Goal: Task Accomplishment & Management: Manage account settings

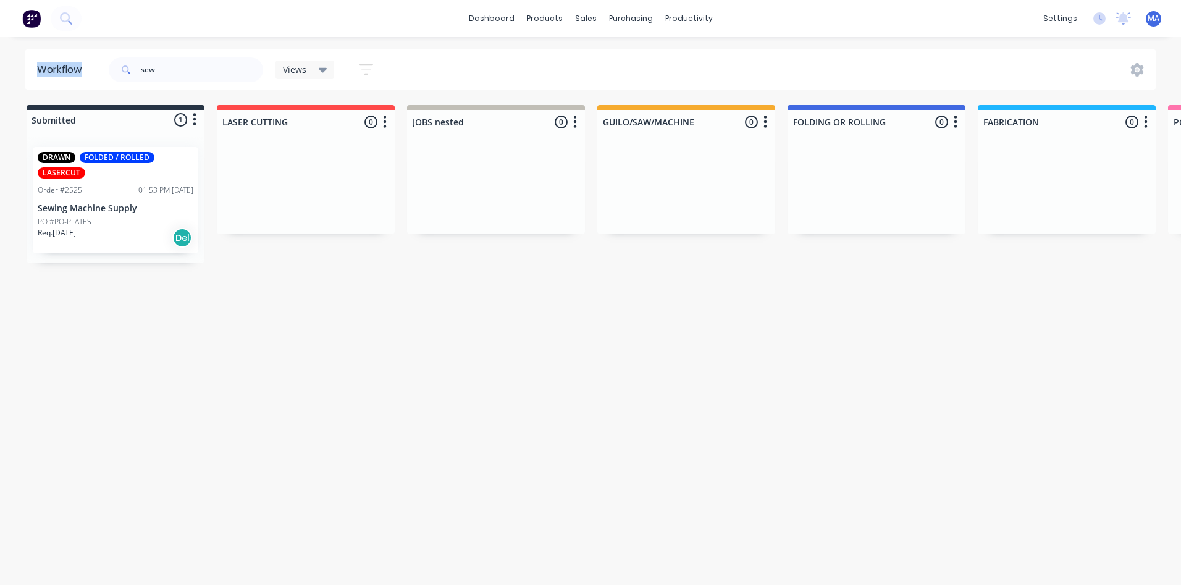
drag, startPoint x: 176, startPoint y: 81, endPoint x: 21, endPoint y: 75, distance: 155.1
click at [21, 75] on div "Workflow sew Views Save new view None (Default) edit Show/Hide statuses Show li…" at bounding box center [590, 69] width 1181 height 40
drag, startPoint x: 21, startPoint y: 75, endPoint x: 65, endPoint y: 90, distance: 46.9
click at [65, 90] on div "Workflow sew Views Save new view None (Default) edit Show/Hide statuses Show li…" at bounding box center [590, 304] width 1181 height 511
type input "2600"
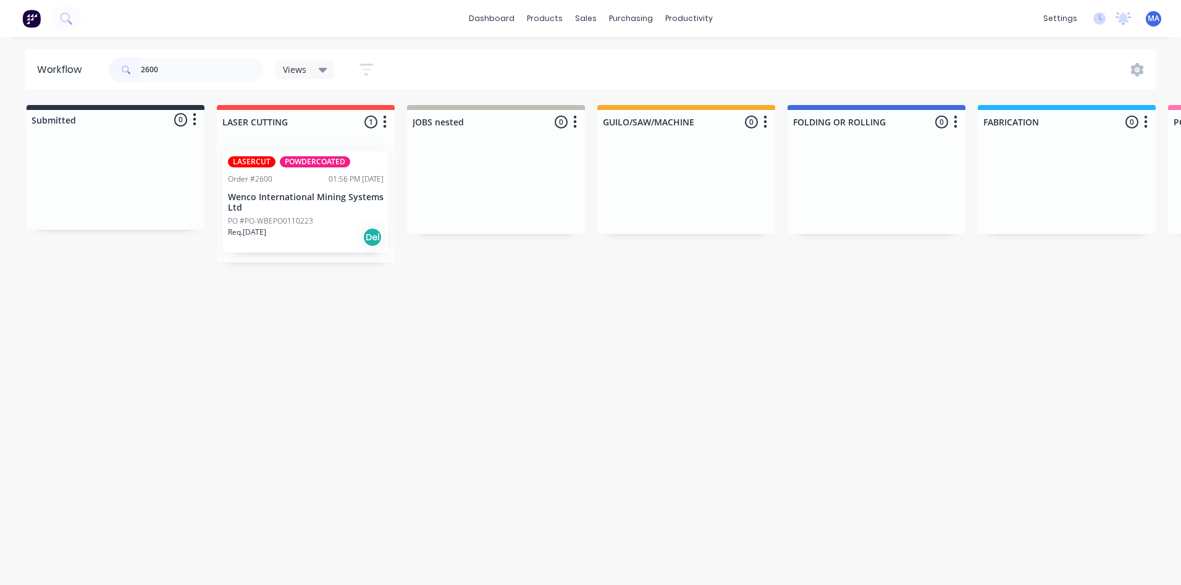
click at [323, 222] on div "PO #PO-WBEPO0110223" at bounding box center [306, 220] width 156 height 11
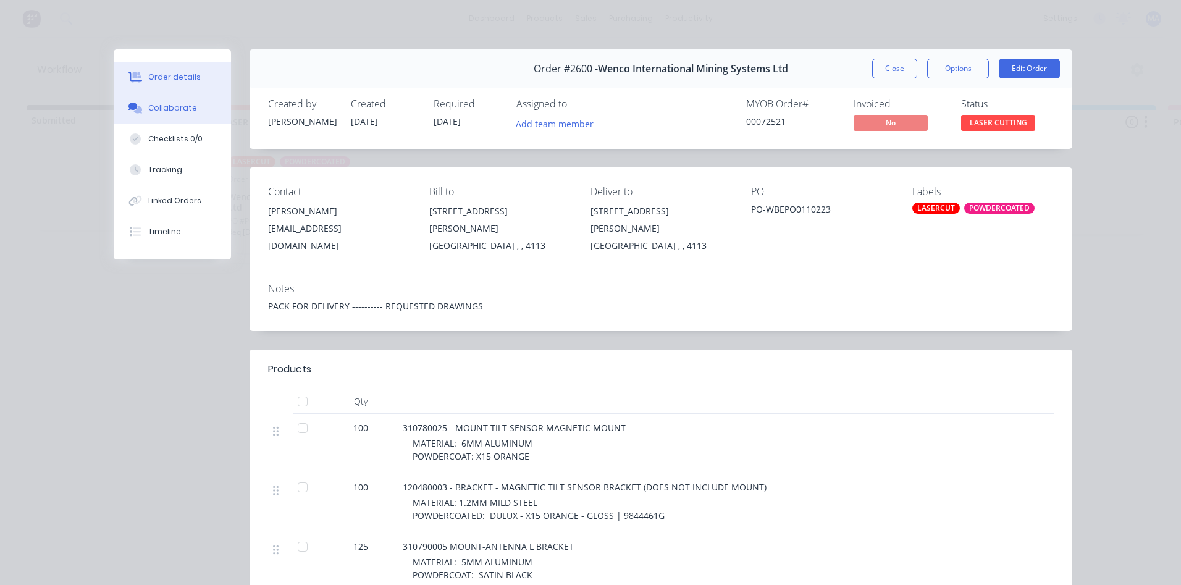
drag, startPoint x: 140, startPoint y: 82, endPoint x: 152, endPoint y: 102, distance: 23.3
click at [141, 88] on button "Order details" at bounding box center [172, 77] width 117 height 31
click at [162, 111] on div "Collaborate" at bounding box center [172, 108] width 49 height 11
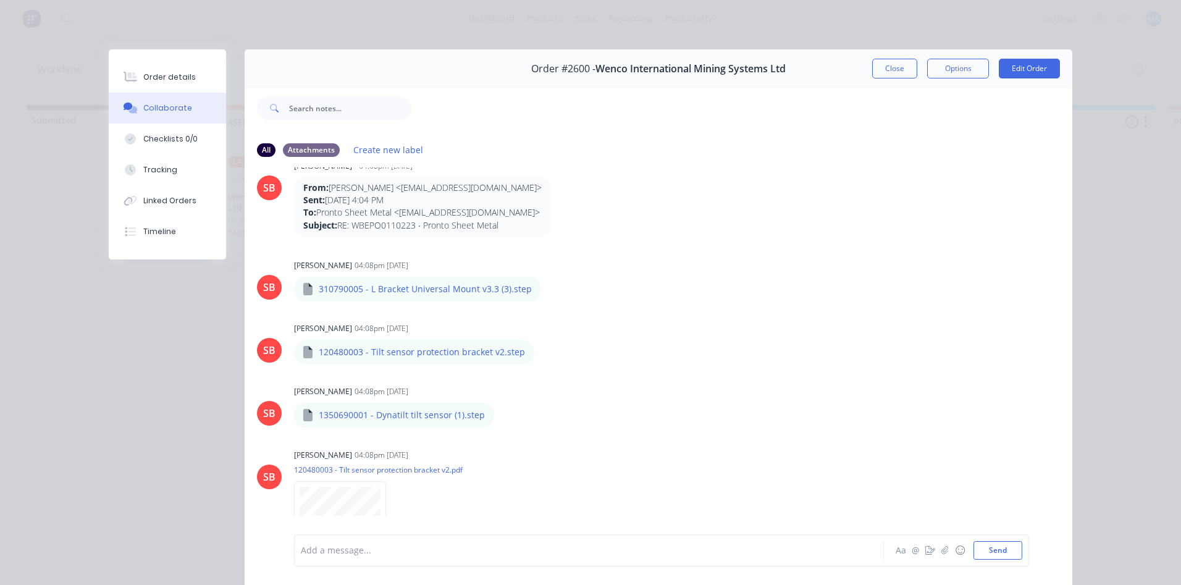
scroll to position [599, 0]
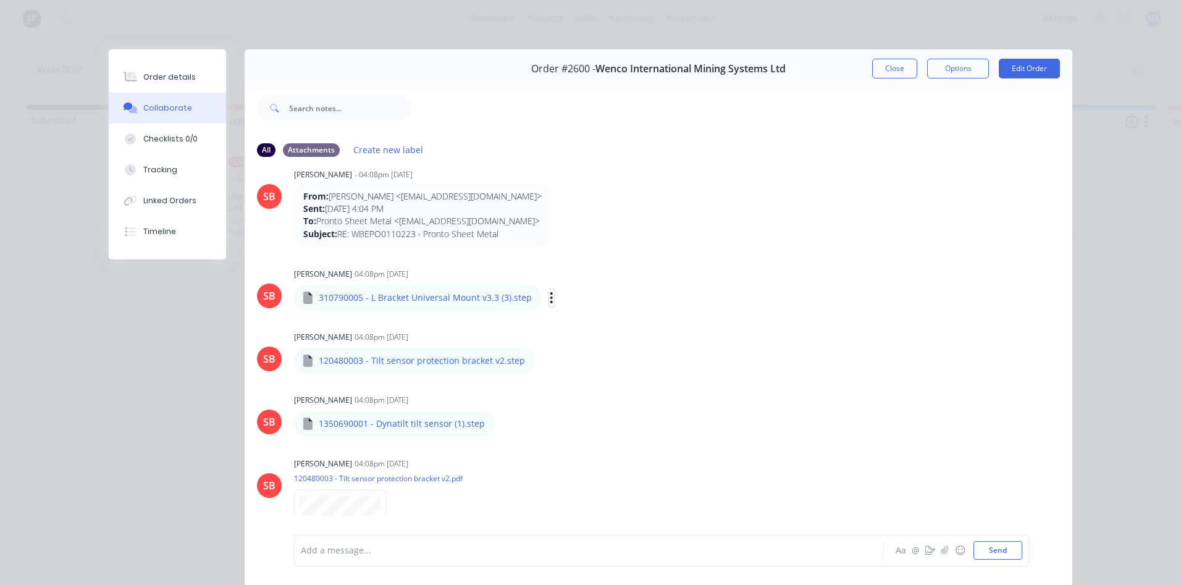
click at [549, 305] on button "button" at bounding box center [551, 298] width 5 height 18
click at [584, 333] on button "Download" at bounding box center [632, 331] width 139 height 28
click at [550, 301] on icon "button" at bounding box center [552, 298] width 4 height 14
click at [601, 338] on button "Download" at bounding box center [632, 331] width 139 height 28
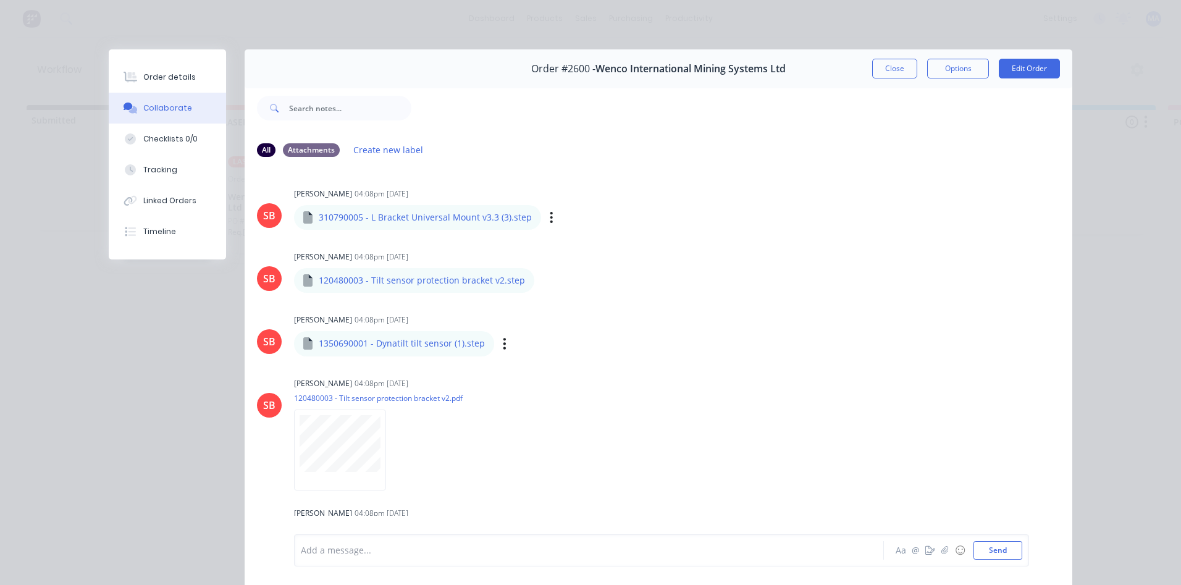
scroll to position [617, 0]
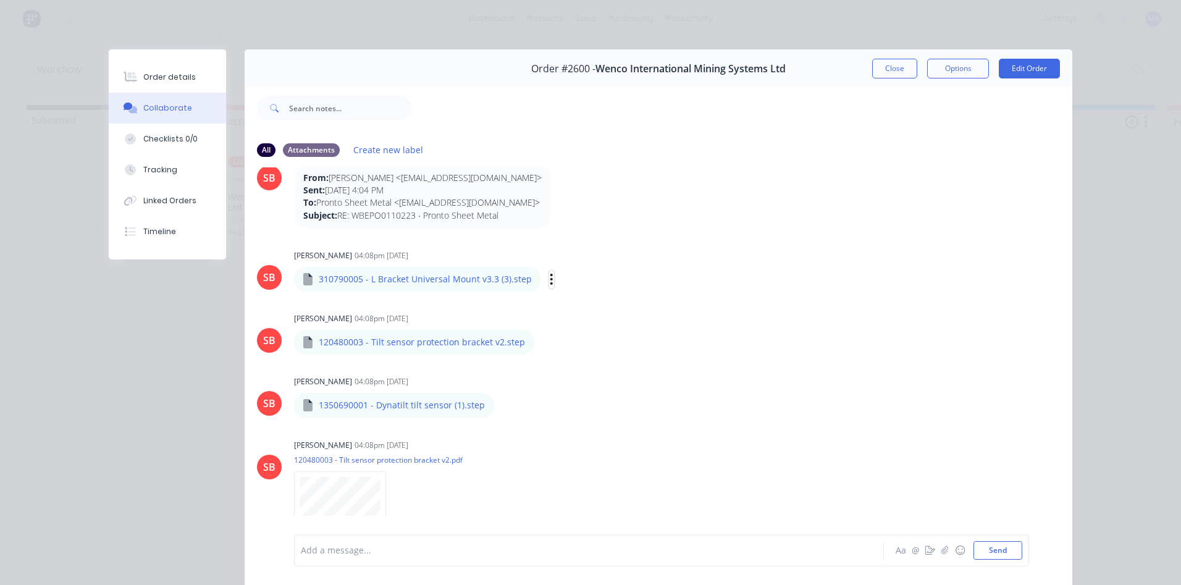
drag, startPoint x: 543, startPoint y: 282, endPoint x: 552, endPoint y: 282, distance: 9.3
click at [550, 282] on icon "button" at bounding box center [552, 279] width 4 height 14
click at [600, 315] on button "Download" at bounding box center [632, 312] width 139 height 28
click at [664, 225] on div "From: [PERSON_NAME] <[EMAIL_ADDRESS][DOMAIN_NAME]> Sent: [DATE] 4:04 PM To: Pro…" at bounding box center [487, 196] width 386 height 62
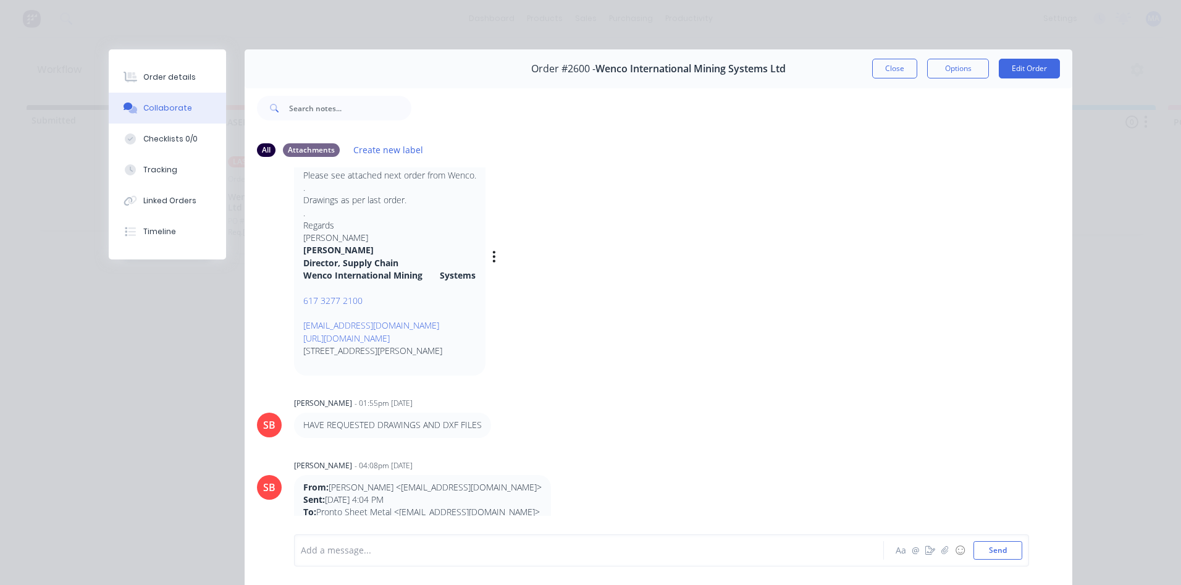
scroll to position [309, 0]
drag, startPoint x: 304, startPoint y: 424, endPoint x: 443, endPoint y: 420, distance: 139.0
click at [443, 420] on p "HAVE REQUESTED DRAWINGS AND DXF FILES" at bounding box center [392, 424] width 178 height 12
drag, startPoint x: 443, startPoint y: 420, endPoint x: 470, endPoint y: 420, distance: 26.6
click at [470, 420] on p "HAVE REQUESTED DRAWINGS AND DXF FILES" at bounding box center [392, 424] width 178 height 12
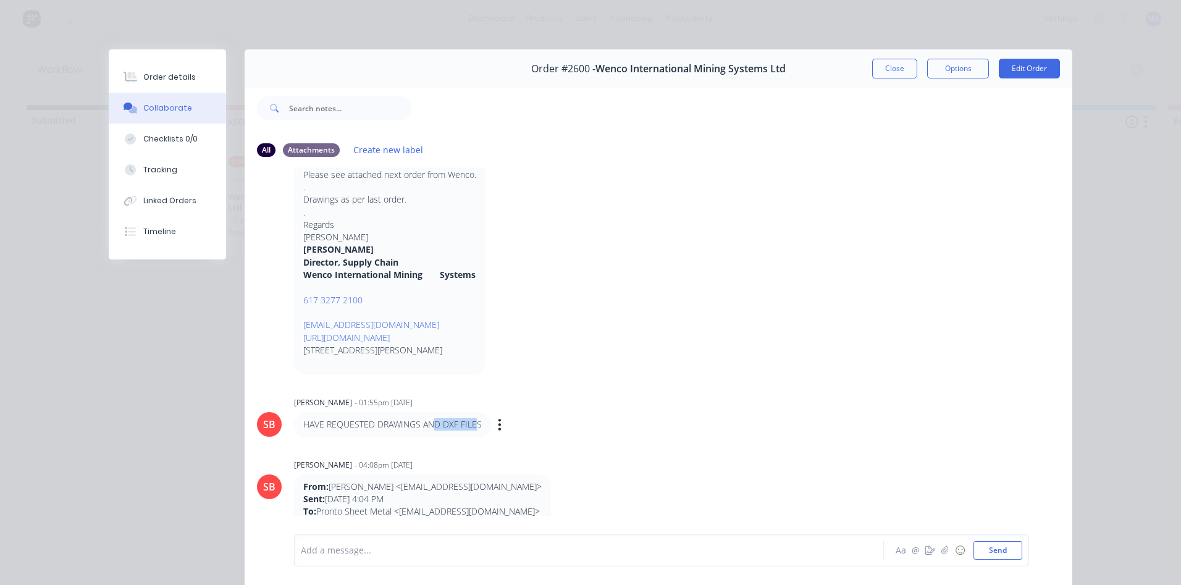
drag, startPoint x: 471, startPoint y: 424, endPoint x: 412, endPoint y: 425, distance: 58.7
click at [412, 425] on p "HAVE REQUESTED DRAWINGS AND DXF FILES" at bounding box center [392, 424] width 178 height 12
drag, startPoint x: 412, startPoint y: 425, endPoint x: 274, endPoint y: 433, distance: 138.6
click at [412, 425] on p "HAVE REQUESTED DRAWINGS AND DXF FILES" at bounding box center [392, 424] width 178 height 12
click at [196, 24] on div "Order details Collaborate Checklists 0/0 Tracking Linked Orders Timeline Order …" at bounding box center [590, 292] width 1181 height 585
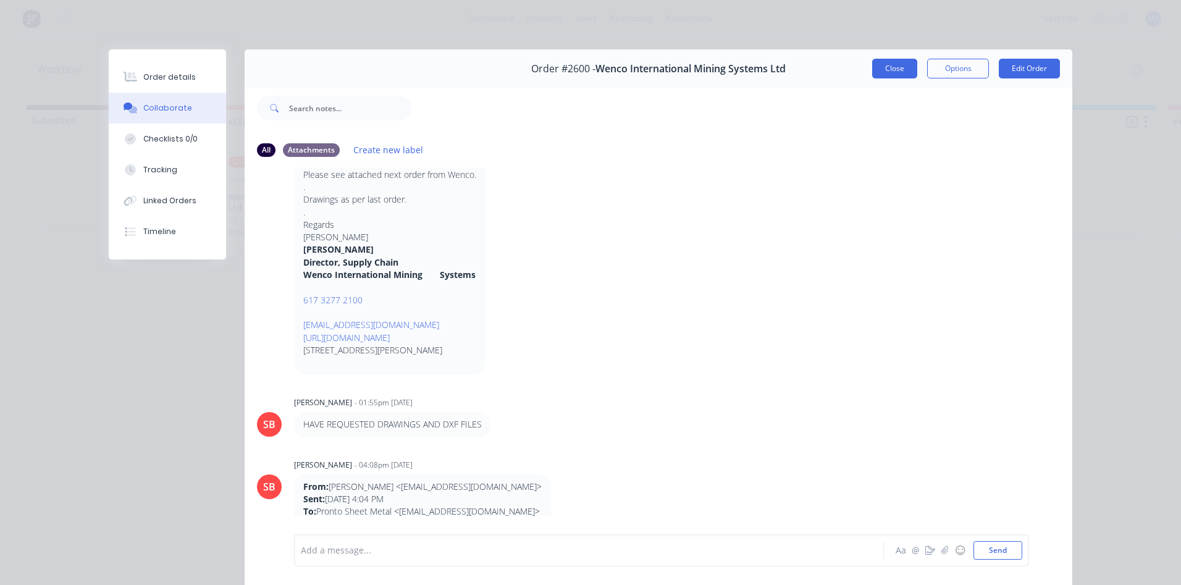
click at [889, 64] on button "Close" at bounding box center [894, 69] width 45 height 20
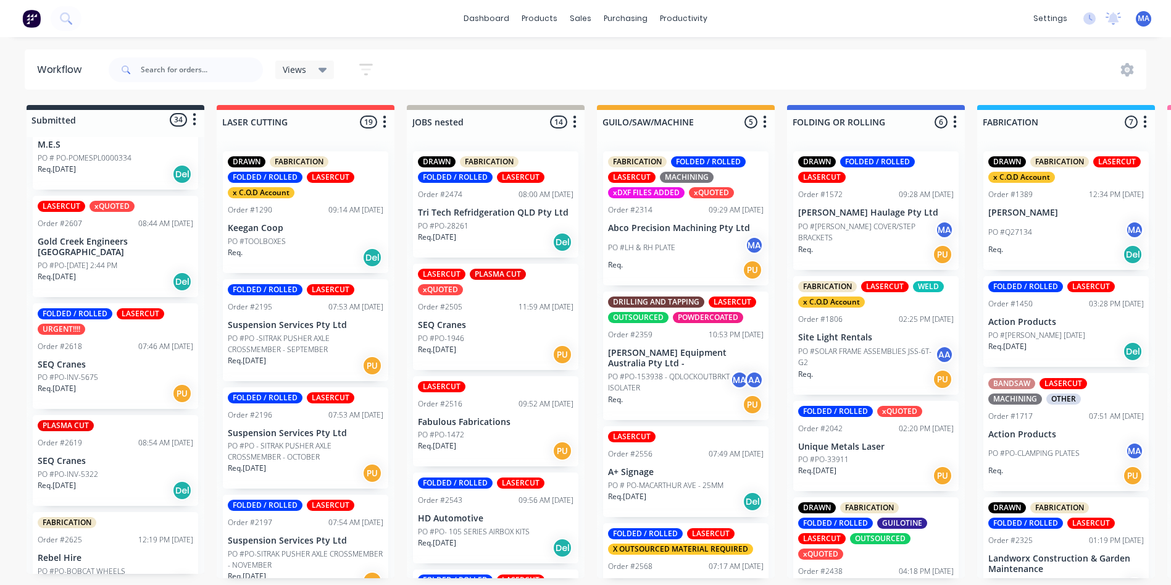
scroll to position [3295, 0]
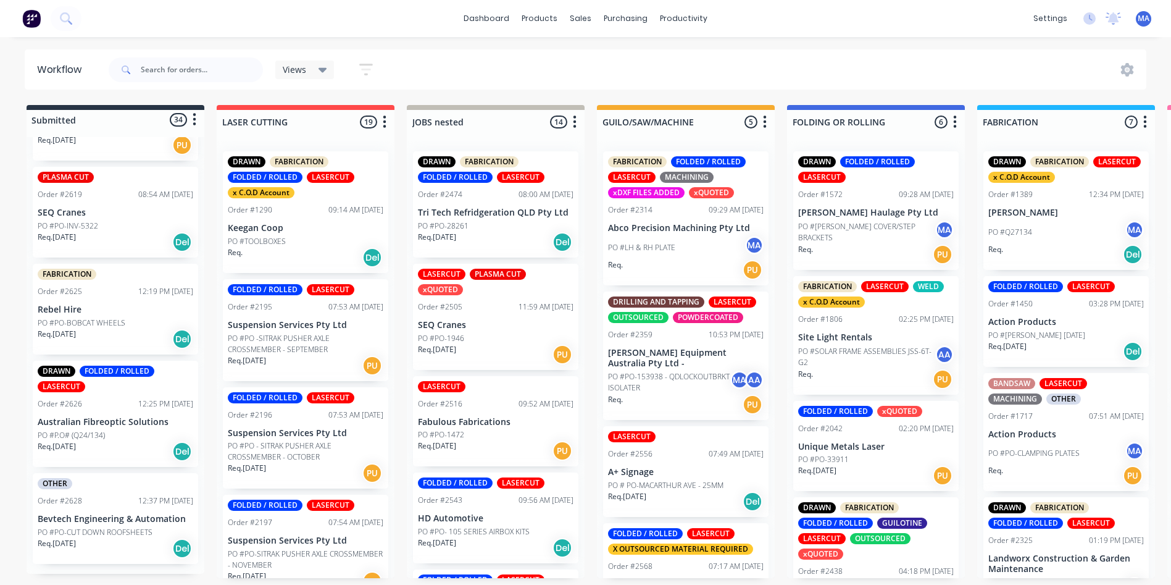
click at [122, 538] on p "PO #PO-CUT DOWN ROOFSHEETS" at bounding box center [95, 532] width 115 height 11
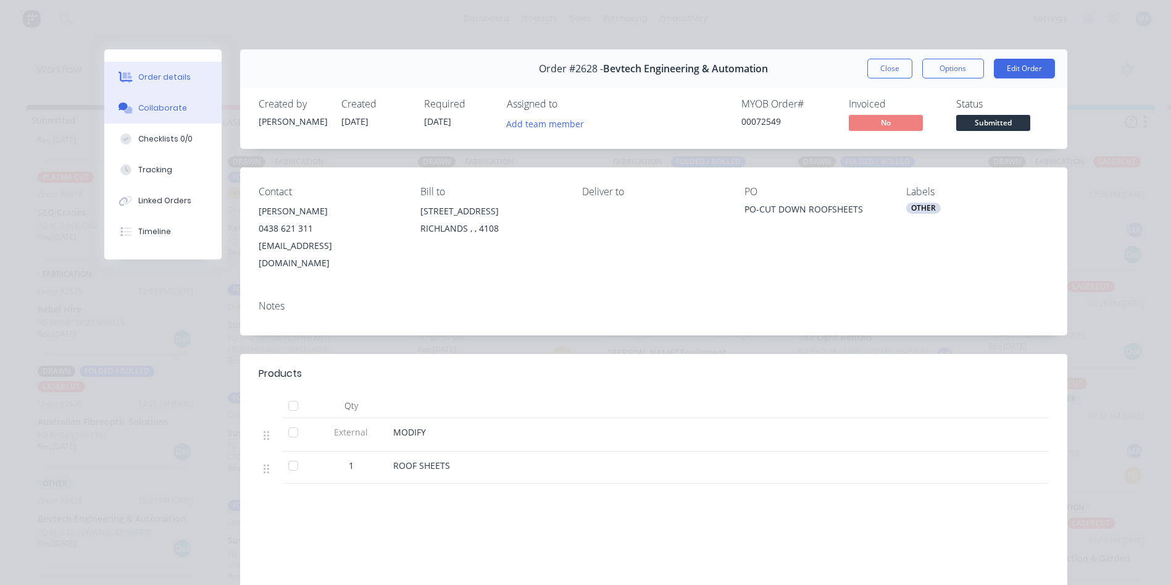
click at [141, 99] on button "Collaborate" at bounding box center [162, 108] width 117 height 31
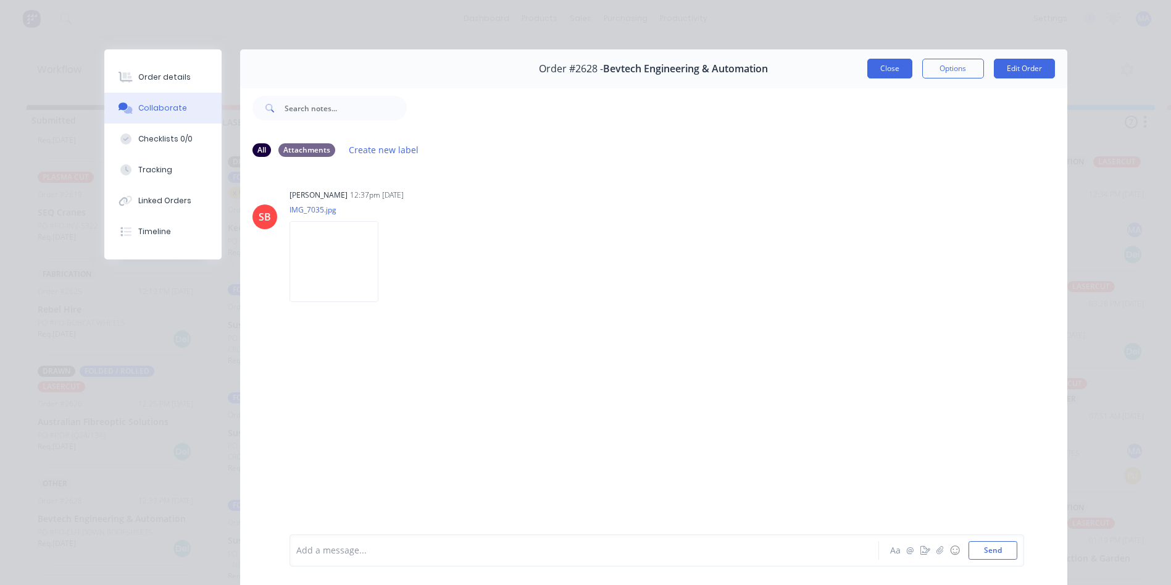
click at [889, 66] on button "Close" at bounding box center [890, 69] width 45 height 20
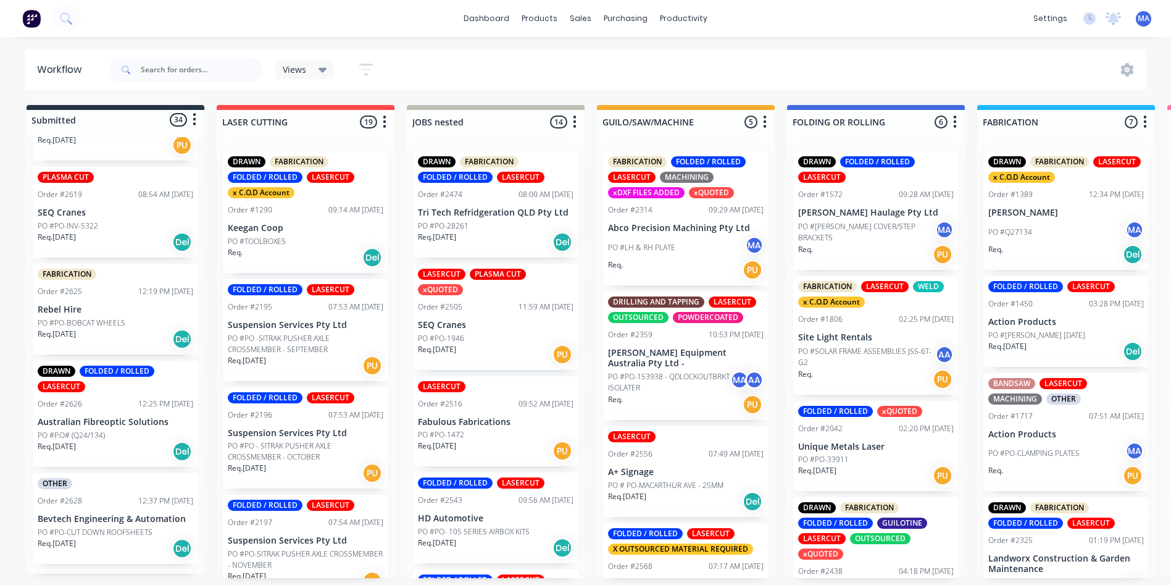
click at [122, 427] on p "Australian Fibreoptic Solutions" at bounding box center [116, 422] width 156 height 10
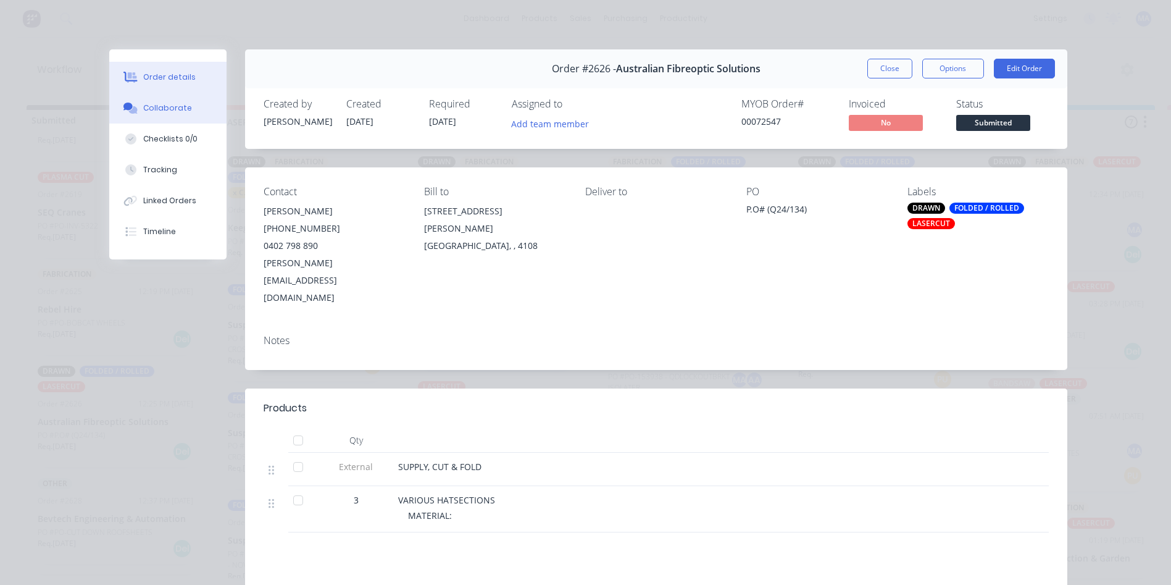
click at [170, 109] on div "Collaborate" at bounding box center [167, 108] width 49 height 11
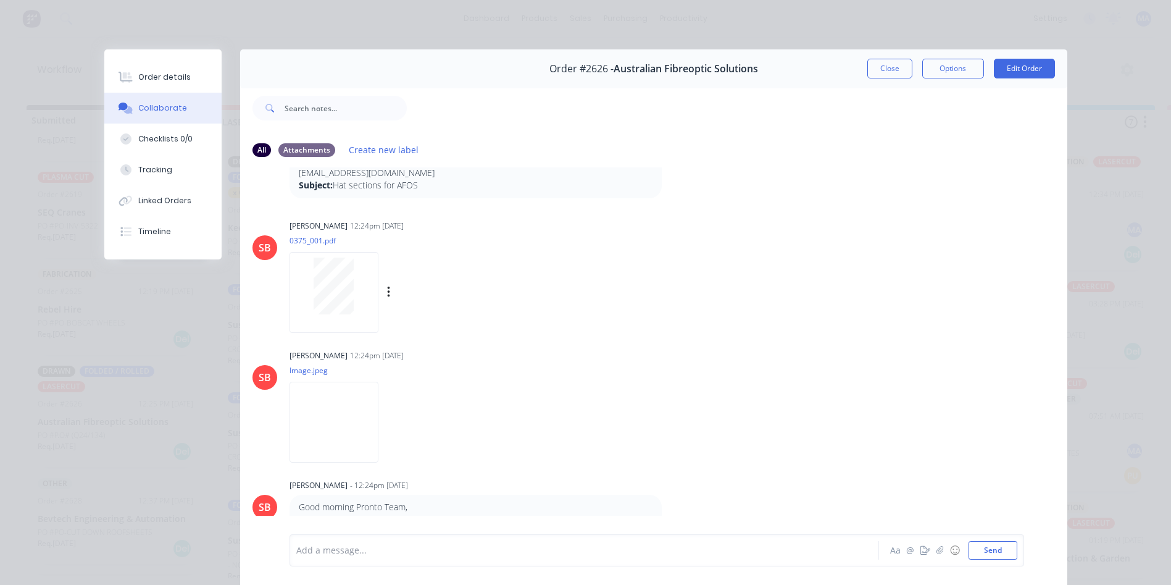
scroll to position [123, 0]
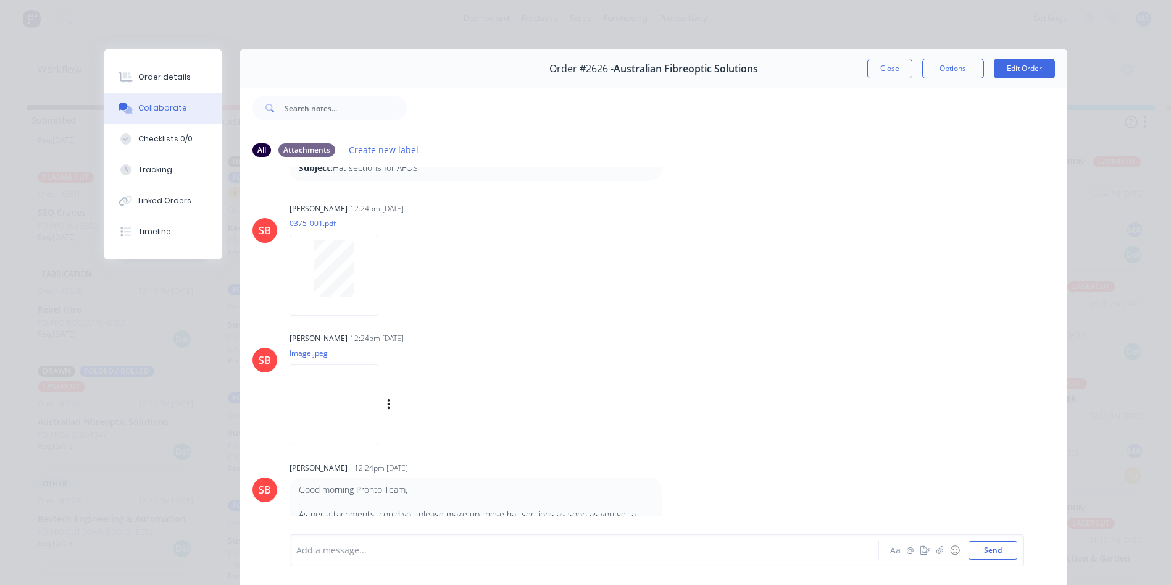
click at [344, 404] on img at bounding box center [334, 404] width 89 height 81
click at [887, 70] on button "Close" at bounding box center [890, 69] width 45 height 20
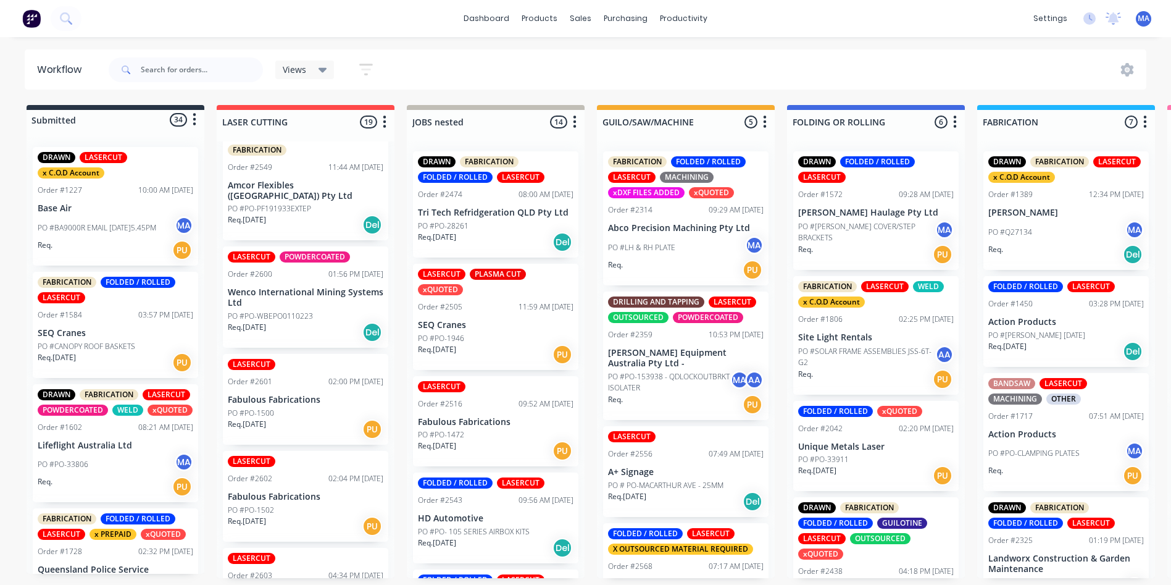
scroll to position [679, 0]
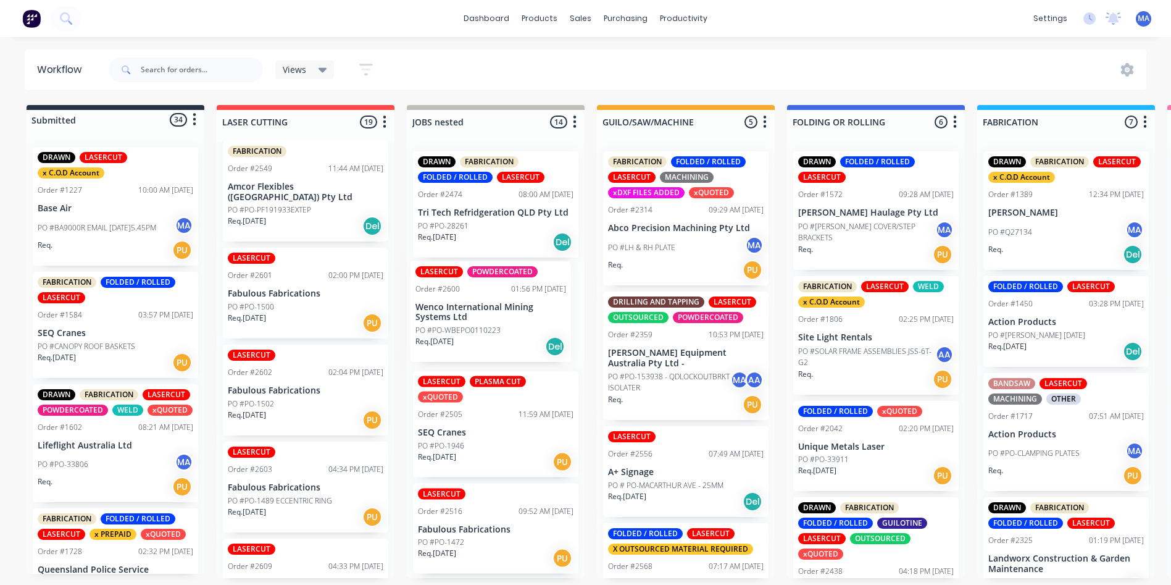
drag, startPoint x: 278, startPoint y: 273, endPoint x: 470, endPoint y: 299, distance: 193.8
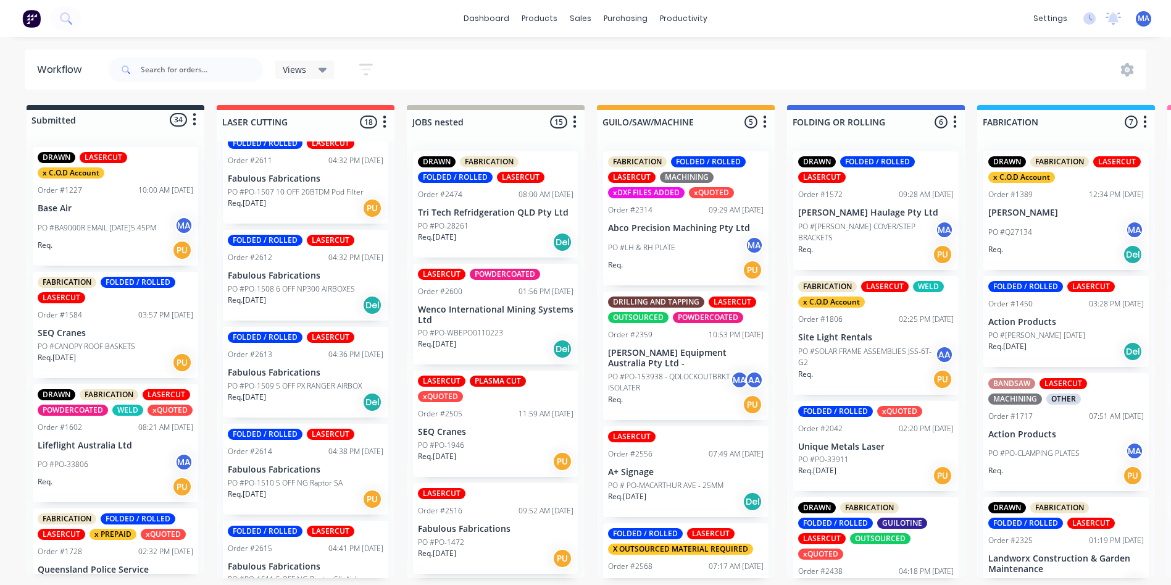
scroll to position [1398, 0]
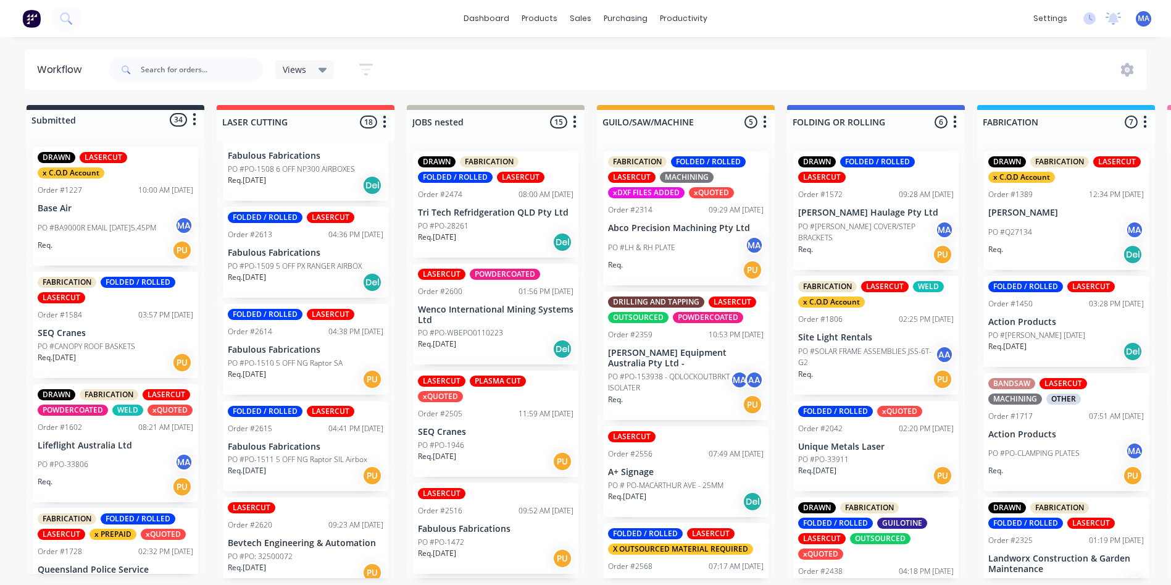
click at [312, 538] on p "Bevtech Engineering & Automation" at bounding box center [306, 543] width 156 height 10
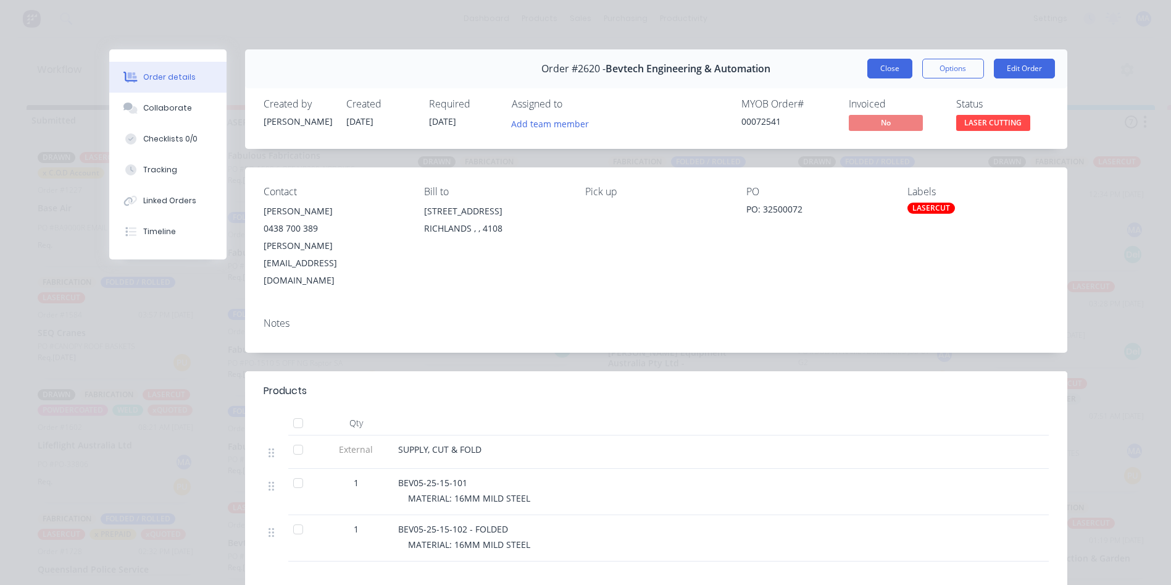
click at [895, 62] on button "Close" at bounding box center [890, 69] width 45 height 20
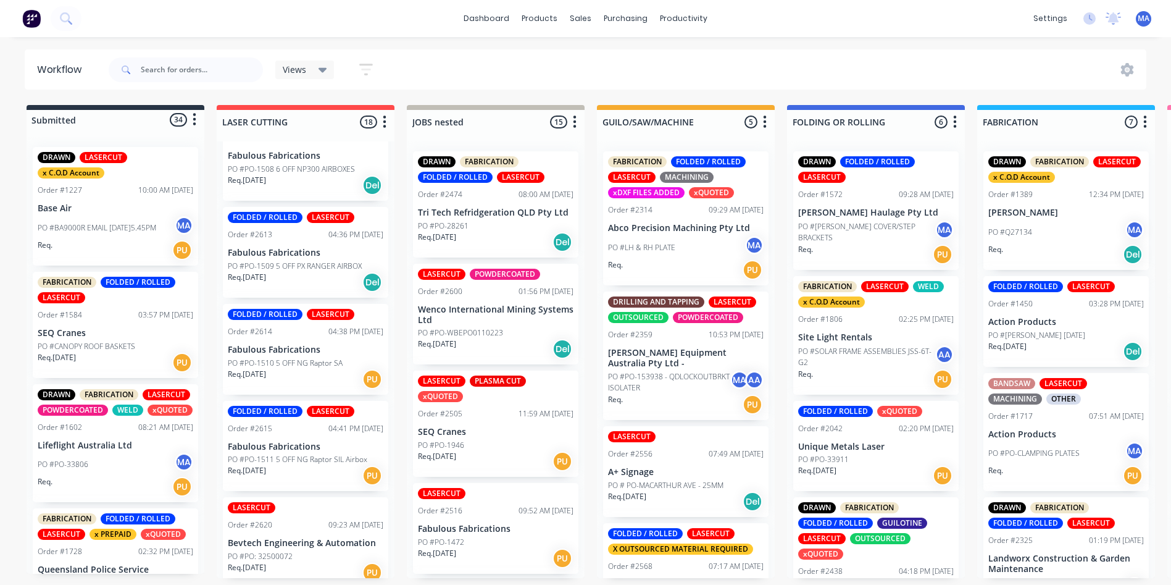
click at [260, 551] on p "PO #PO: 32500072" at bounding box center [260, 556] width 65 height 11
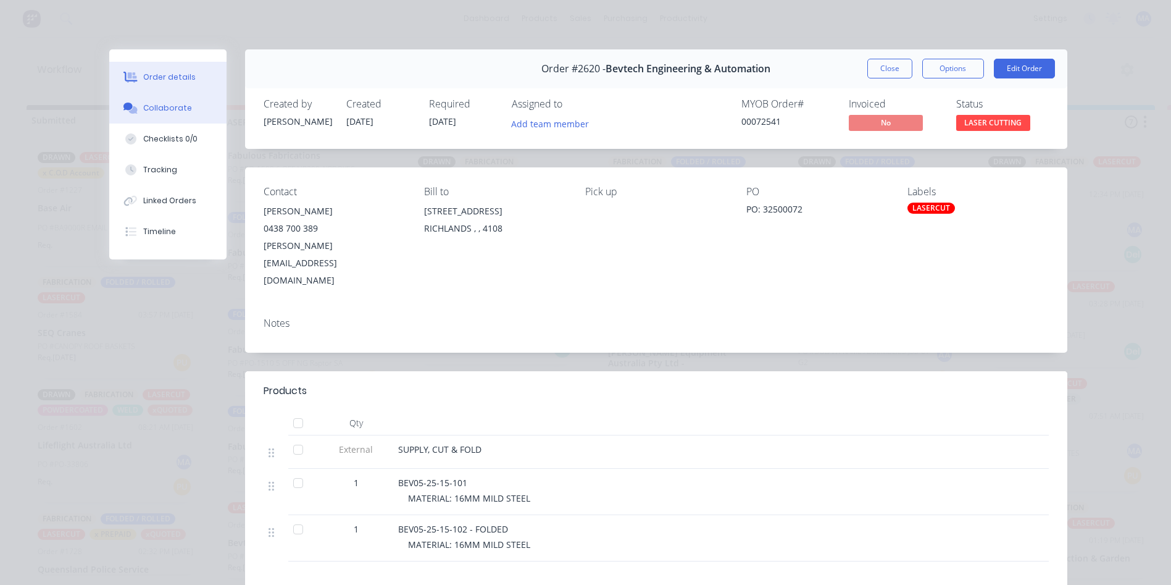
click at [149, 100] on button "Collaborate" at bounding box center [167, 108] width 117 height 31
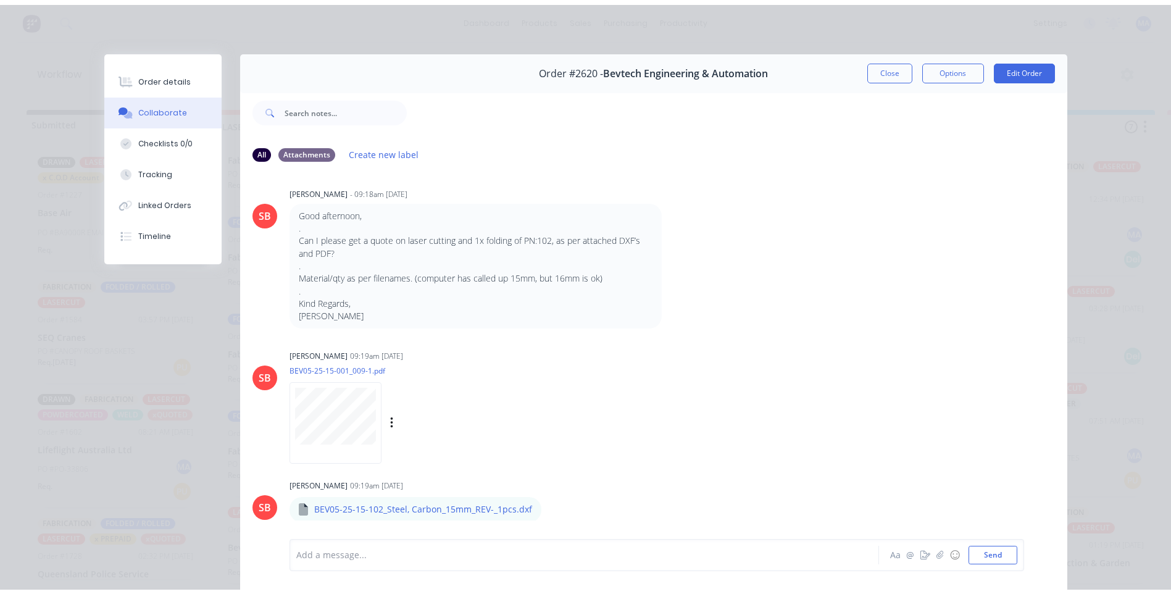
scroll to position [309, 0]
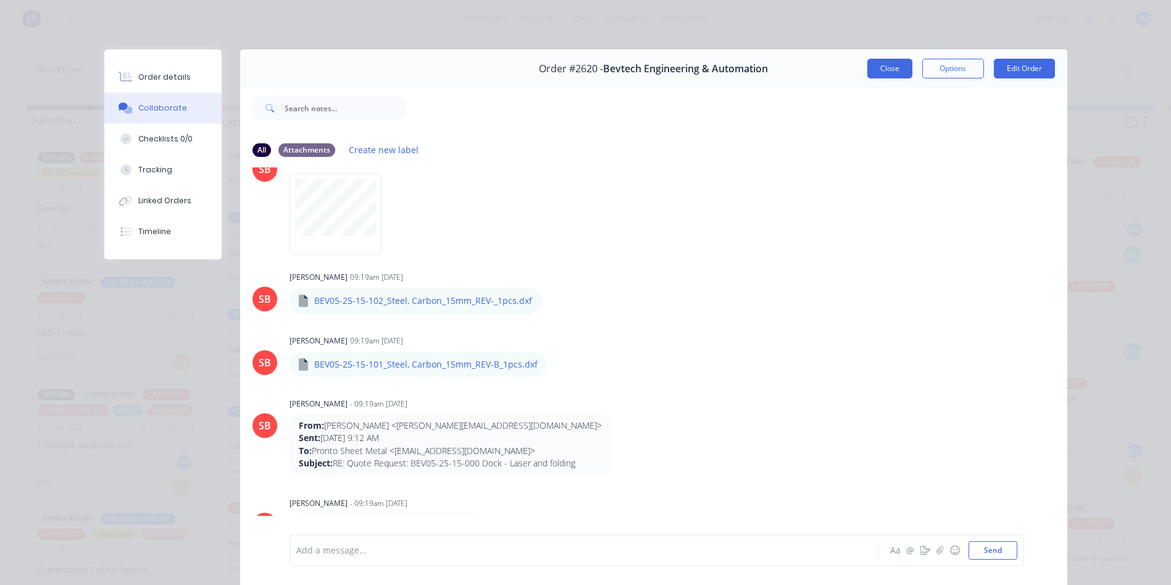
click at [888, 69] on button "Close" at bounding box center [890, 69] width 45 height 20
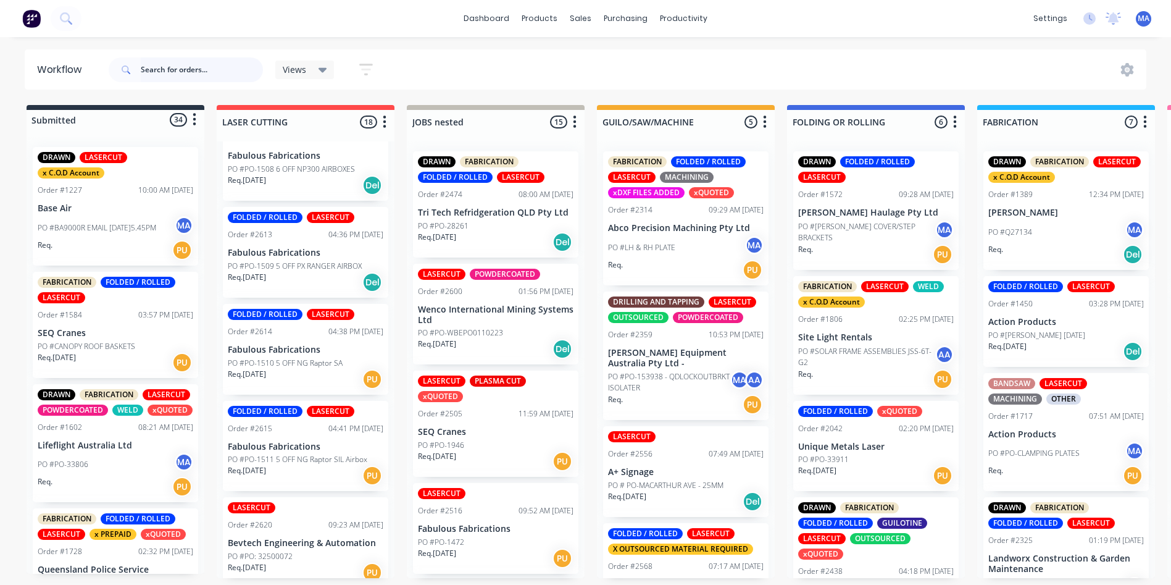
click at [258, 75] on input "text" at bounding box center [202, 69] width 122 height 25
type input "2601"
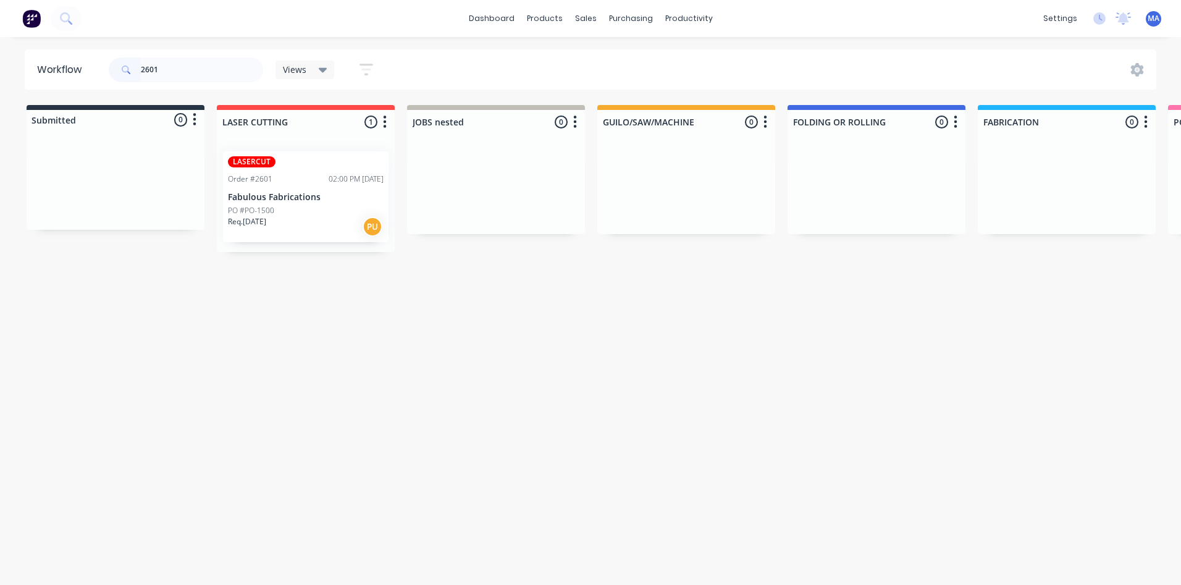
click at [304, 194] on p "Fabulous Fabrications" at bounding box center [306, 197] width 156 height 10
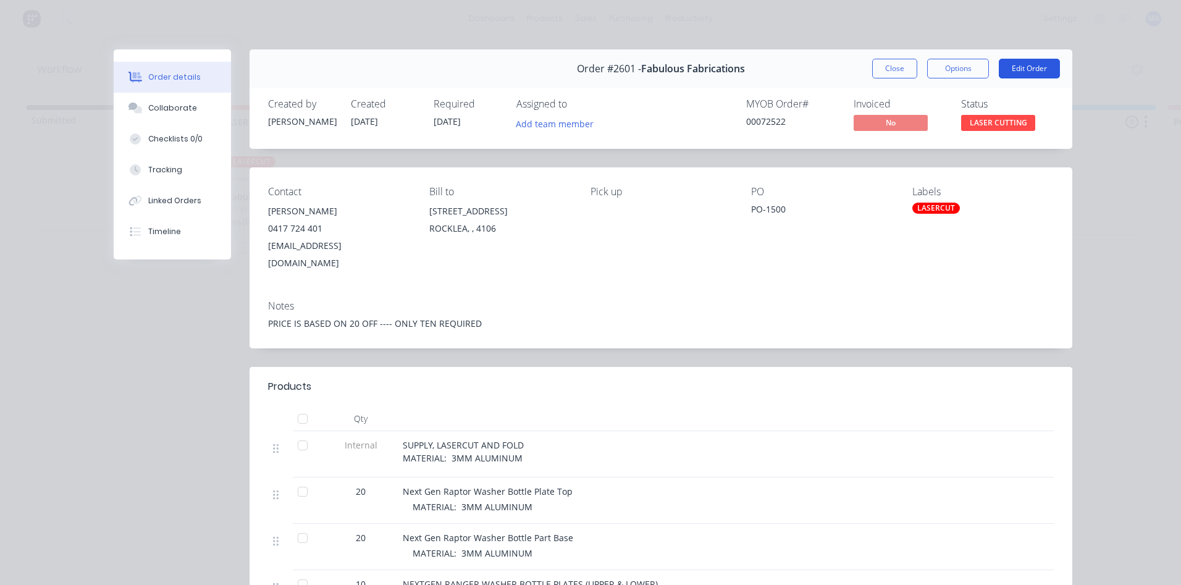
click at [1031, 69] on button "Edit Order" at bounding box center [1028, 69] width 61 height 20
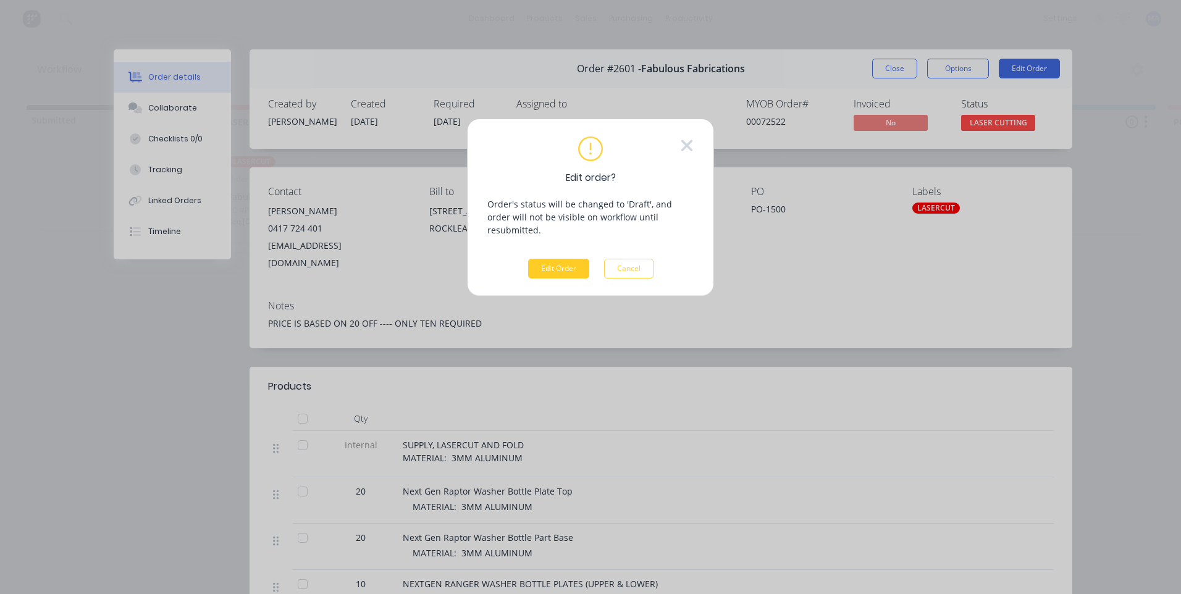
click at [577, 260] on button "Edit Order" at bounding box center [558, 269] width 61 height 20
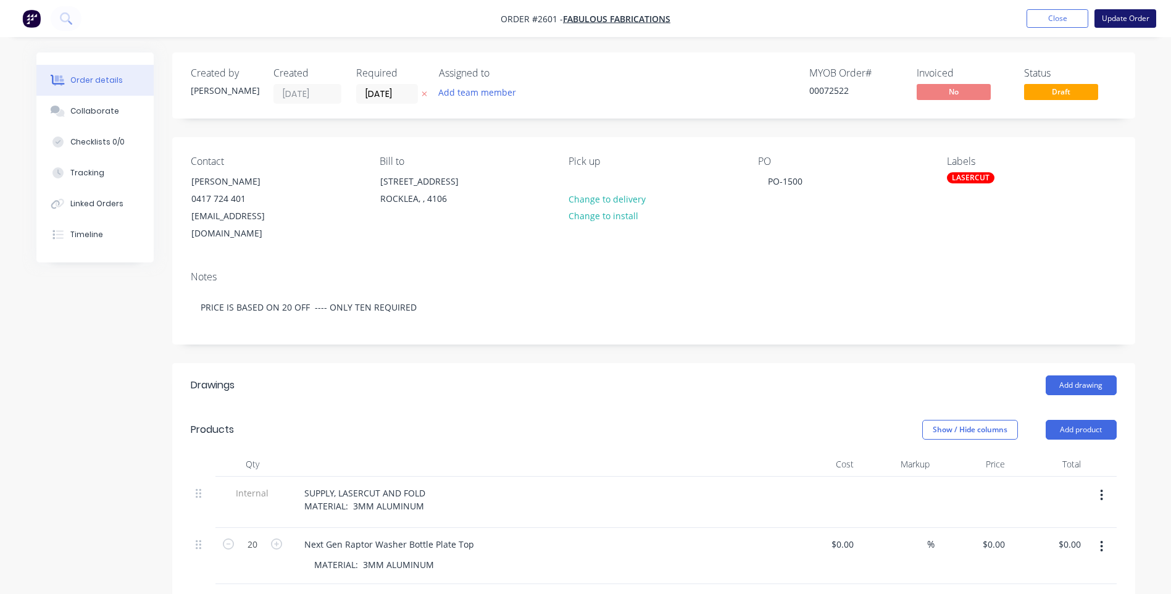
click at [1115, 20] on button "Update Order" at bounding box center [1126, 18] width 62 height 19
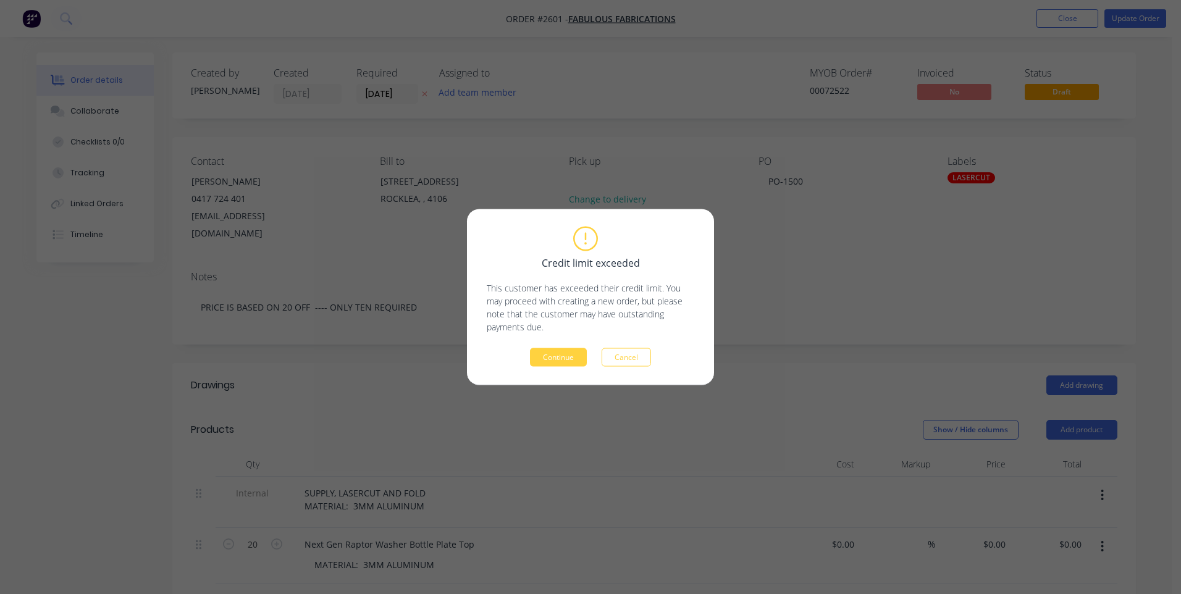
click at [546, 367] on div "Credit limit exceeded This customer has exceeded their credit limit. You may pr…" at bounding box center [590, 297] width 247 height 176
click at [549, 346] on div "Credit limit exceeded This customer has exceeded their credit limit. You may pr…" at bounding box center [590, 297] width 207 height 139
click at [562, 365] on button "Continue" at bounding box center [558, 357] width 57 height 19
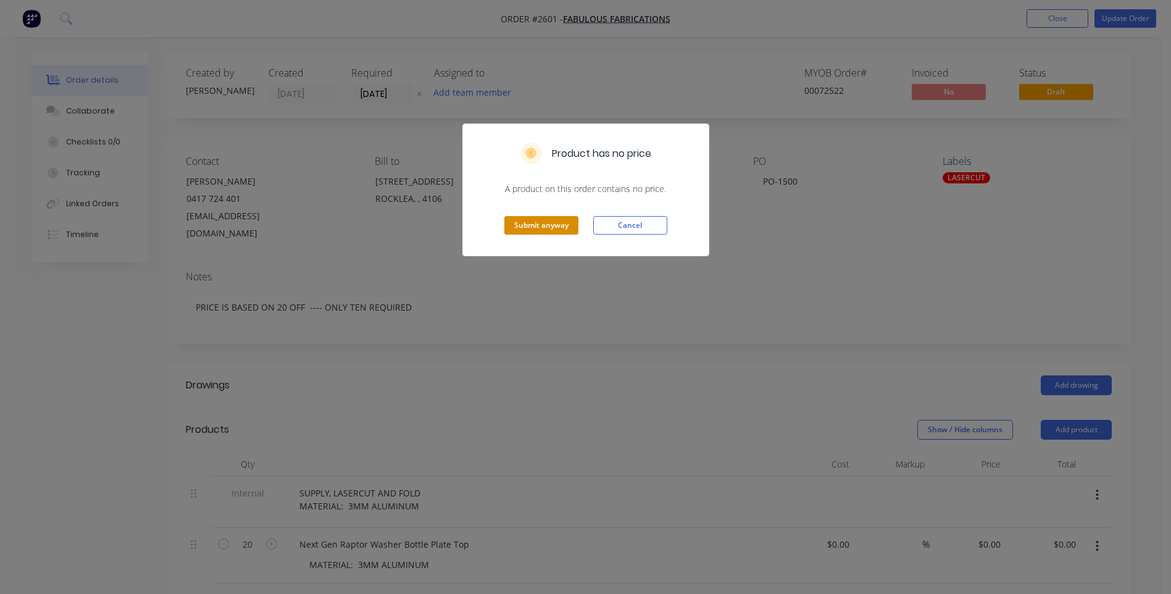
click at [571, 224] on button "Submit anyway" at bounding box center [541, 225] width 74 height 19
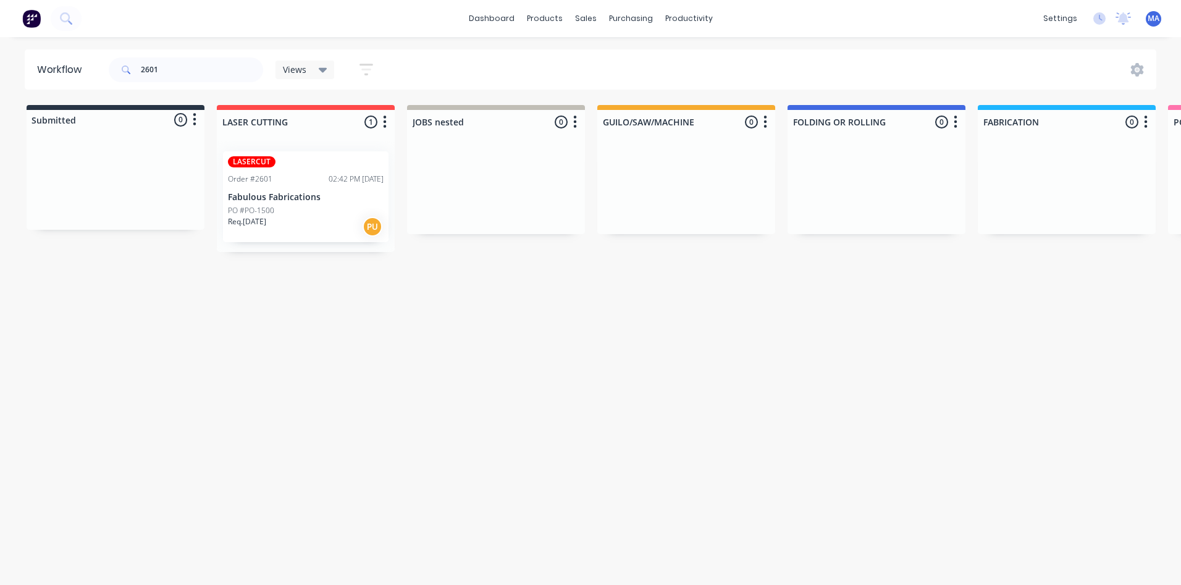
click at [374, 308] on div "Workflow 2601 Views Save new view None (Default) edit Show/Hide statuses Show l…" at bounding box center [585, 304] width 1171 height 511
drag, startPoint x: 141, startPoint y: 69, endPoint x: 64, endPoint y: 64, distance: 77.3
click at [103, 69] on header "Workflow 2601 Views Save new view None (Default) edit Show/Hide statuses Show l…" at bounding box center [591, 69] width 1132 height 40
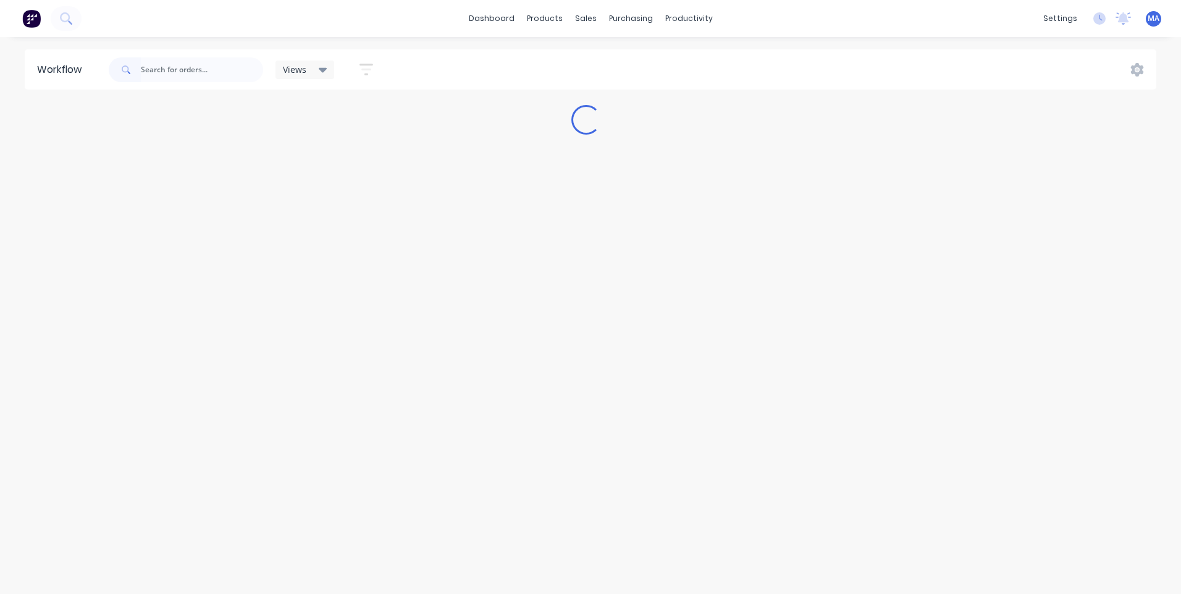
click at [422, 540] on div "Workflow Views Save new view None (Default) edit Show/Hide statuses Show line i…" at bounding box center [585, 309] width 1171 height 520
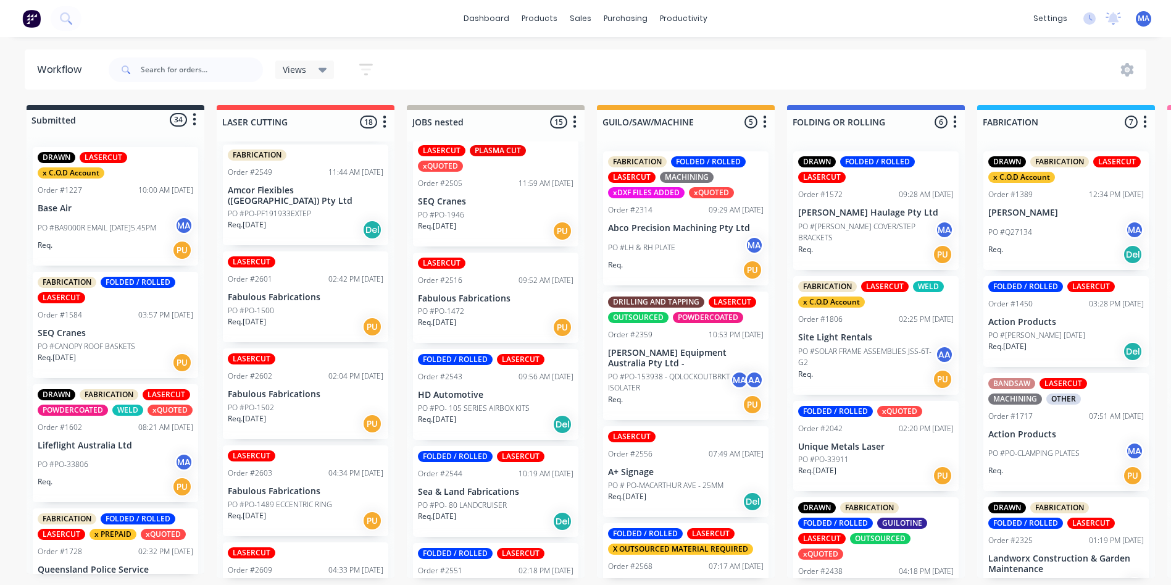
scroll to position [679, 0]
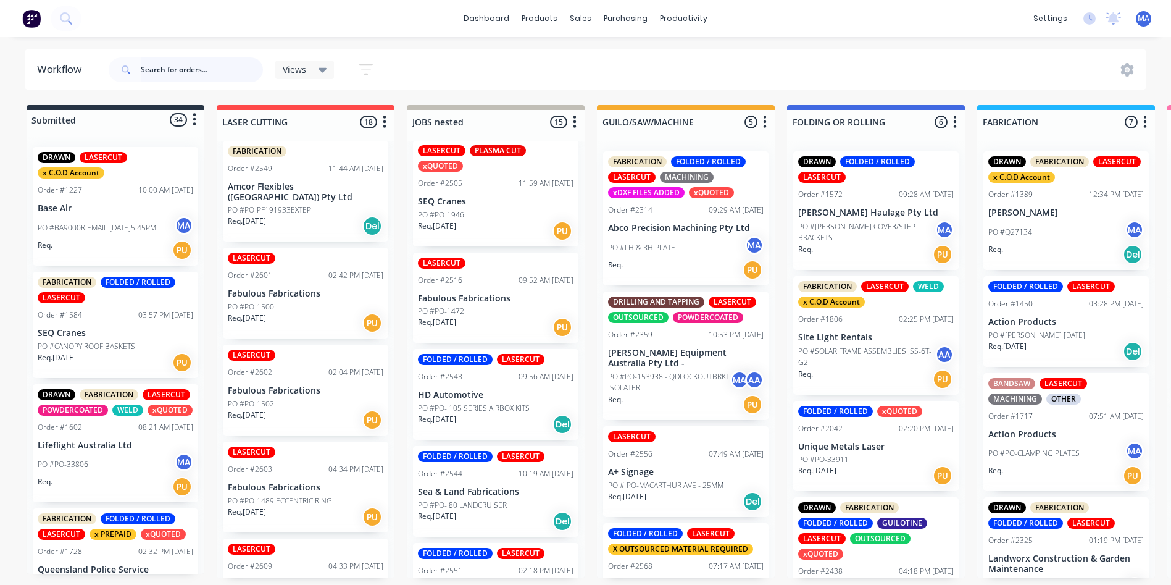
click at [203, 61] on input "text" at bounding box center [202, 69] width 122 height 25
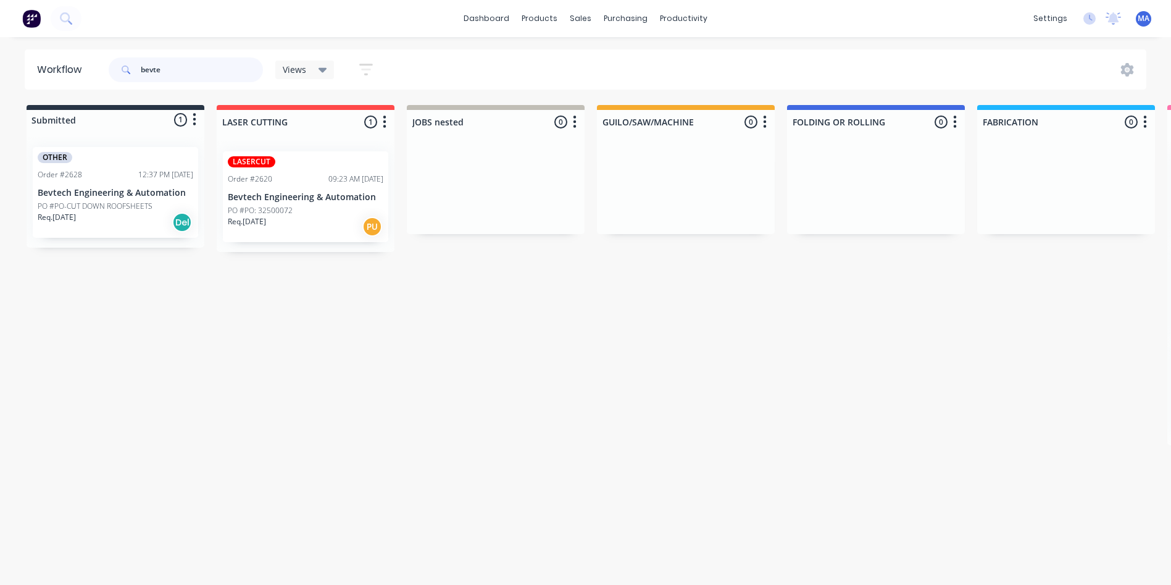
type input "bevte"
click at [280, 204] on div "LASERCUT Order #2620 09:23 AM 14/08/25 Bevtech Engineering & Automation PO #PO:…" at bounding box center [305, 196] width 165 height 91
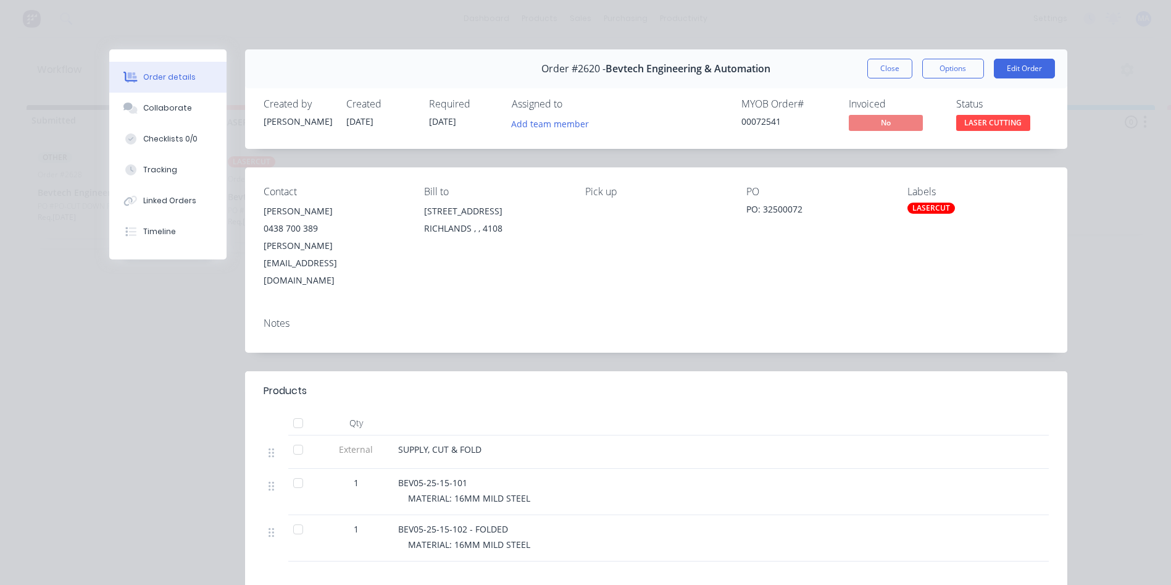
drag, startPoint x: 280, startPoint y: 204, endPoint x: 206, endPoint y: 307, distance: 127.0
click at [206, 307] on div "Order #2620 - Bevtech Engineering & Automation Close Options Edit Order Created…" at bounding box center [588, 415] width 958 height 732
click at [169, 124] on button "Checklists 0/0" at bounding box center [167, 138] width 117 height 31
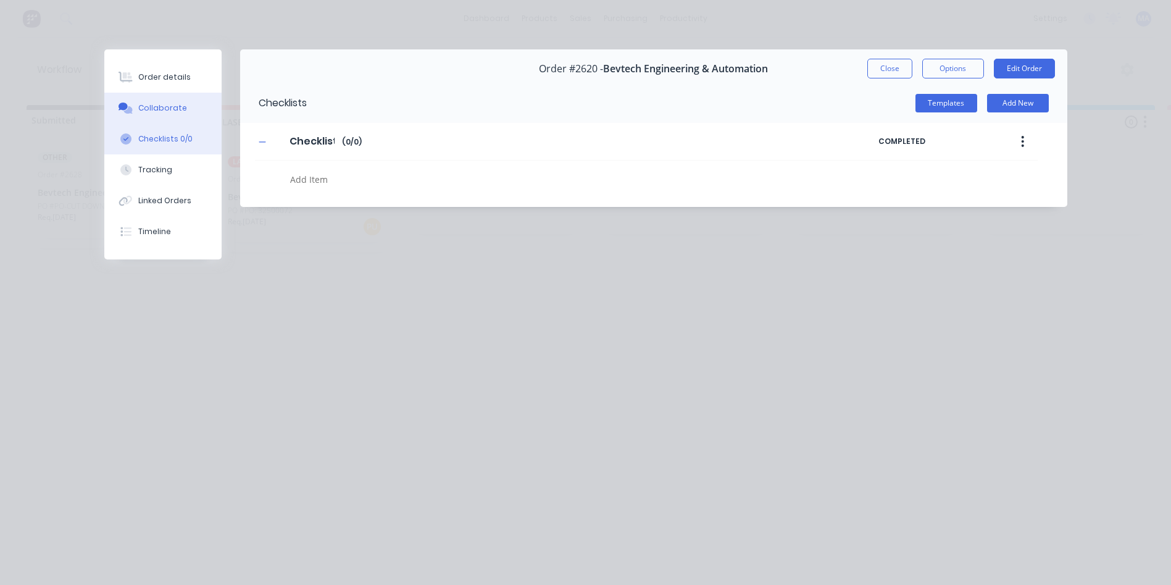
type textarea "x"
click at [178, 112] on div "Collaborate" at bounding box center [162, 108] width 49 height 11
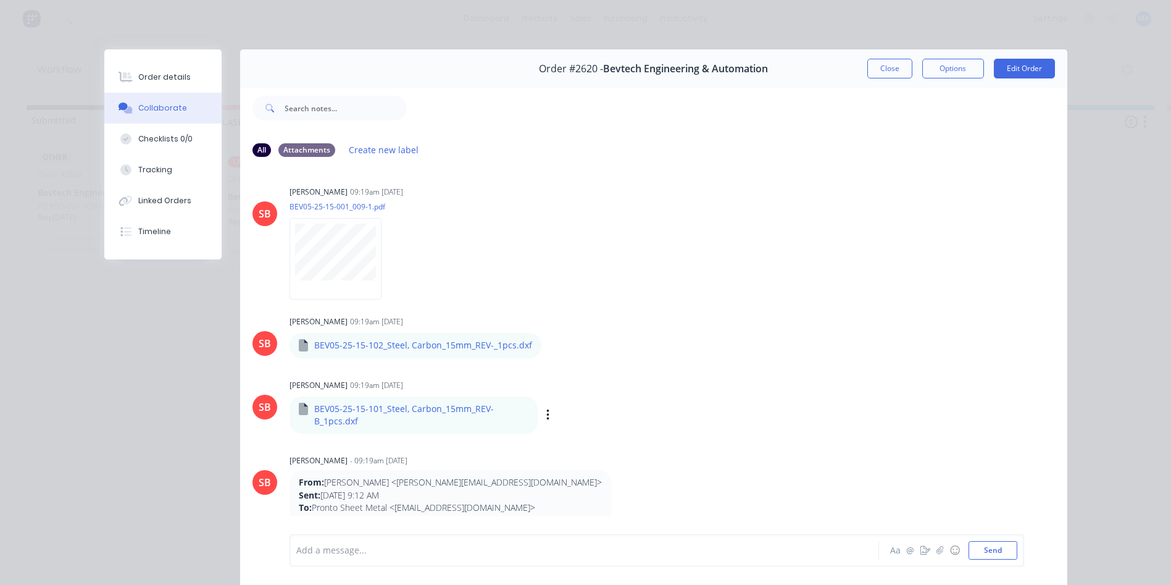
scroll to position [256, 0]
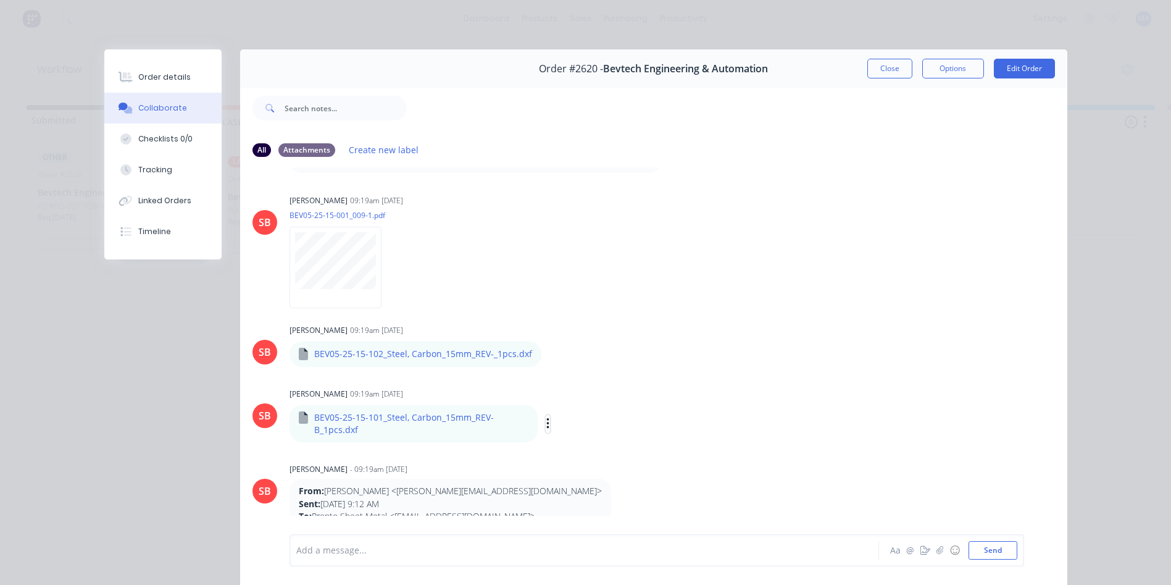
click at [546, 425] on icon "button" at bounding box center [548, 424] width 4 height 14
click at [594, 455] on button "Download" at bounding box center [628, 457] width 139 height 28
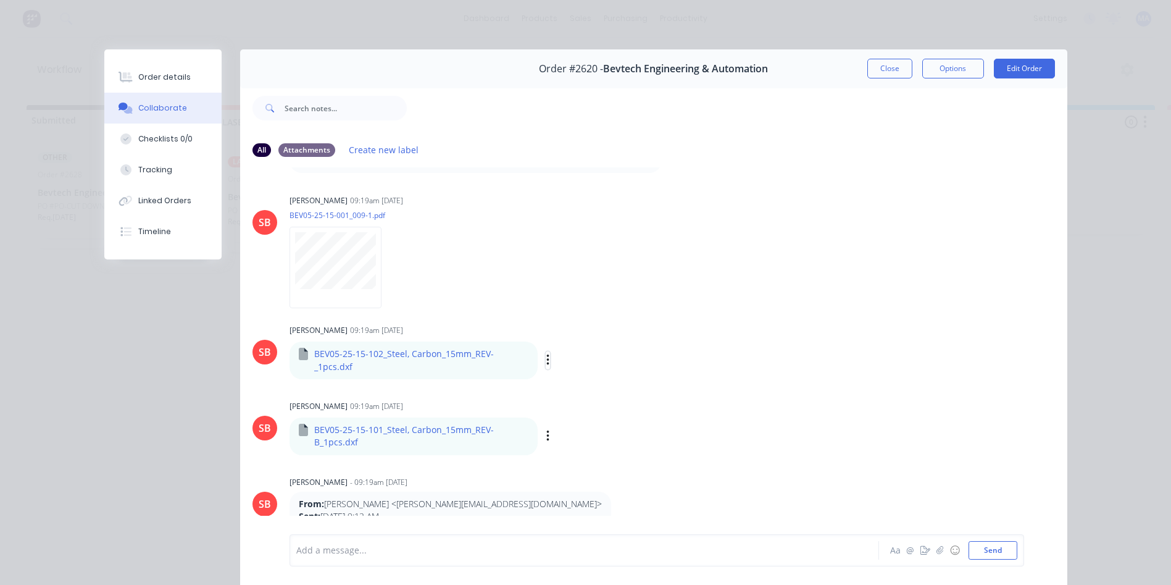
click at [546, 354] on button "button" at bounding box center [548, 360] width 5 height 18
click at [584, 390] on button "Download" at bounding box center [628, 393] width 139 height 28
drag, startPoint x: 711, startPoint y: 93, endPoint x: 848, endPoint y: 80, distance: 138.4
click at [711, 93] on div at bounding box center [737, 107] width 661 height 49
click at [894, 68] on button "Close" at bounding box center [890, 69] width 45 height 20
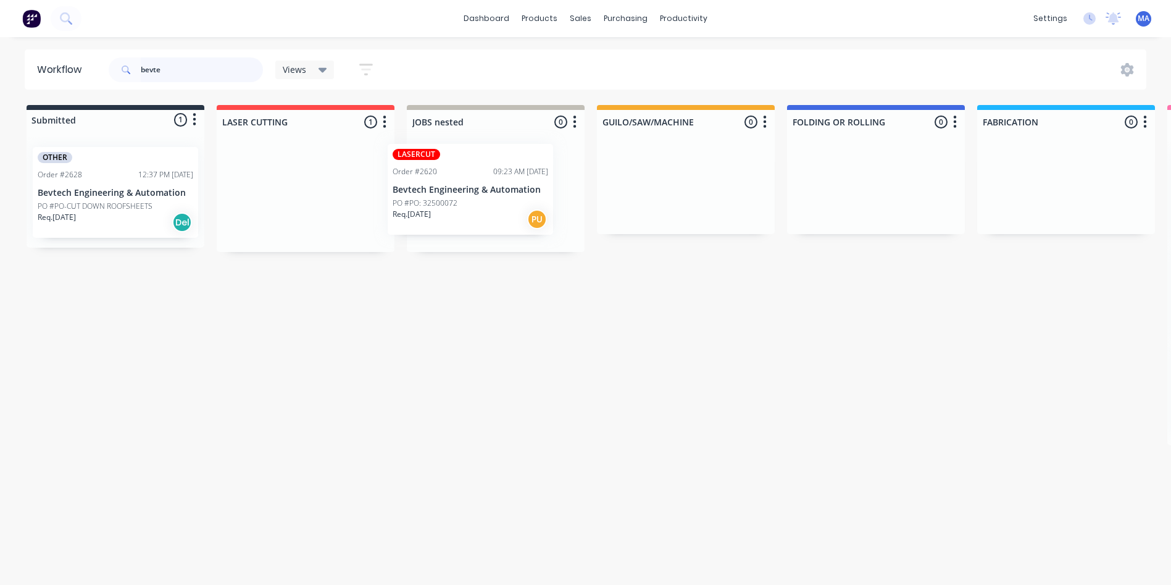
drag, startPoint x: 294, startPoint y: 214, endPoint x: 479, endPoint y: 199, distance: 185.9
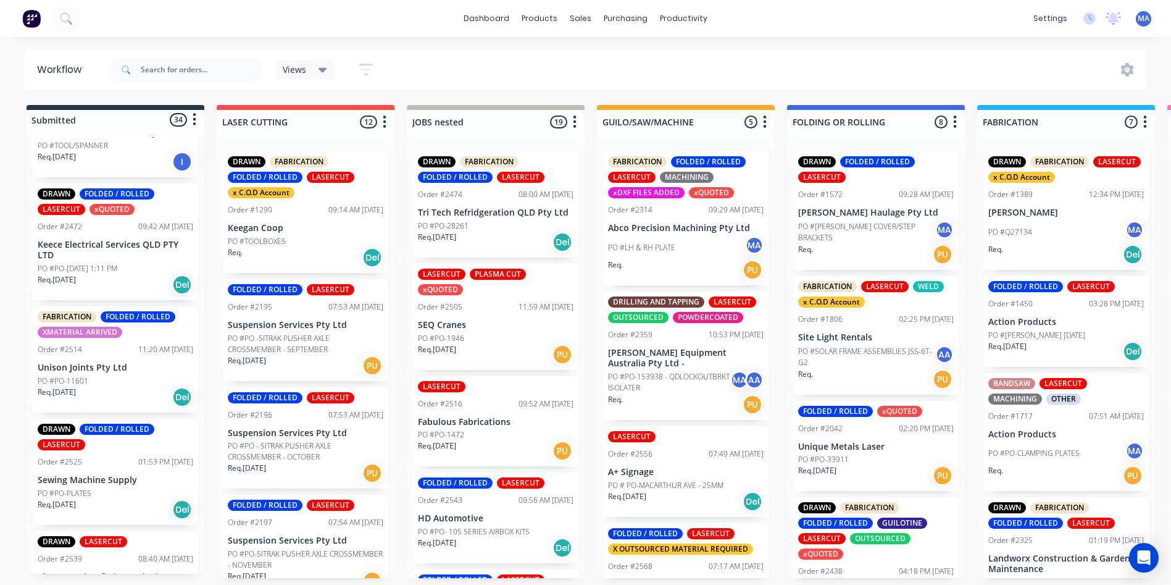
scroll to position [803, 0]
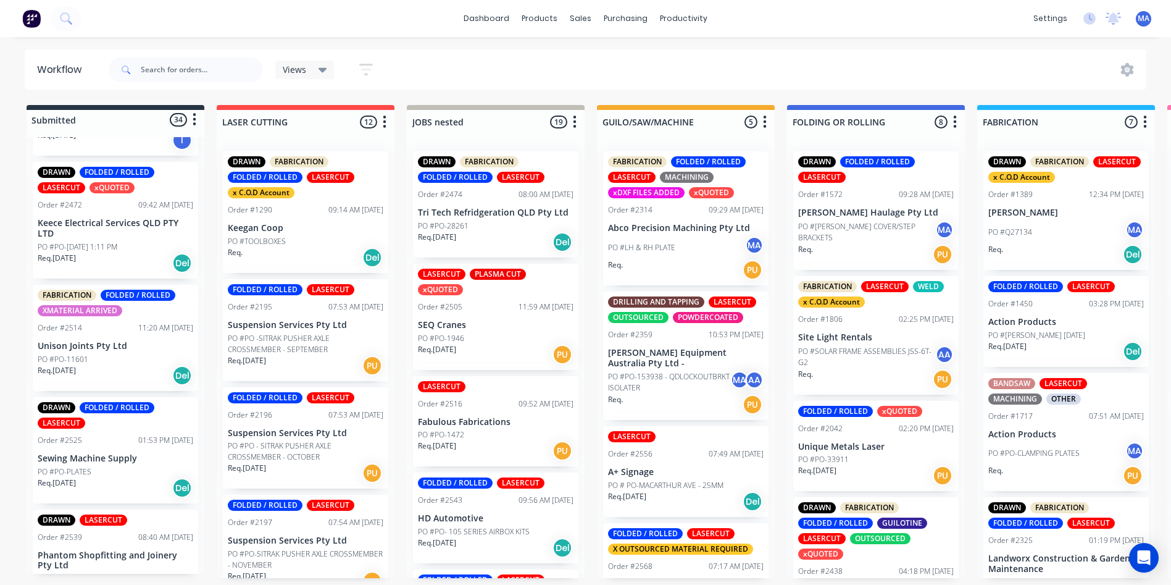
click at [98, 261] on div "Req. 30/07/25 Del" at bounding box center [116, 263] width 156 height 21
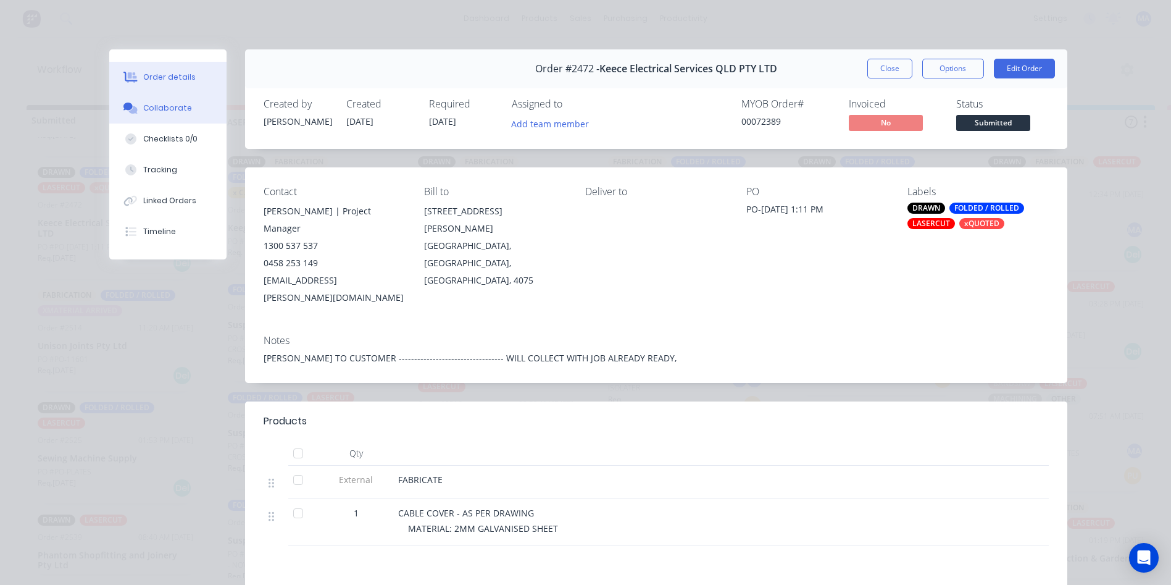
click at [185, 95] on button "Collaborate" at bounding box center [167, 108] width 117 height 31
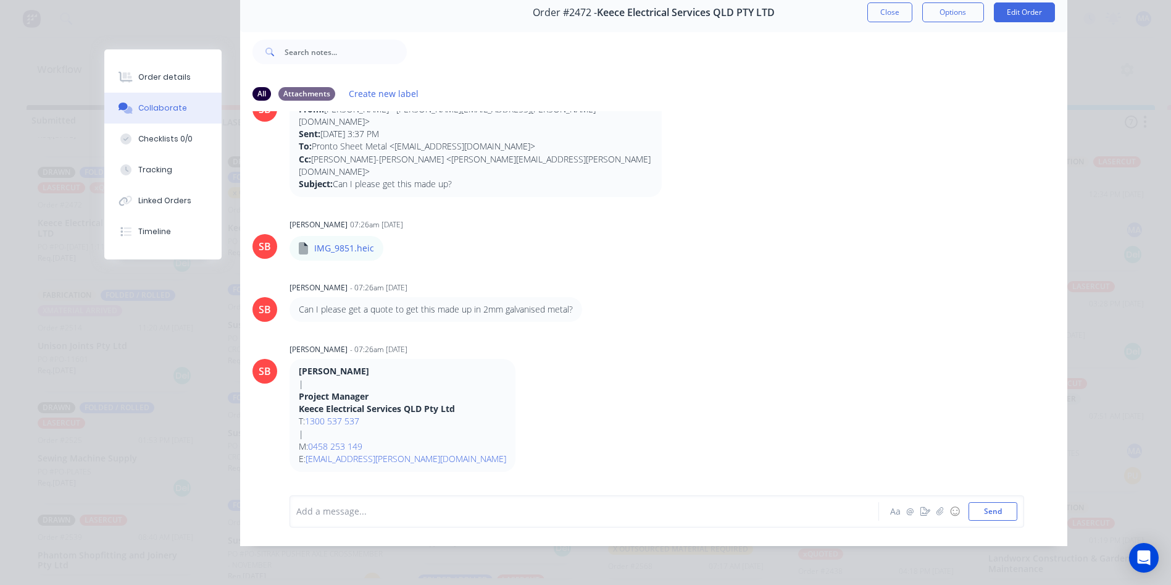
scroll to position [0, 0]
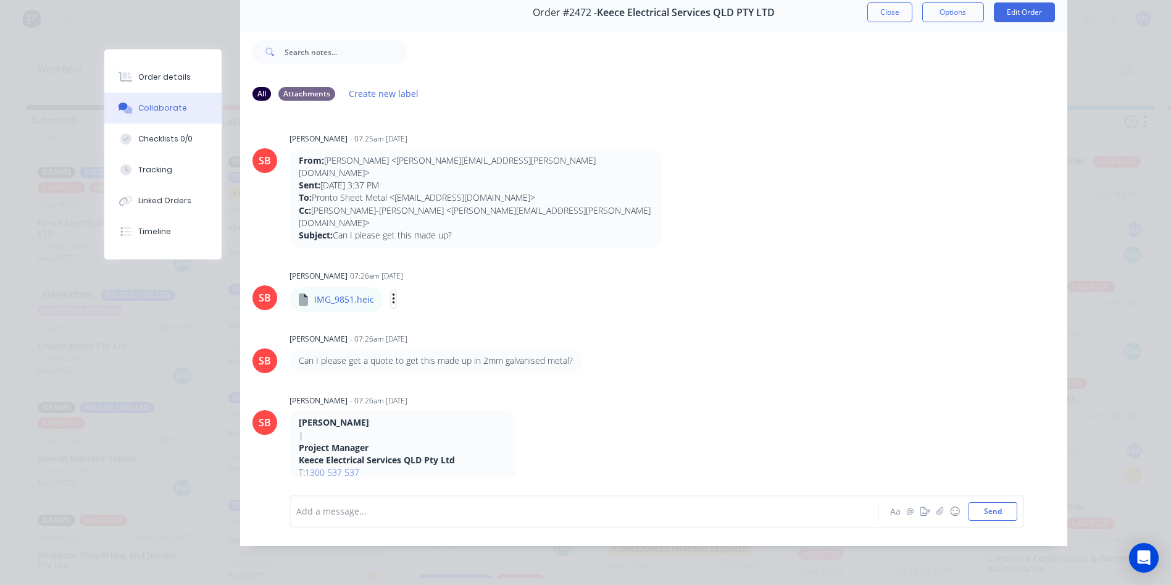
click at [392, 292] on icon "button" at bounding box center [394, 299] width 4 height 14
click at [430, 318] on button "Download" at bounding box center [474, 332] width 139 height 28
click at [164, 75] on div "Order details" at bounding box center [164, 77] width 52 height 11
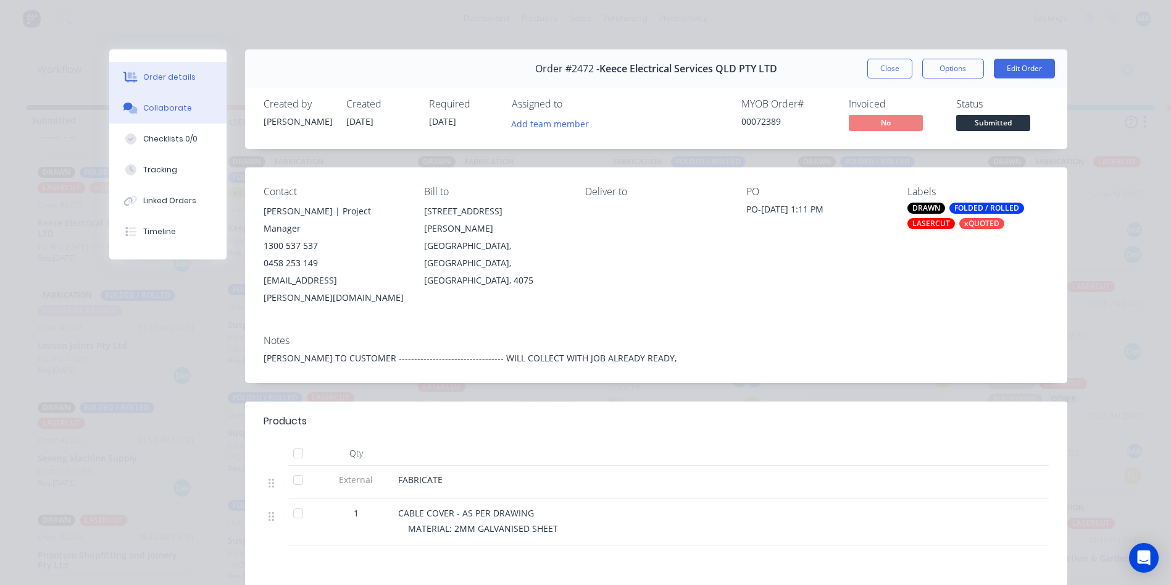
click at [212, 108] on button "Collaborate" at bounding box center [167, 108] width 117 height 31
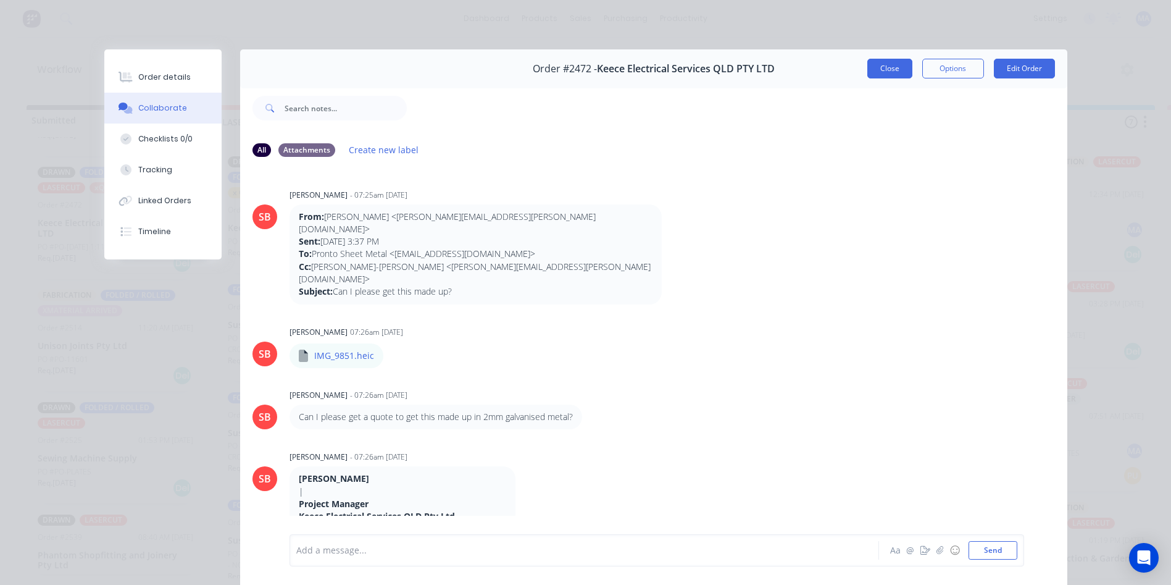
click at [897, 74] on button "Close" at bounding box center [890, 69] width 45 height 20
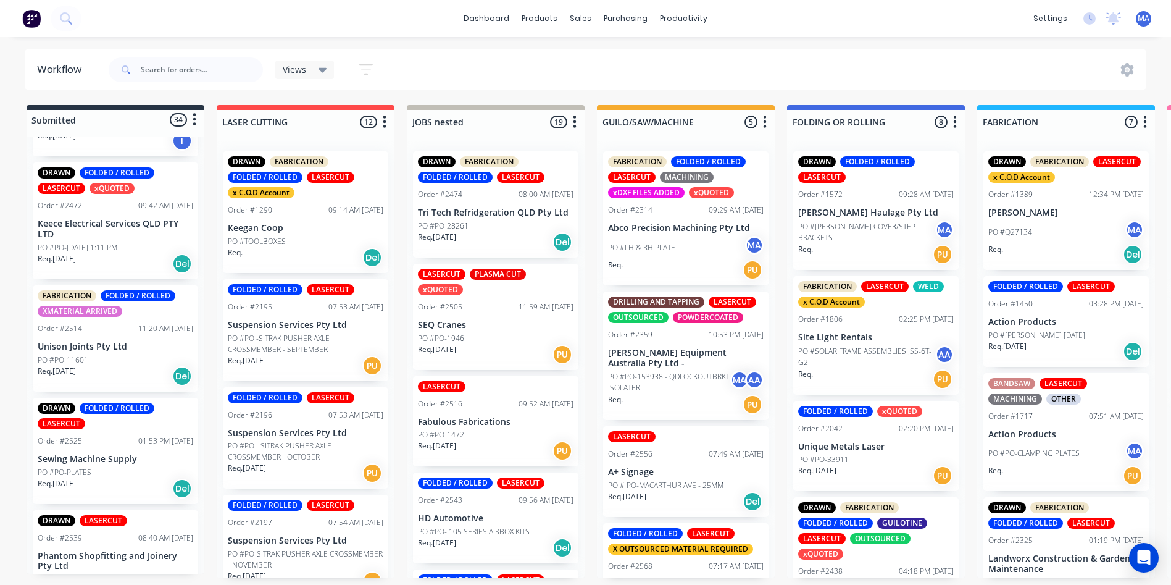
scroll to position [803, 0]
click at [141, 264] on div "Req. 30/07/25 Del" at bounding box center [116, 263] width 156 height 21
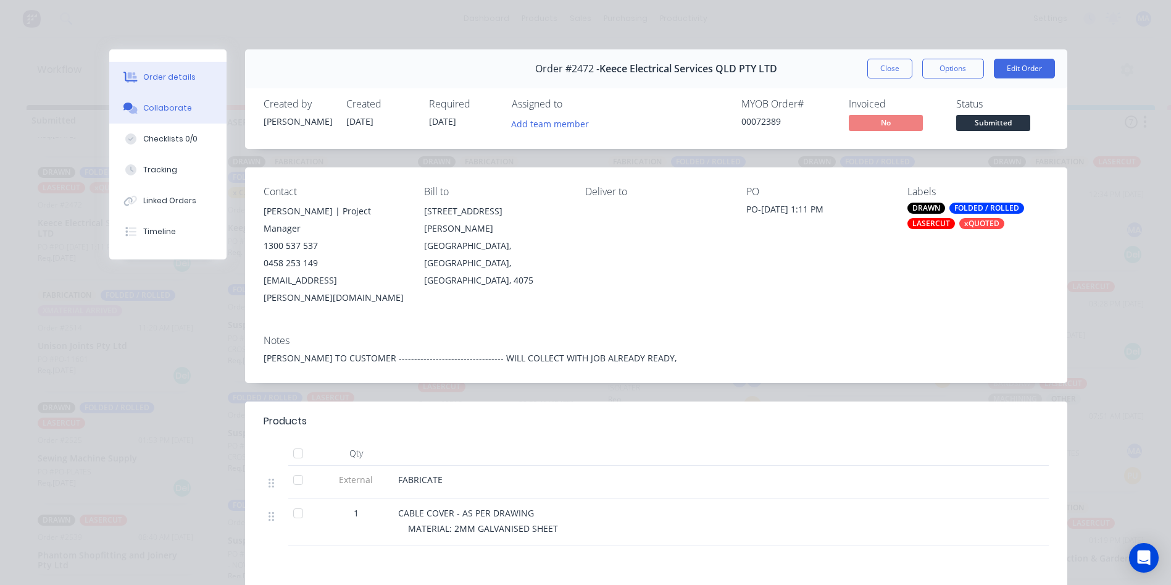
click at [192, 111] on button "Collaborate" at bounding box center [167, 108] width 117 height 31
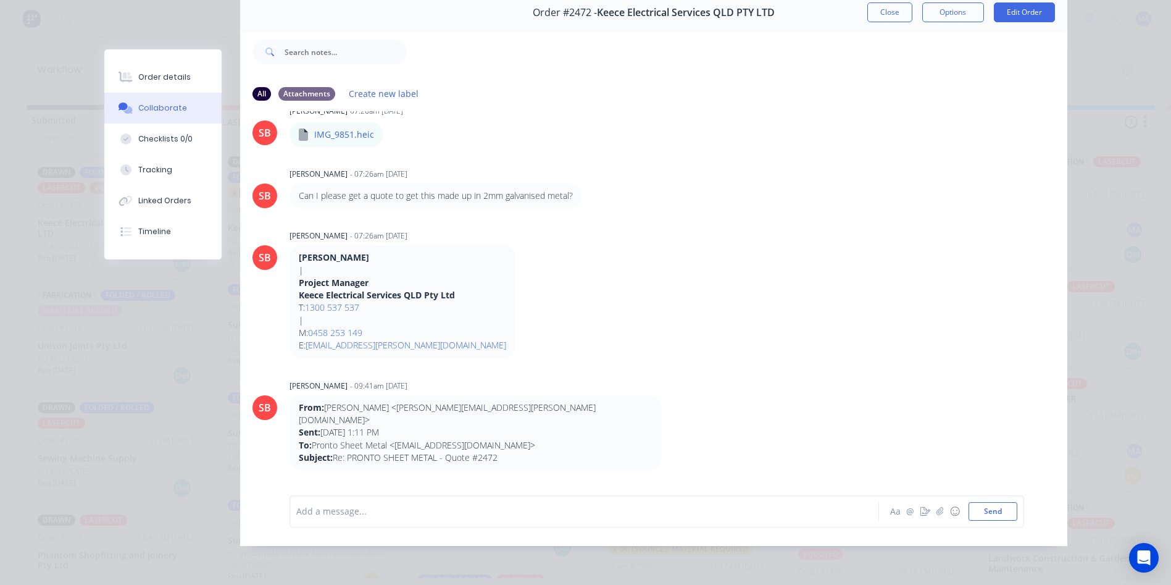
scroll to position [0, 0]
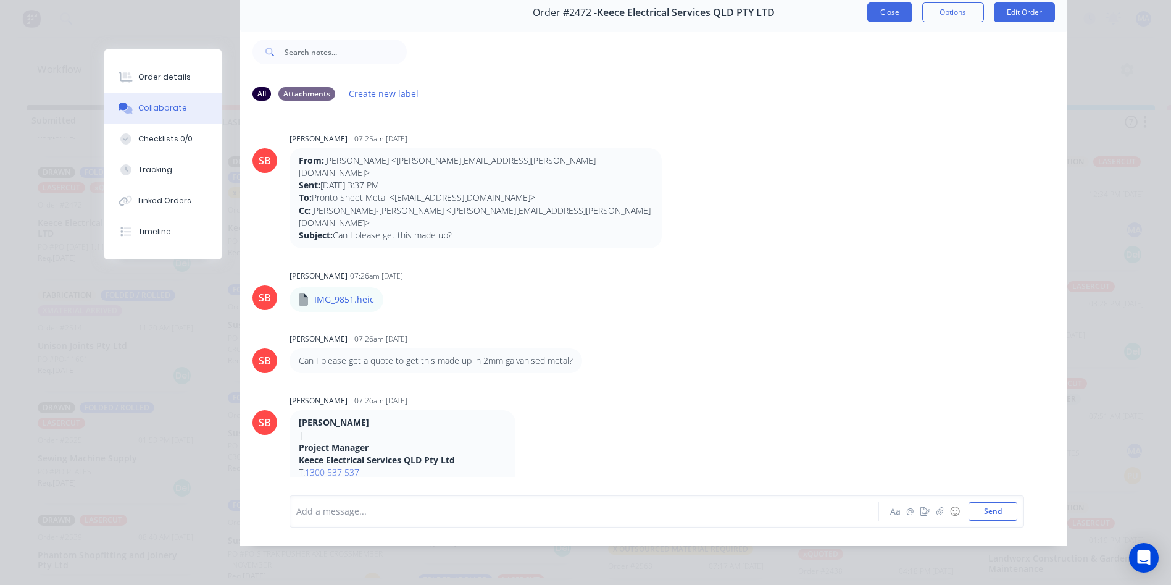
click at [893, 4] on button "Close" at bounding box center [890, 12] width 45 height 20
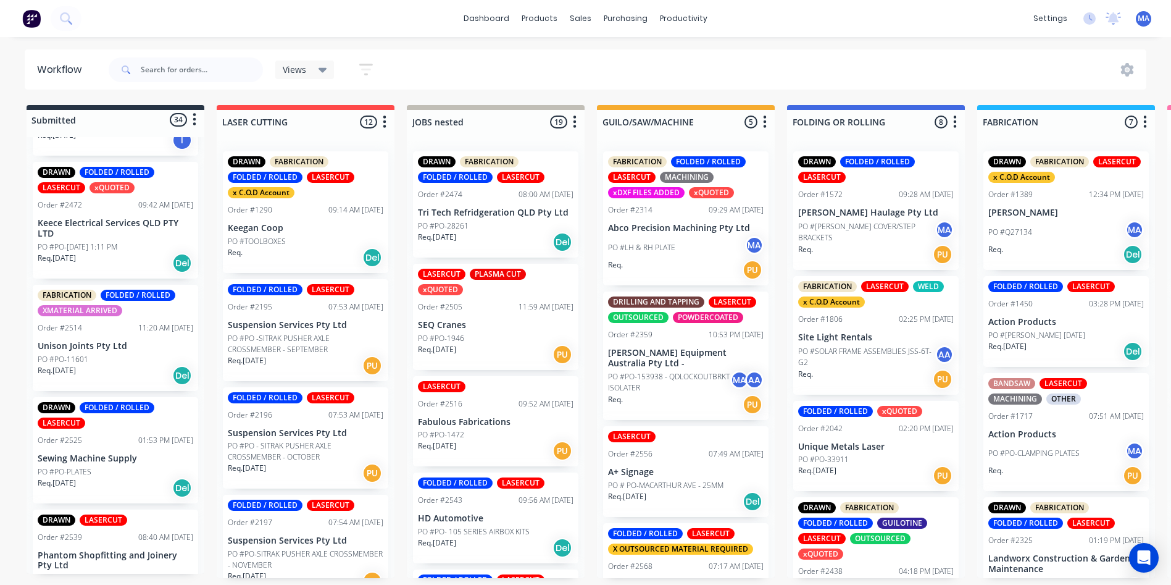
click at [135, 257] on div "Req. 30/07/25 Del" at bounding box center [116, 263] width 156 height 21
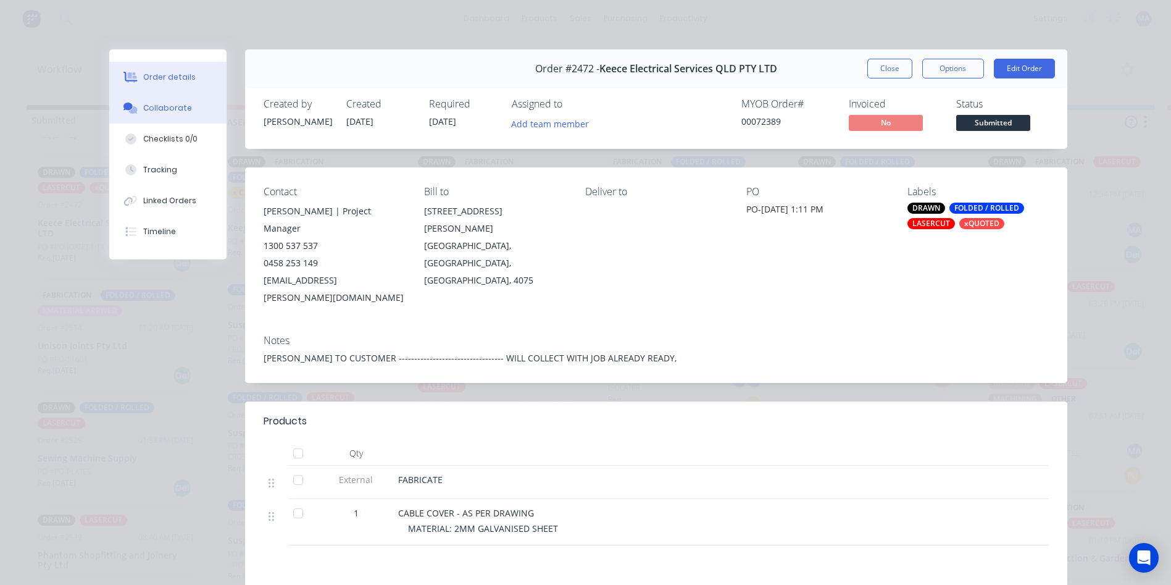
click at [191, 107] on button "Collaborate" at bounding box center [167, 108] width 117 height 31
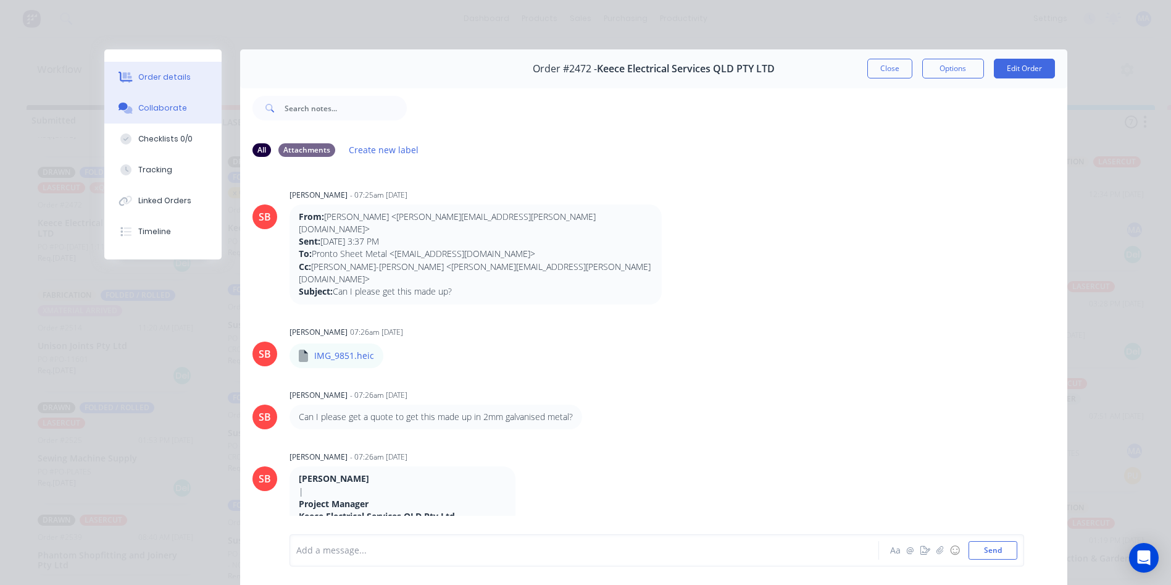
click at [172, 80] on div "Order details" at bounding box center [164, 77] width 52 height 11
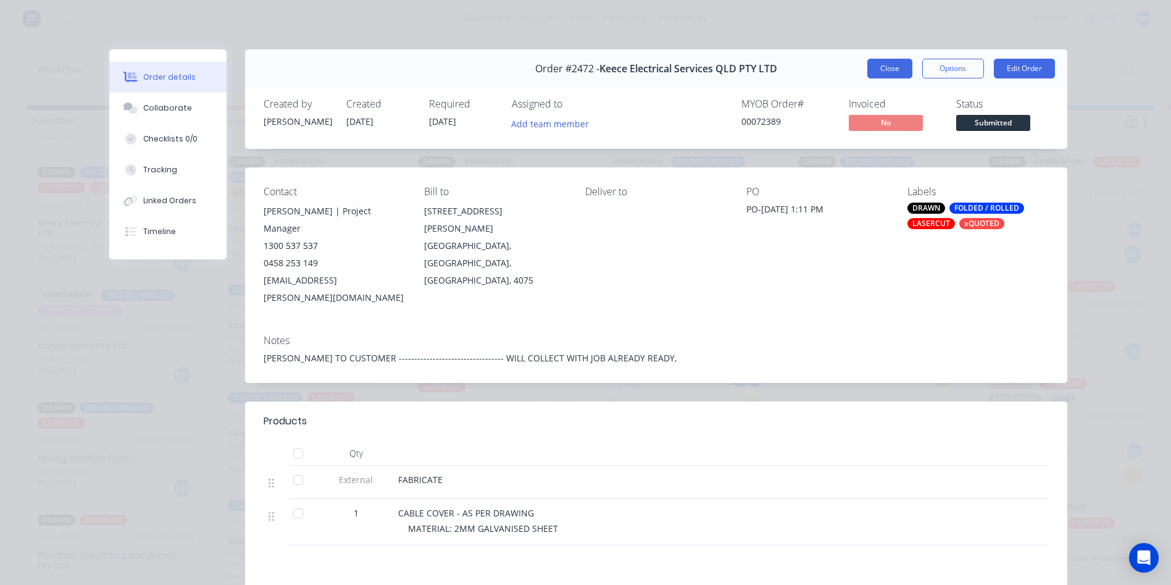
click at [869, 61] on button "Close" at bounding box center [890, 69] width 45 height 20
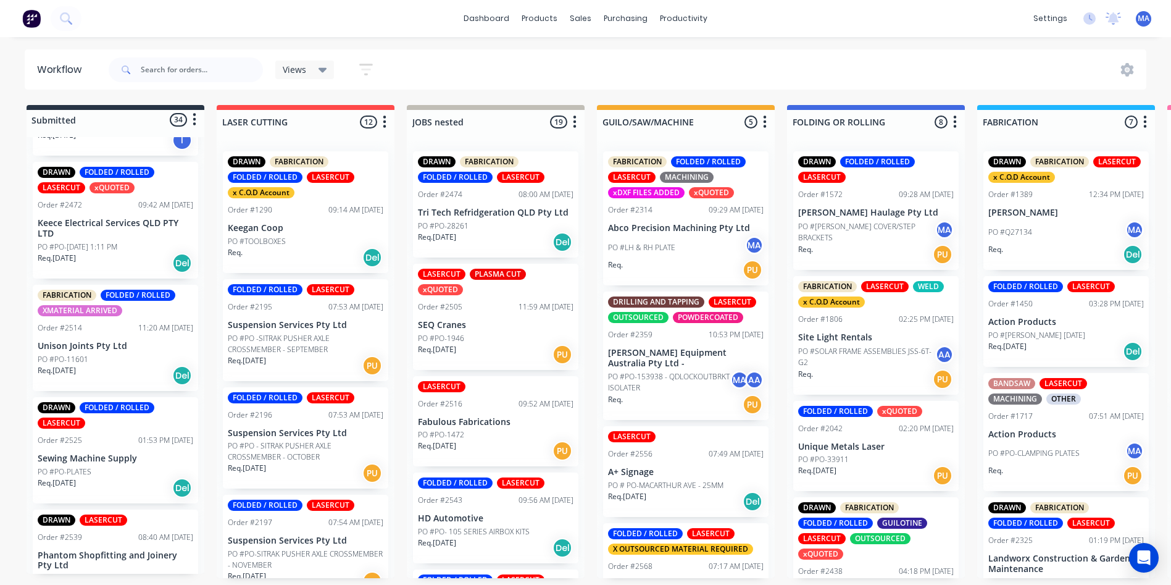
click at [140, 349] on p "Unison Joints Pty Ltd" at bounding box center [116, 346] width 156 height 10
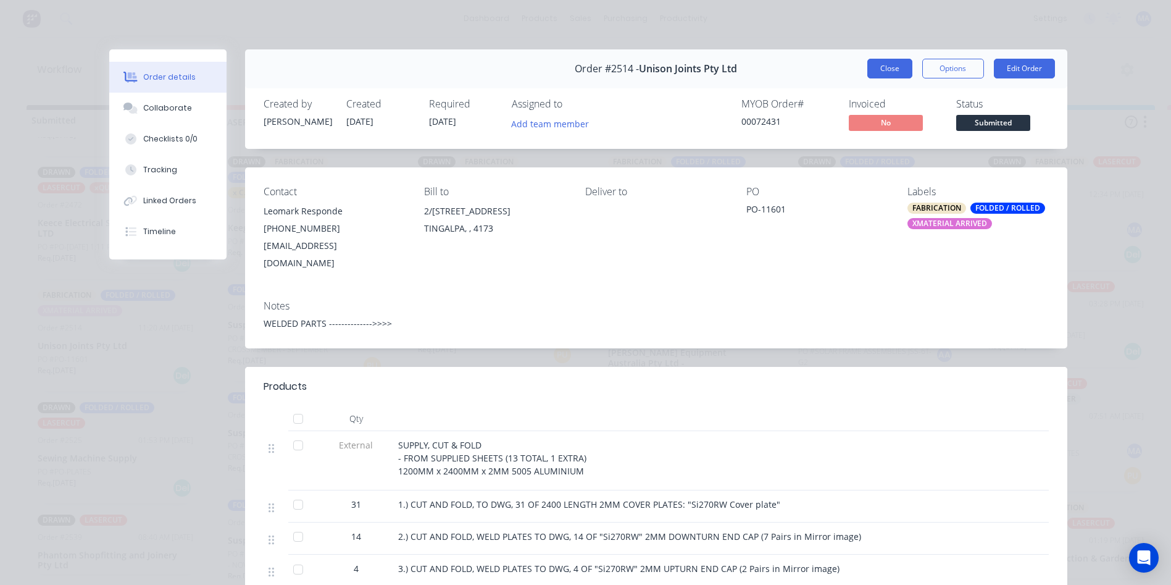
click at [895, 69] on button "Close" at bounding box center [890, 69] width 45 height 20
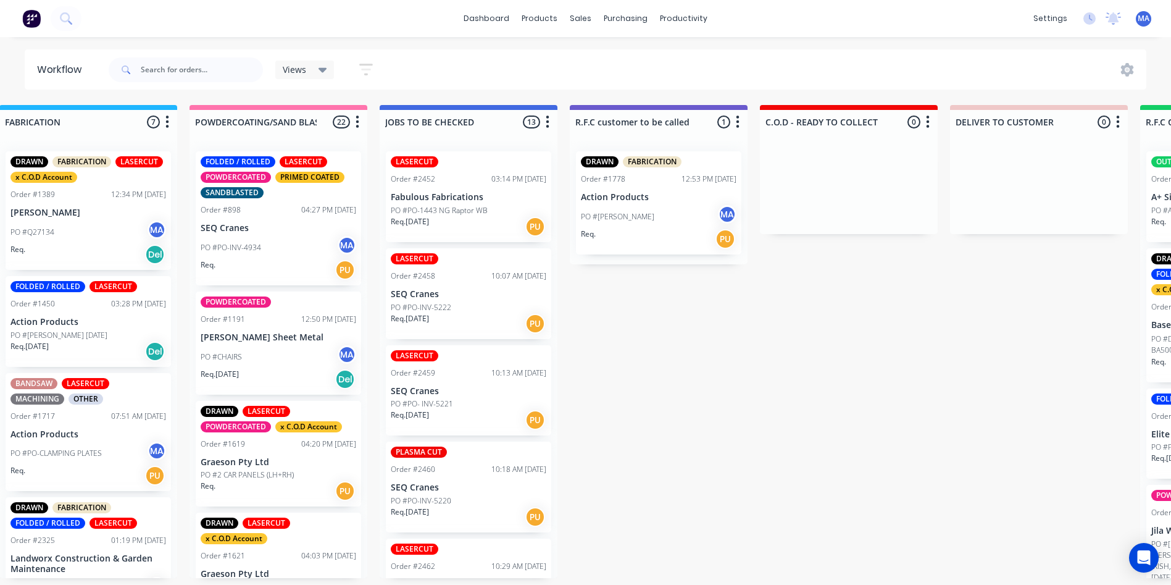
scroll to position [2, 980]
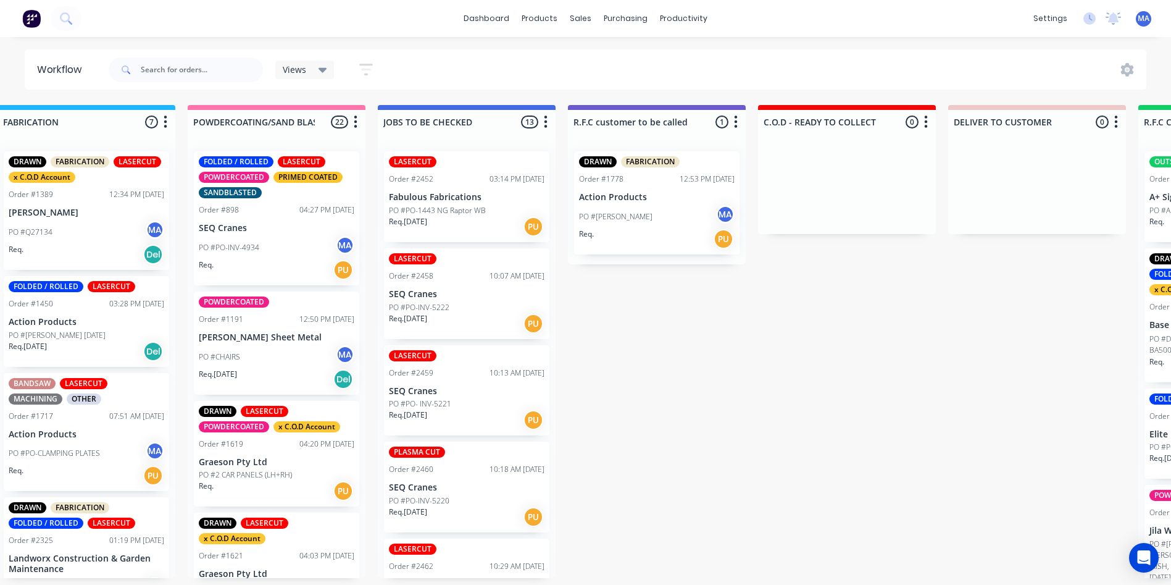
click at [500, 289] on p "SEQ Cranes" at bounding box center [467, 294] width 156 height 10
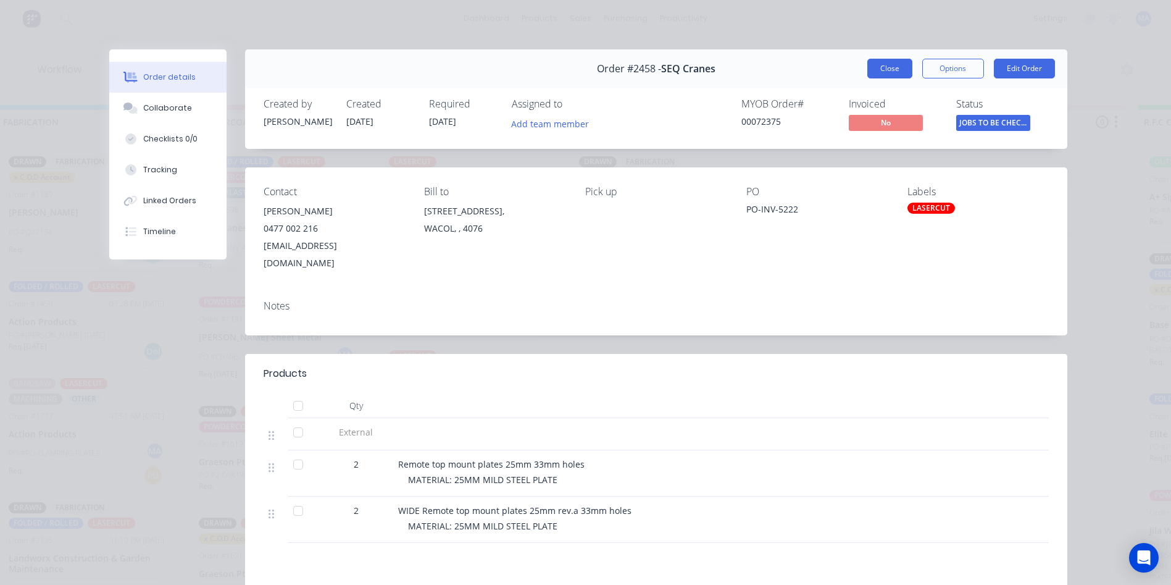
click at [888, 66] on button "Close" at bounding box center [890, 69] width 45 height 20
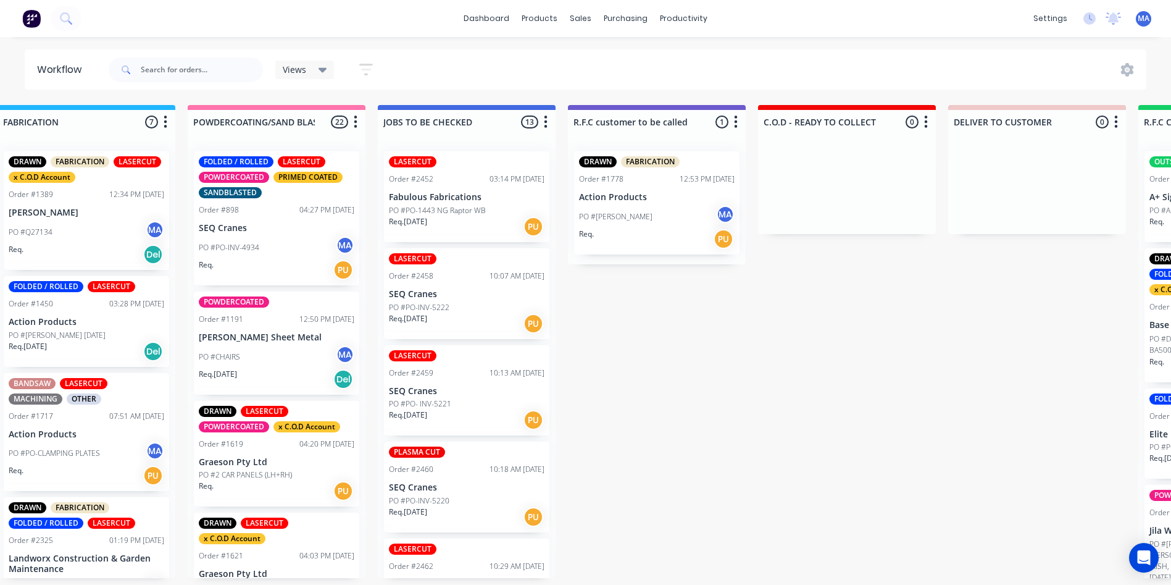
scroll to position [123, 0]
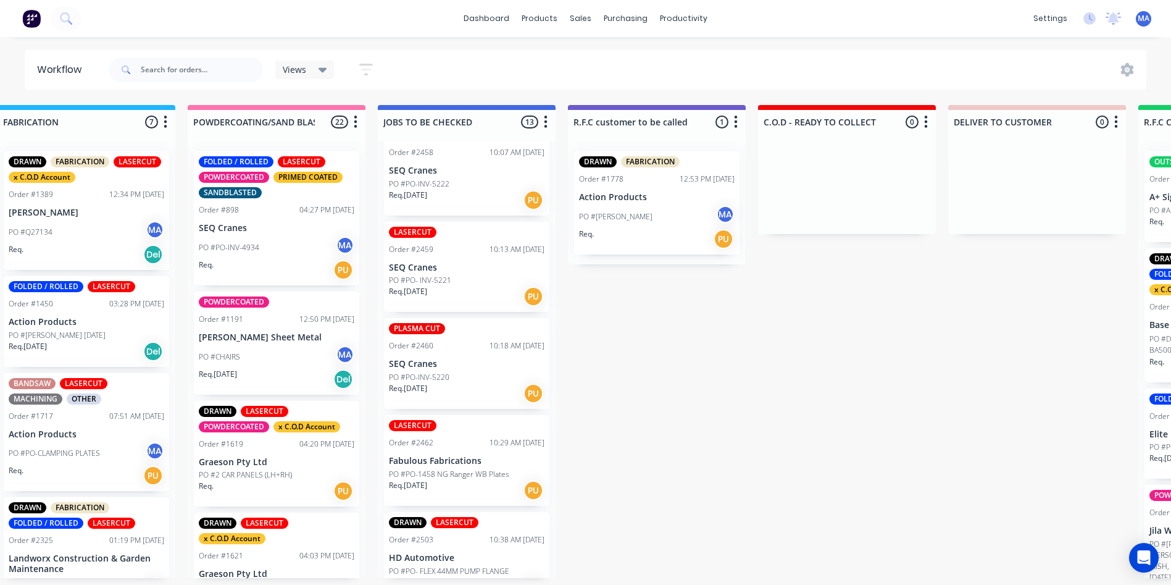
click at [458, 268] on p "SEQ Cranes" at bounding box center [467, 267] width 156 height 10
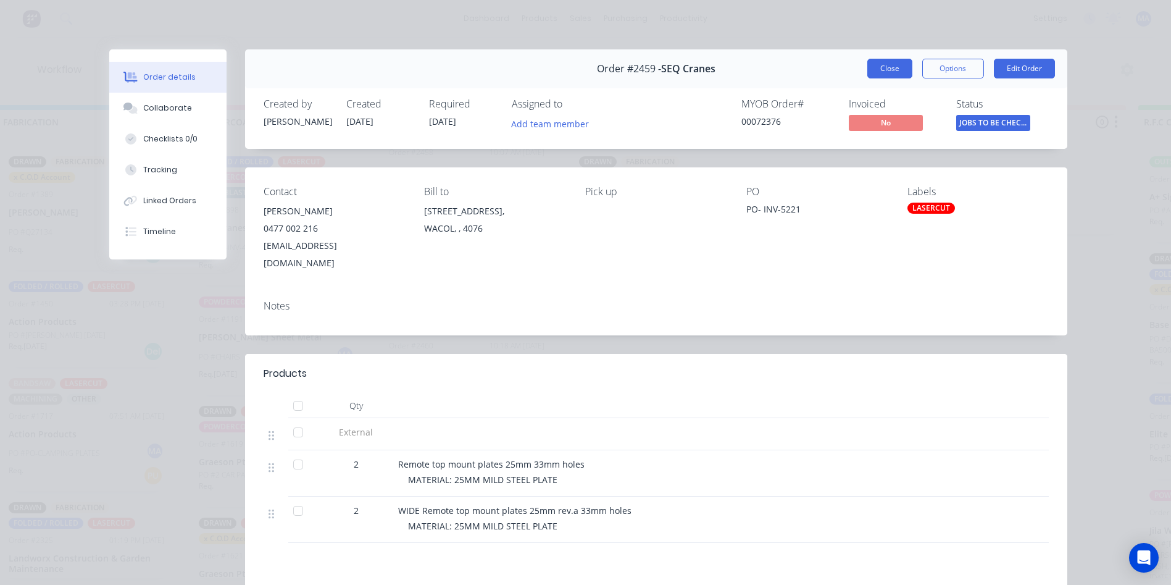
click at [900, 73] on button "Close" at bounding box center [890, 69] width 45 height 20
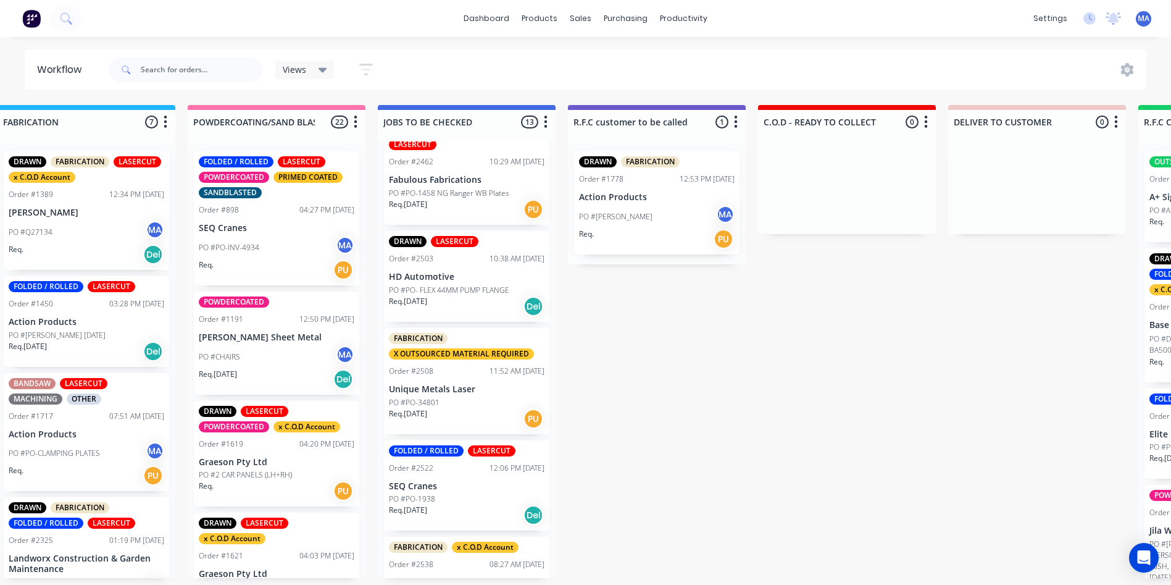
scroll to position [432, 0]
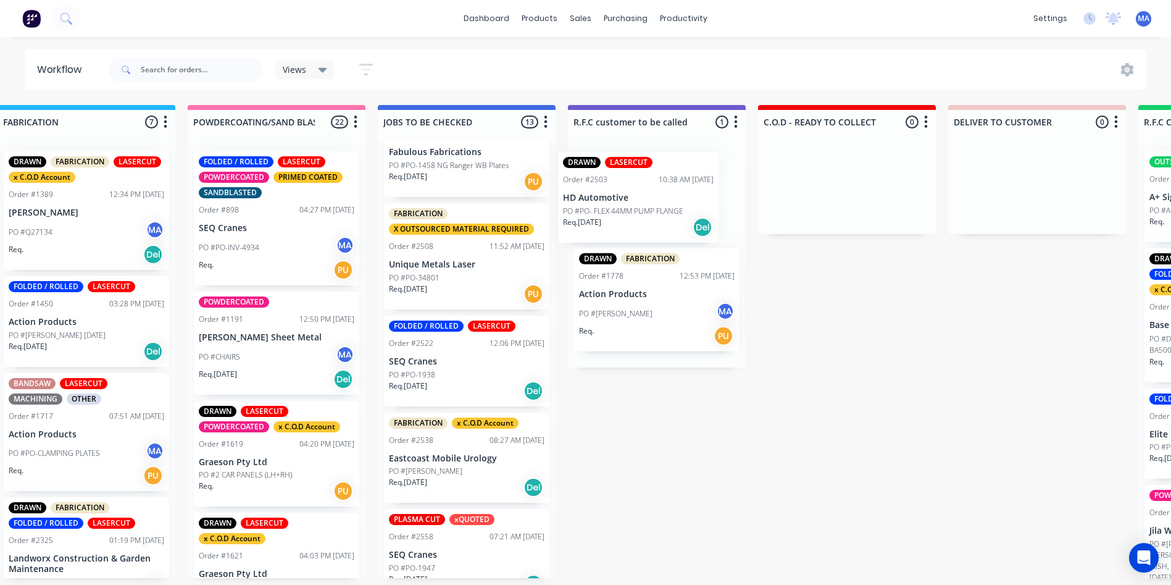
drag, startPoint x: 471, startPoint y: 274, endPoint x: 658, endPoint y: 228, distance: 192.0
click at [658, 228] on div "Submitted 34 Status colour #273444 hex #273444 Save Cancel Summaries Total orde…" at bounding box center [846, 341] width 3671 height 473
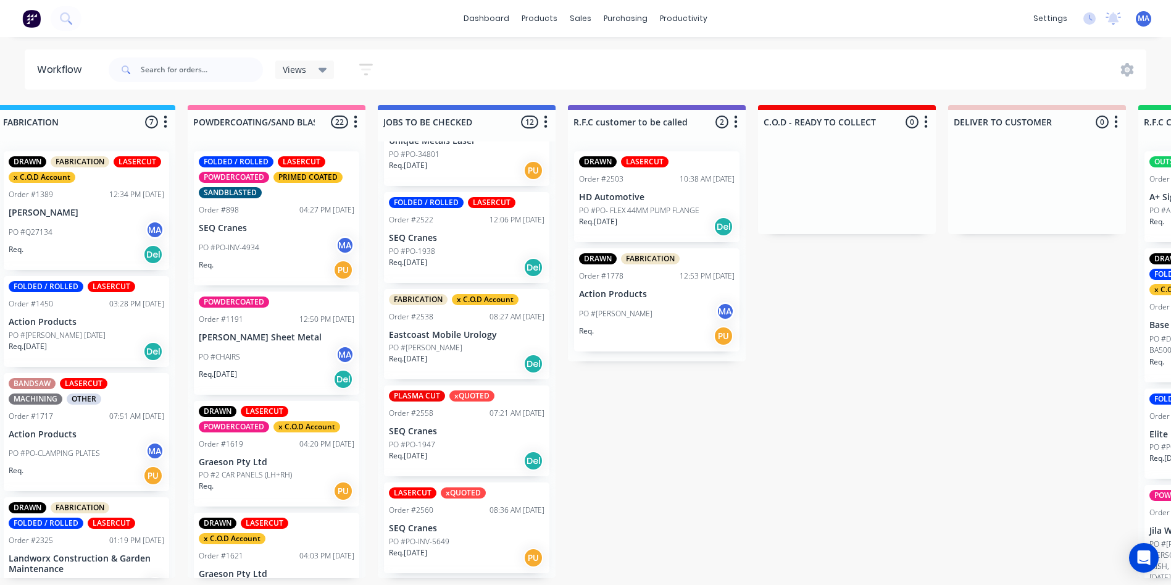
scroll to position [617, 0]
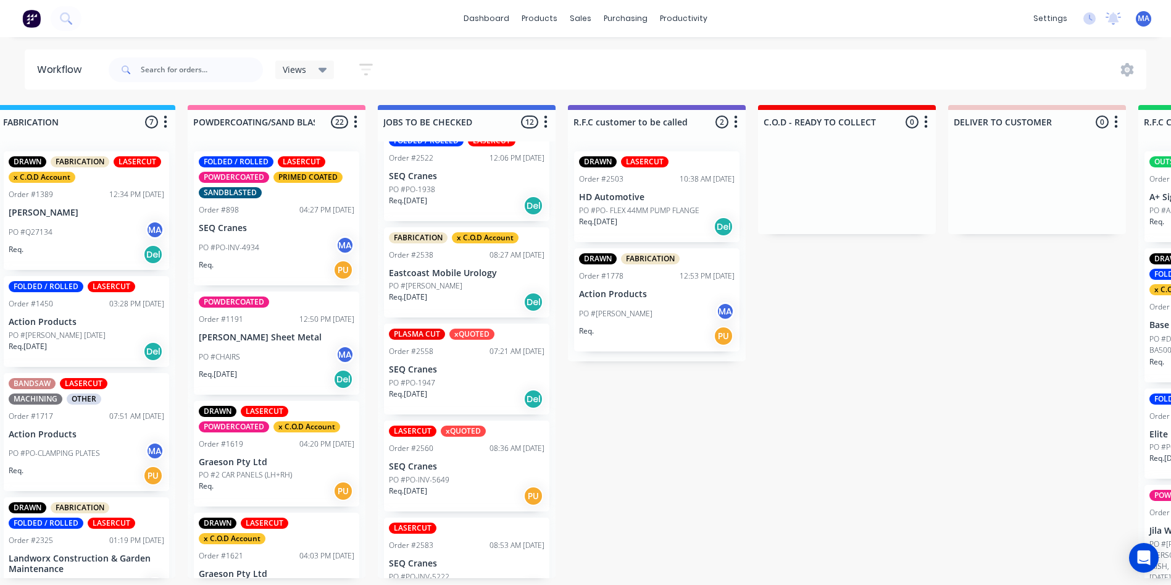
click at [471, 293] on div "Req. 06/08/25 Del" at bounding box center [467, 301] width 156 height 21
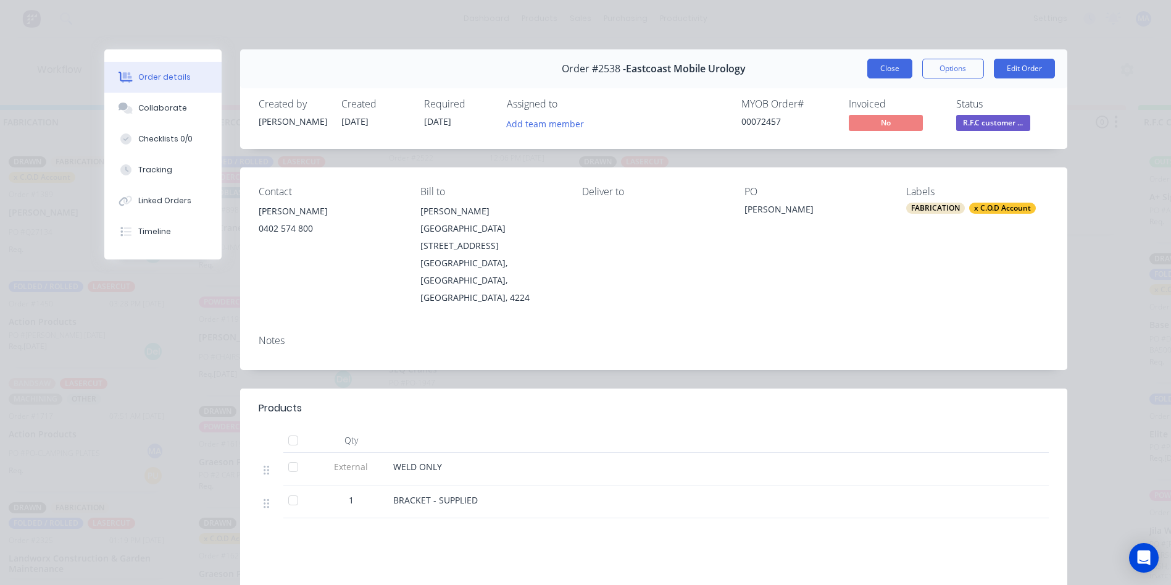
click at [876, 78] on button "Close" at bounding box center [890, 69] width 45 height 20
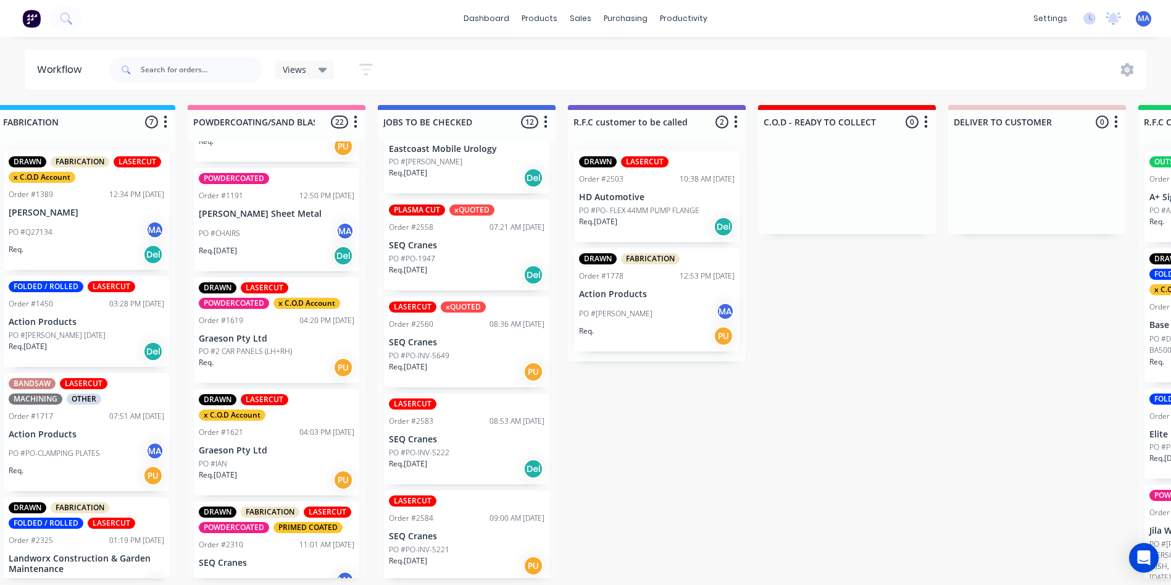
scroll to position [745, 0]
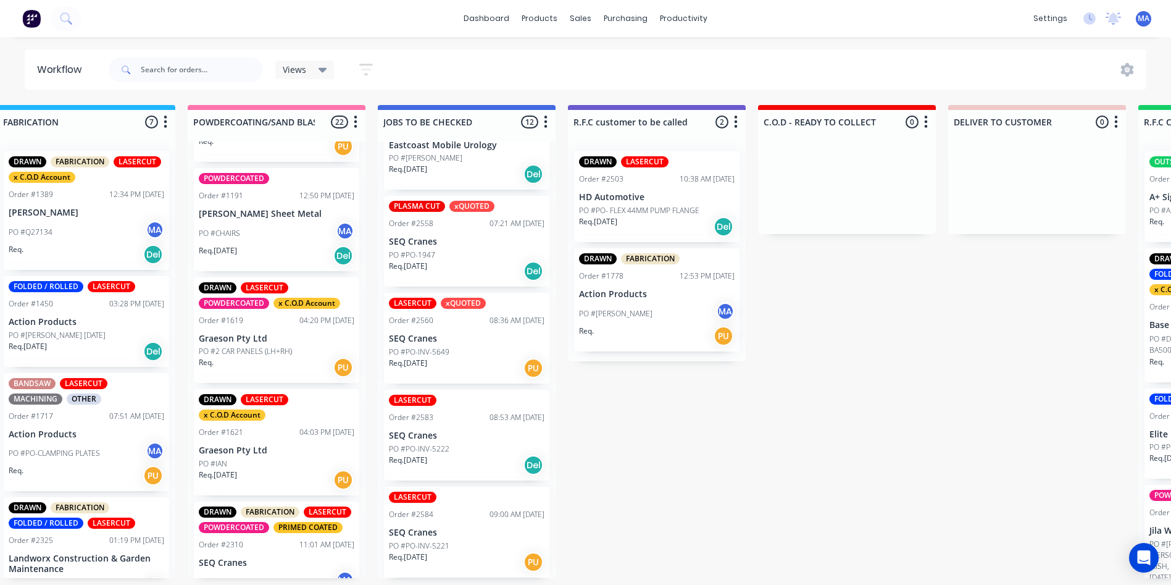
click at [479, 239] on p "SEQ Cranes" at bounding box center [467, 241] width 156 height 10
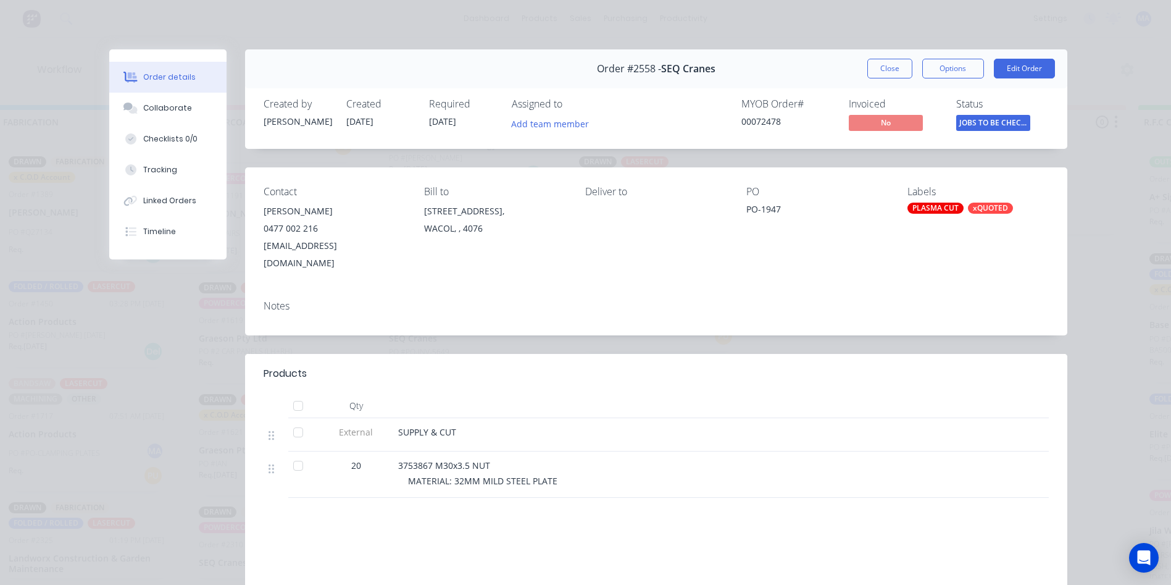
click at [881, 72] on button "Close" at bounding box center [890, 69] width 45 height 20
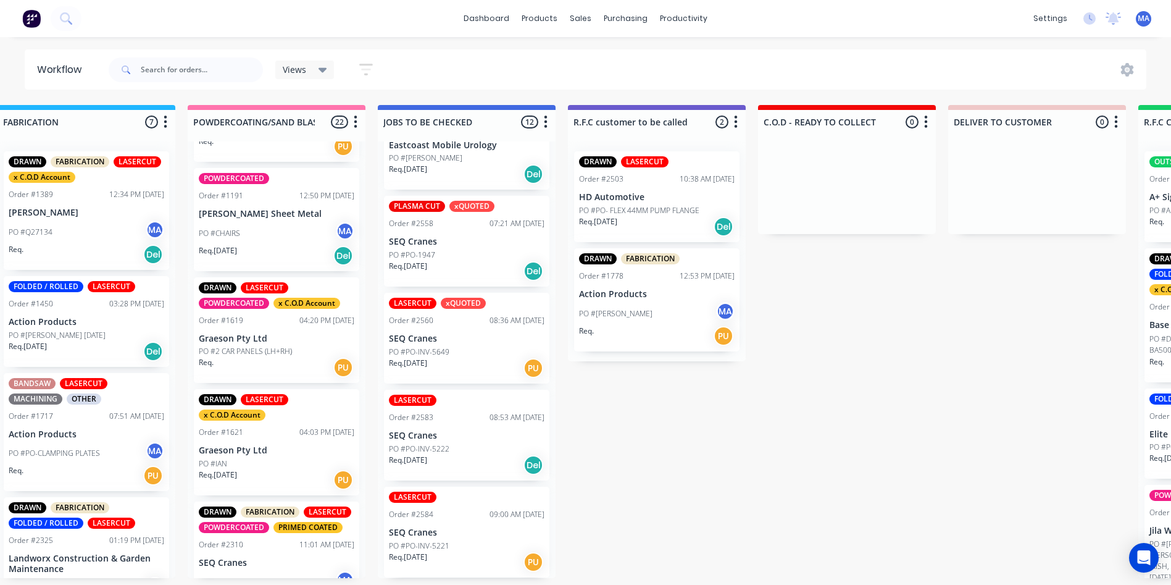
click at [487, 238] on p "SEQ Cranes" at bounding box center [467, 241] width 156 height 10
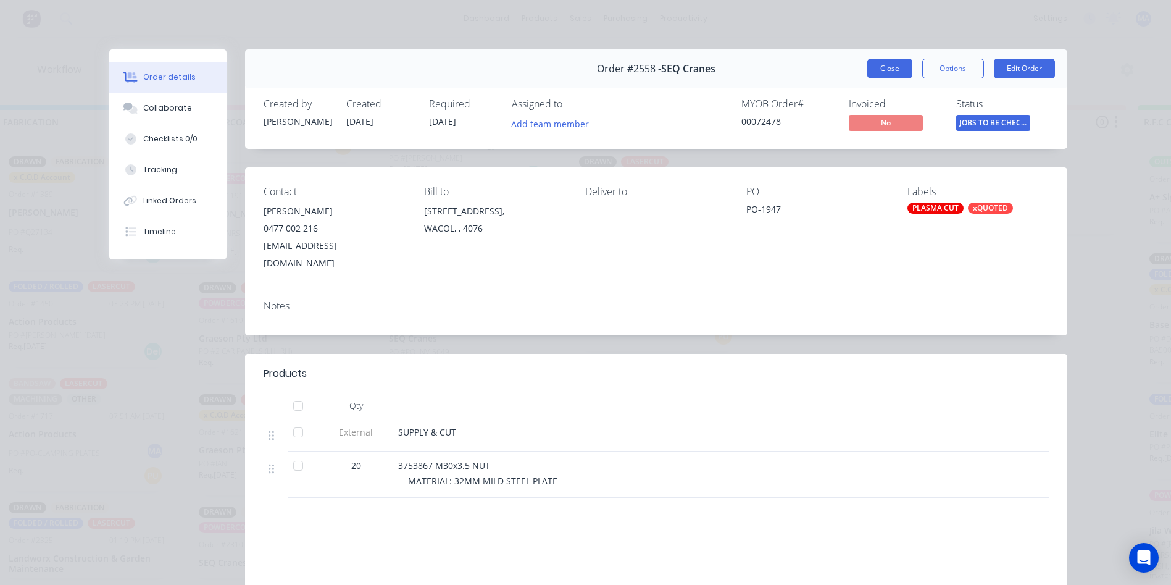
click at [898, 67] on button "Close" at bounding box center [890, 69] width 45 height 20
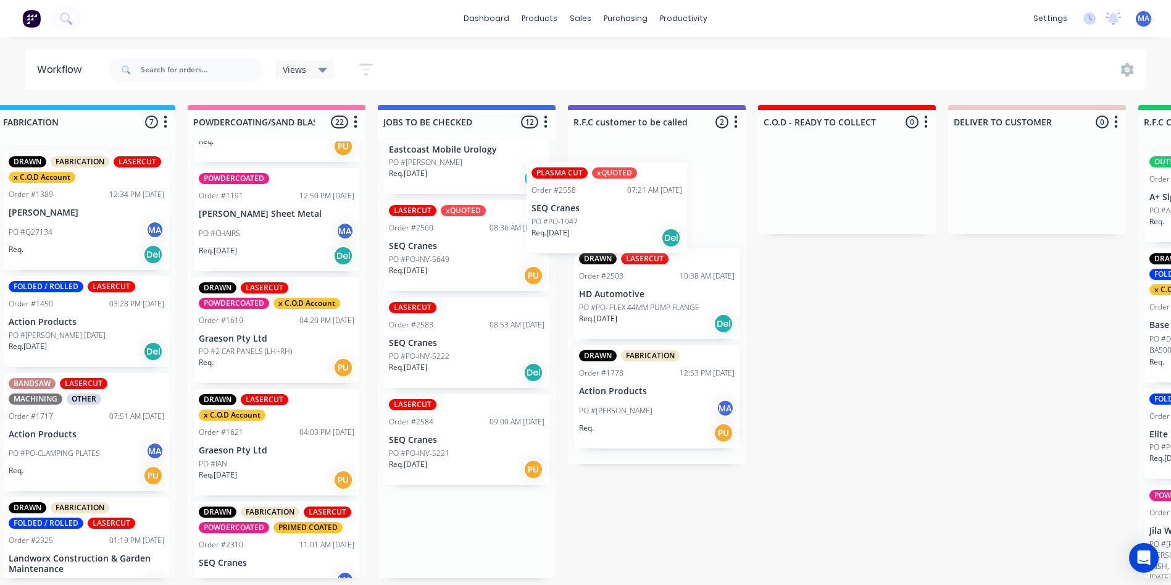
drag, startPoint x: 475, startPoint y: 253, endPoint x: 628, endPoint y: 218, distance: 157.0
click at [628, 218] on div "Submitted 34 Status colour #273444 hex #273444 Save Cancel Summaries Total orde…" at bounding box center [846, 341] width 3671 height 473
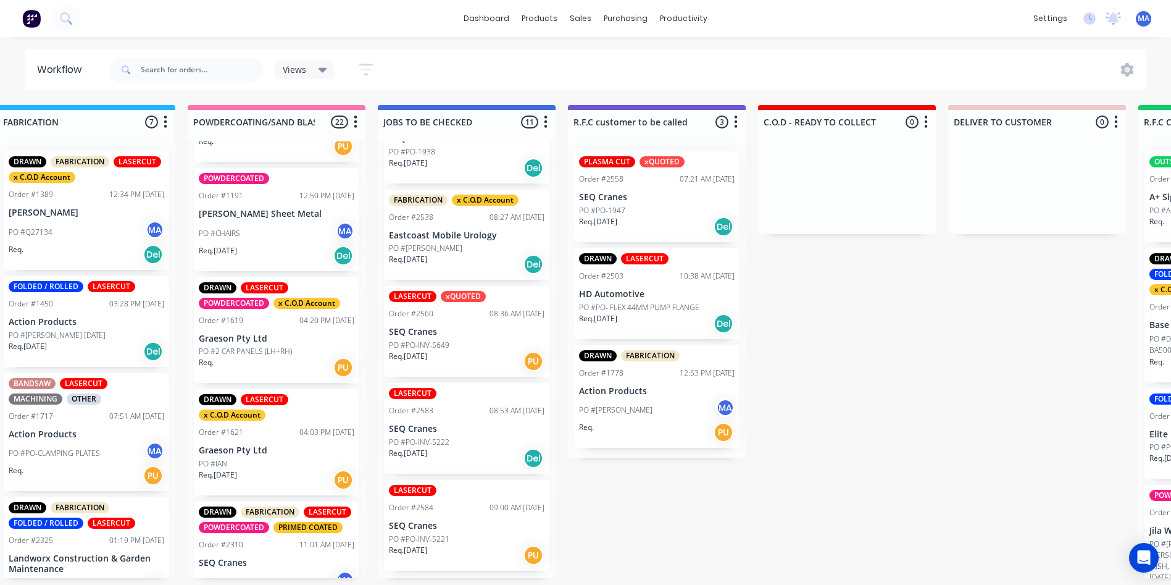
scroll to position [648, 0]
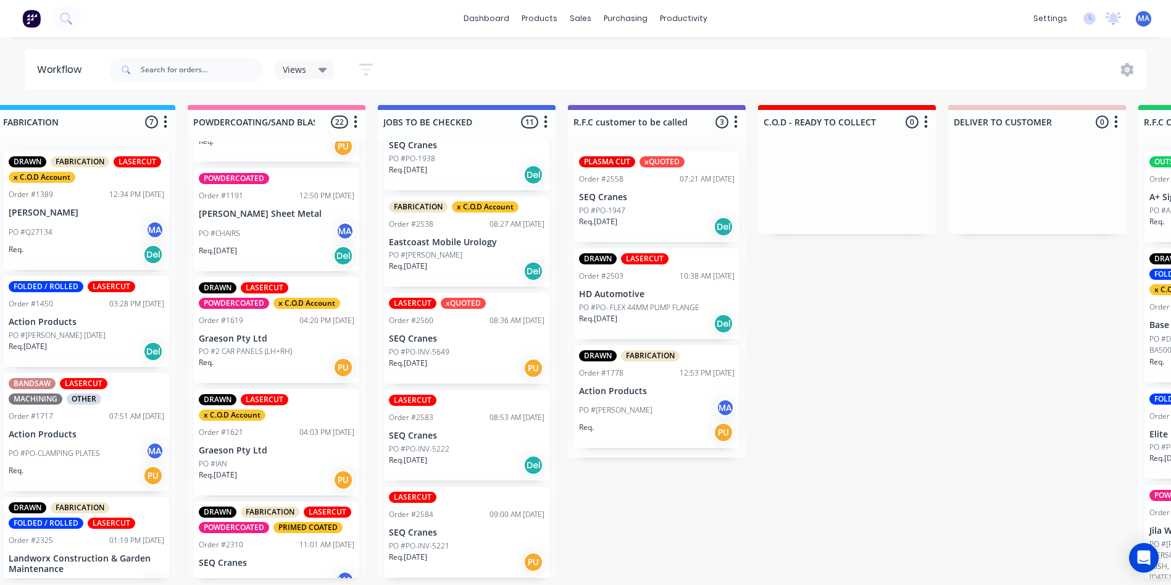
click at [455, 351] on div "PO #PO-INV-5649" at bounding box center [467, 351] width 156 height 11
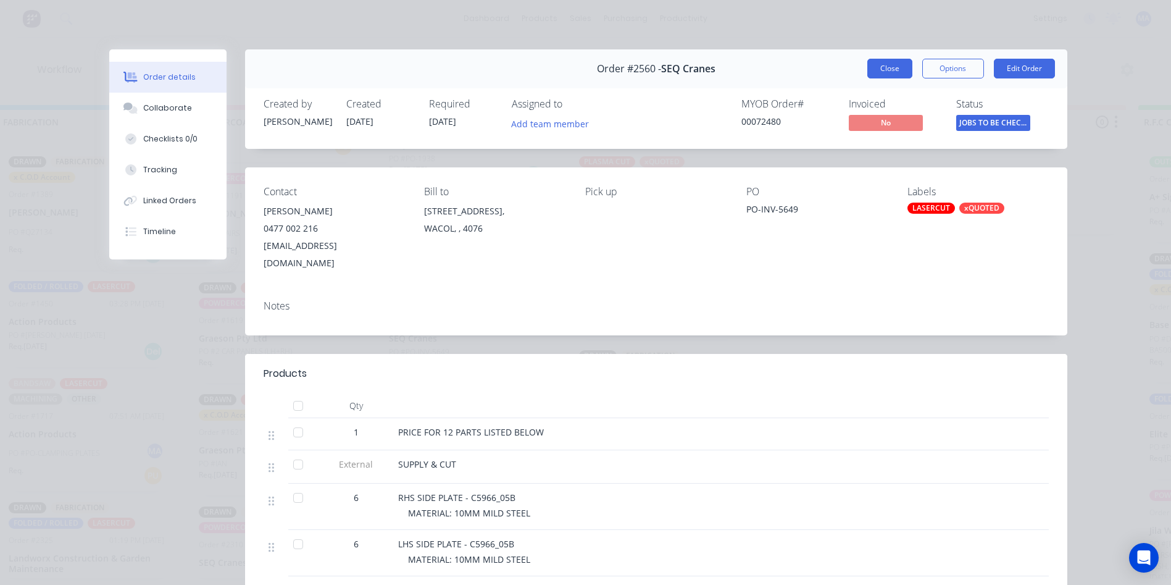
click at [889, 67] on button "Close" at bounding box center [890, 69] width 45 height 20
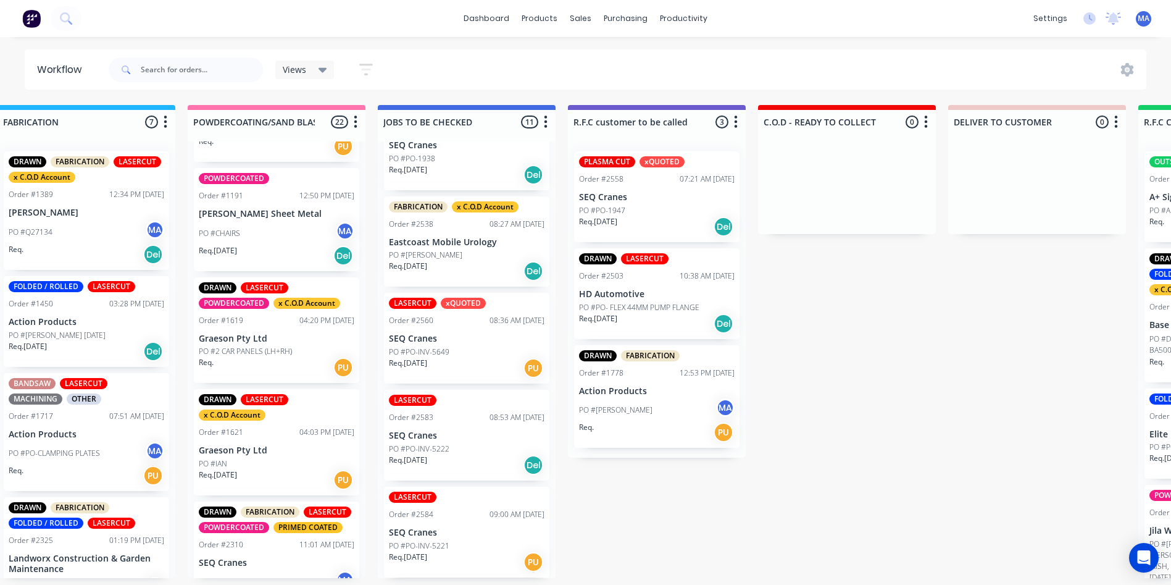
click at [454, 370] on div "Req. 07/08/25 PU" at bounding box center [467, 368] width 156 height 21
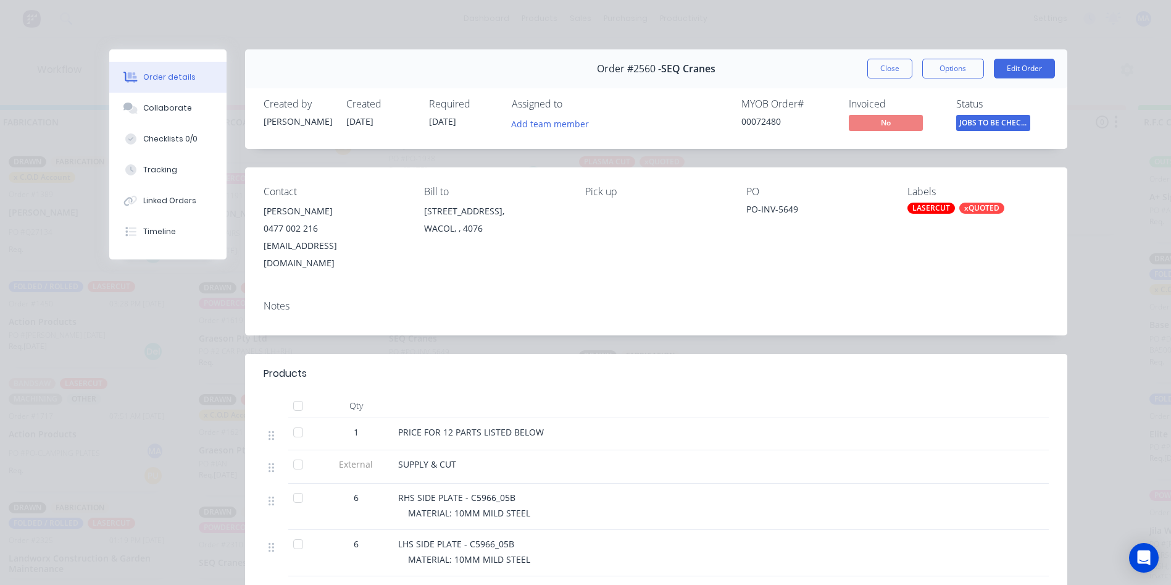
click at [984, 209] on div "xQUOTED" at bounding box center [982, 208] width 45 height 11
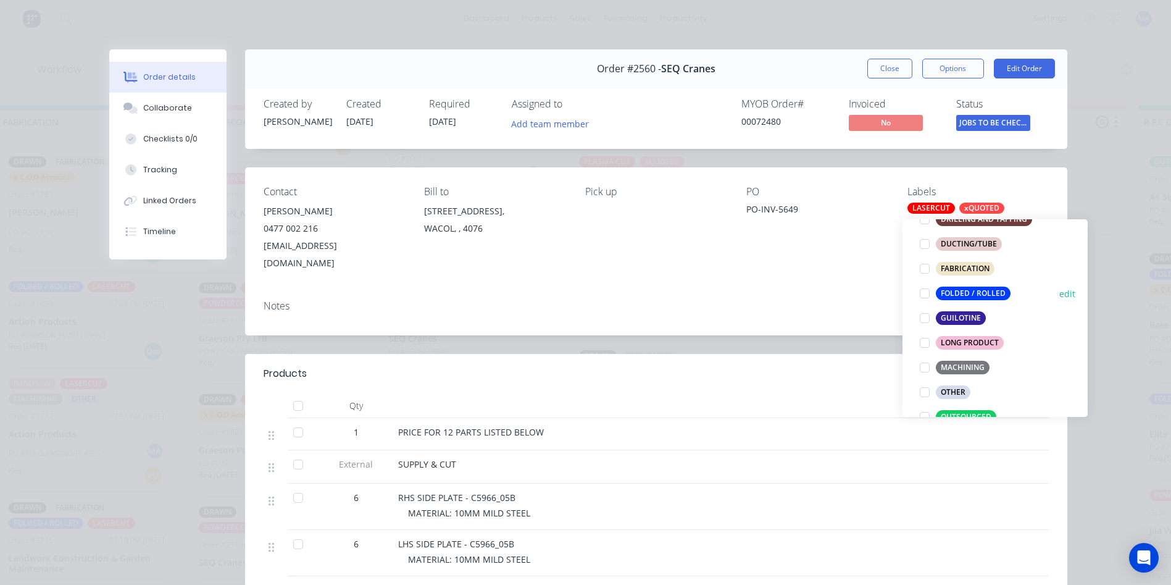
click at [964, 288] on div "FOLDED / ROLLED" at bounding box center [973, 294] width 75 height 14
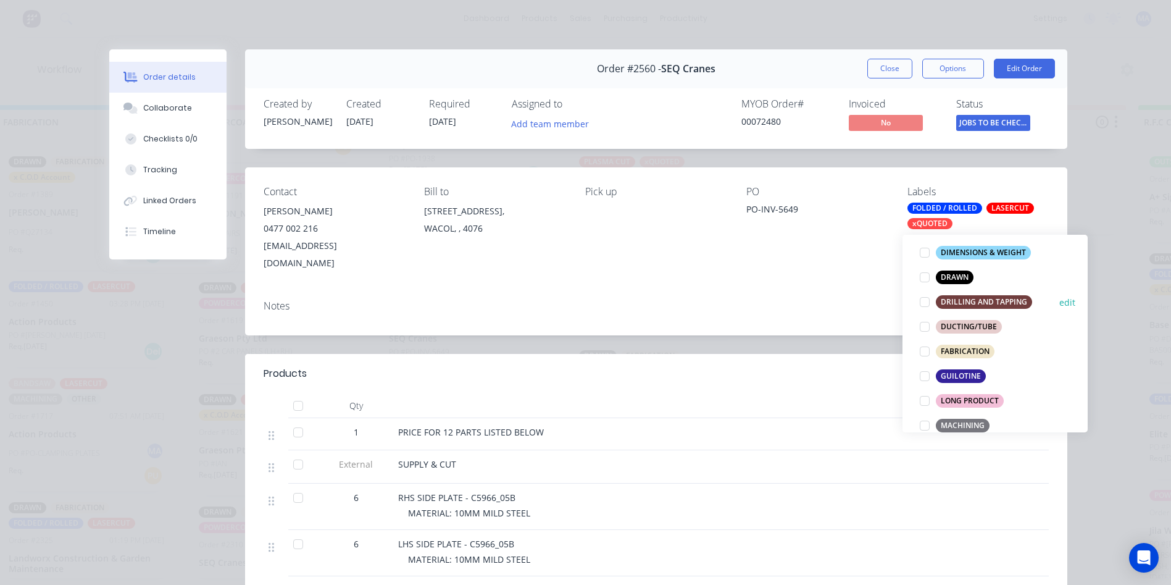
scroll to position [333, 0]
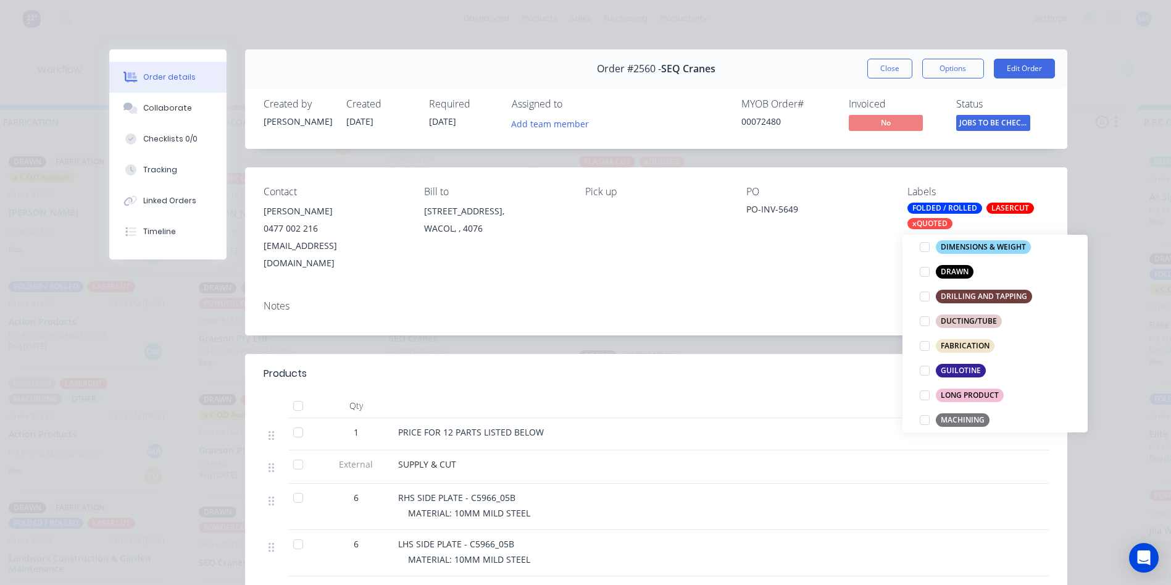
click at [770, 313] on div "Notes" at bounding box center [656, 312] width 822 height 45
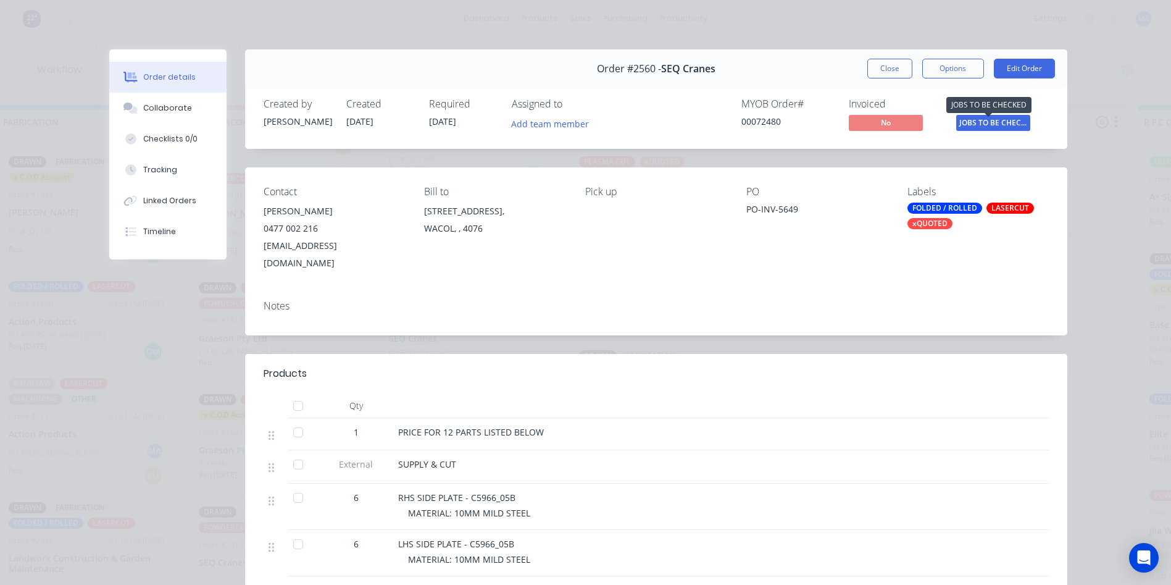
click at [973, 125] on span "JOBS TO BE CHEC..." at bounding box center [993, 122] width 74 height 15
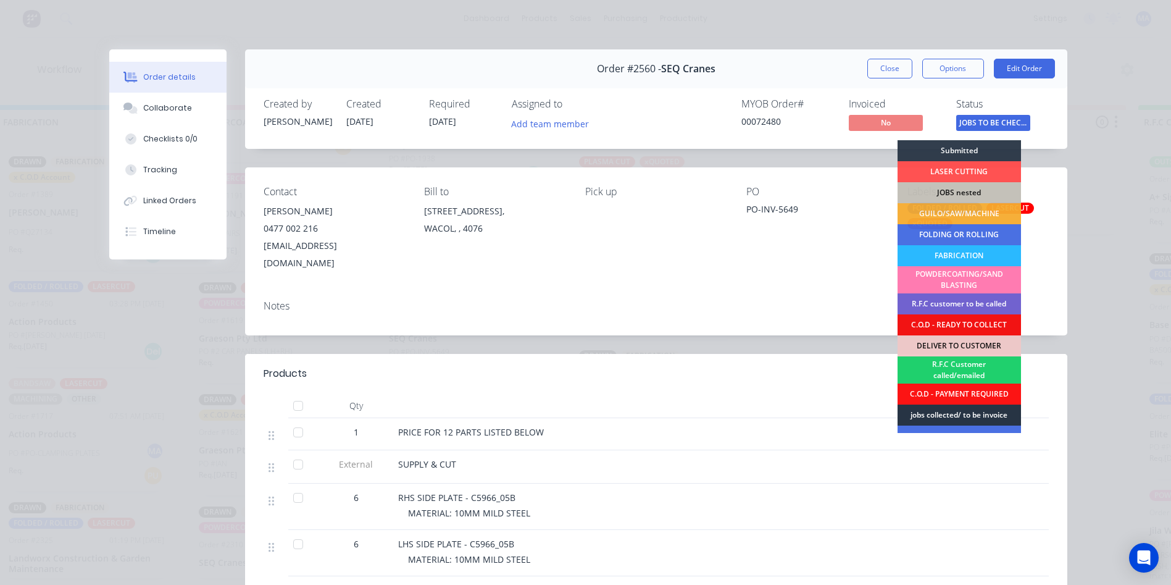
click at [958, 412] on div "jobs collected/ to be invoice" at bounding box center [959, 414] width 123 height 21
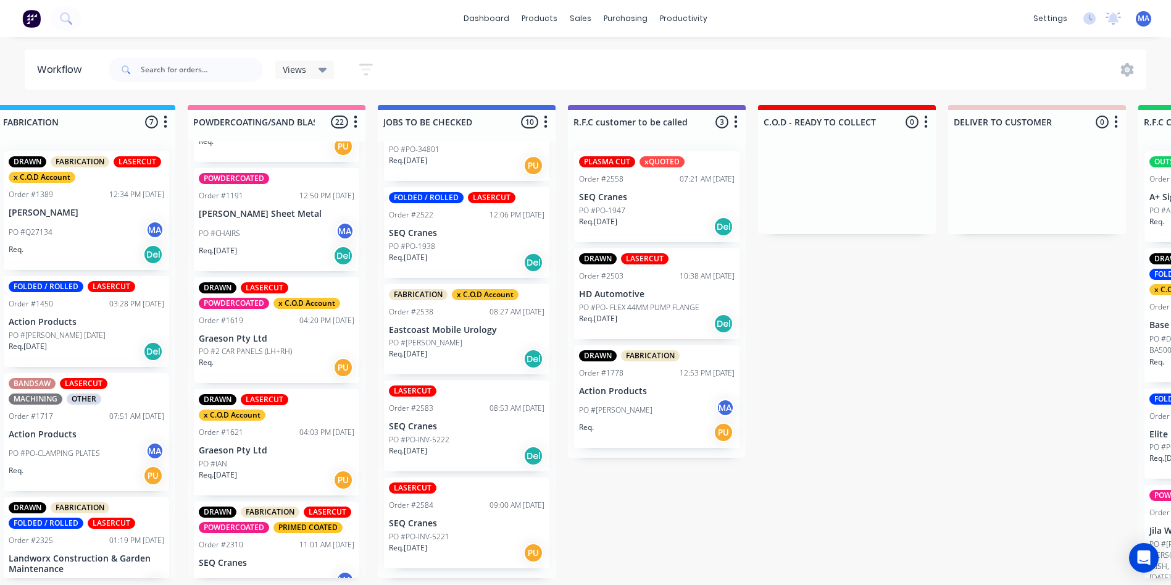
scroll to position [551, 0]
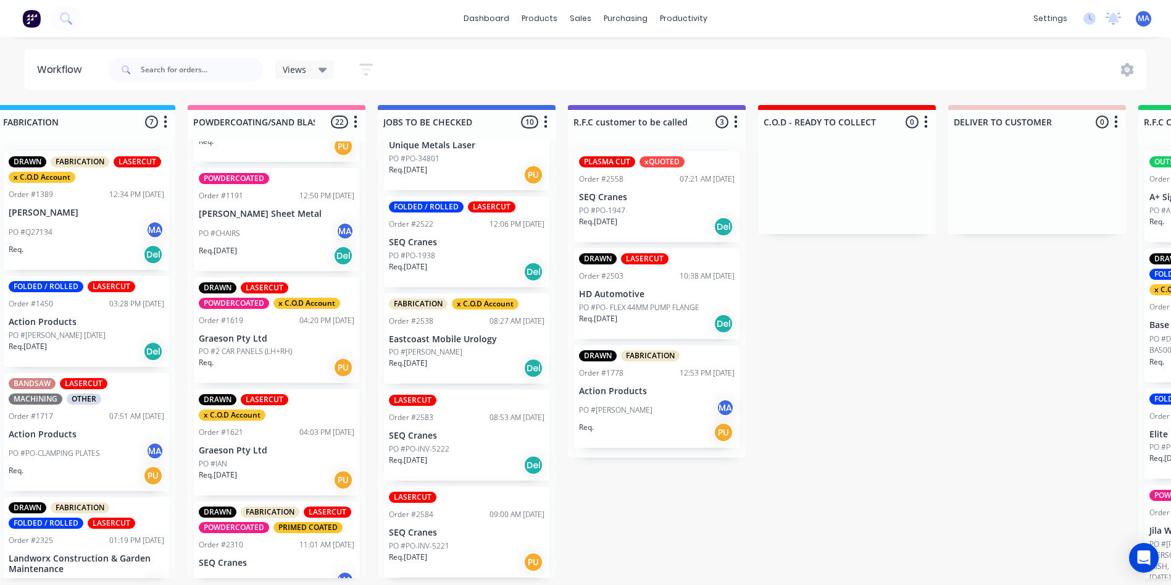
click at [454, 451] on div "PO #PO-INV-5222" at bounding box center [467, 448] width 156 height 11
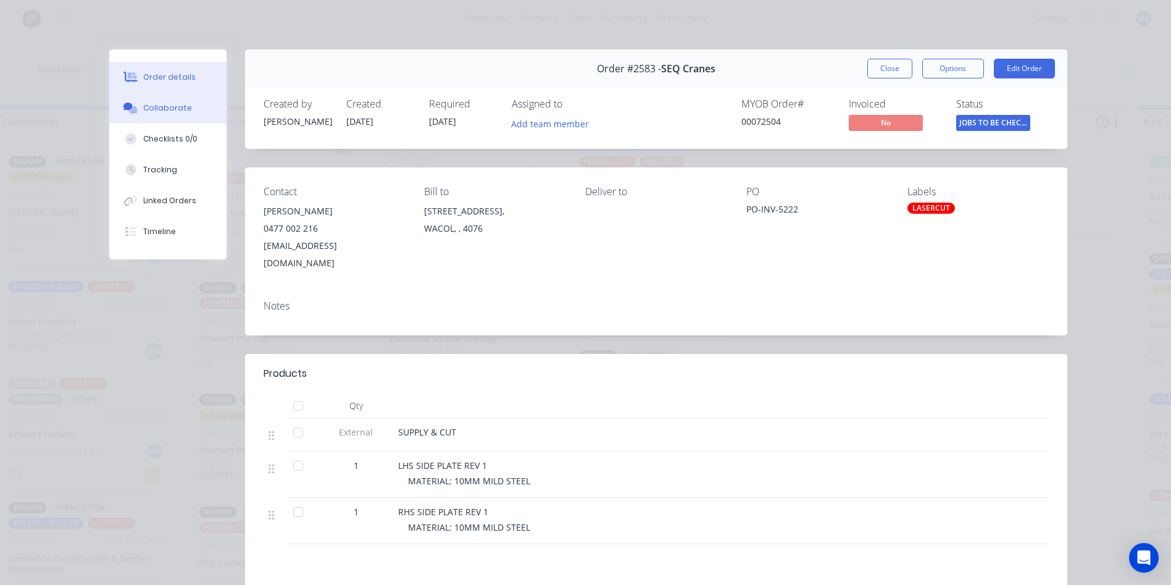
click at [190, 113] on button "Collaborate" at bounding box center [167, 108] width 117 height 31
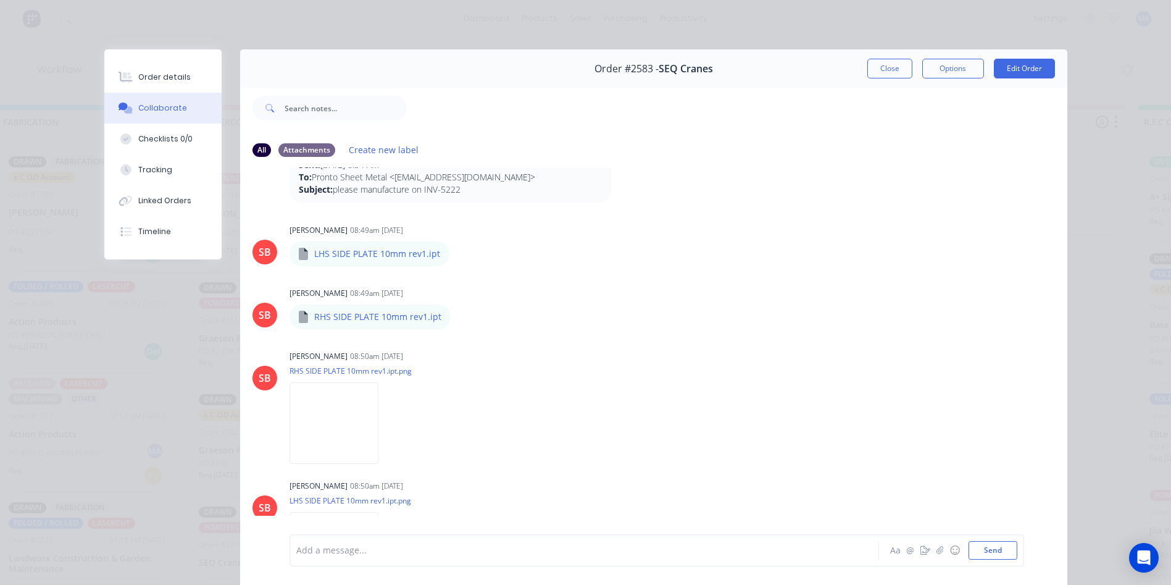
scroll to position [62, 0]
click at [881, 78] on button "Close" at bounding box center [890, 69] width 45 height 20
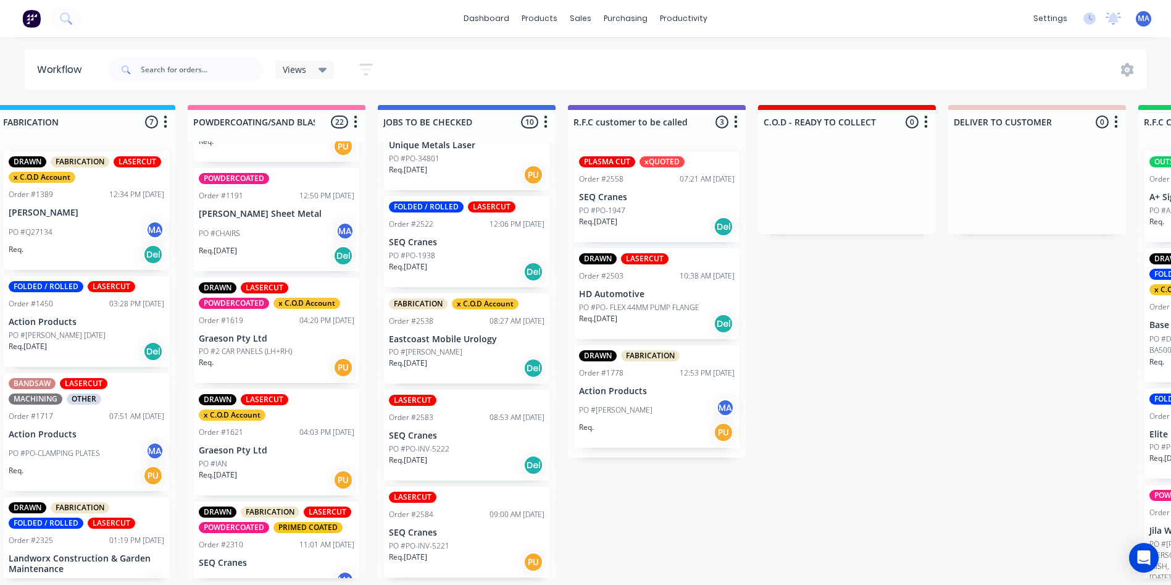
click at [471, 515] on div "Order #2584 09:00 AM 12/08/25" at bounding box center [467, 514] width 156 height 11
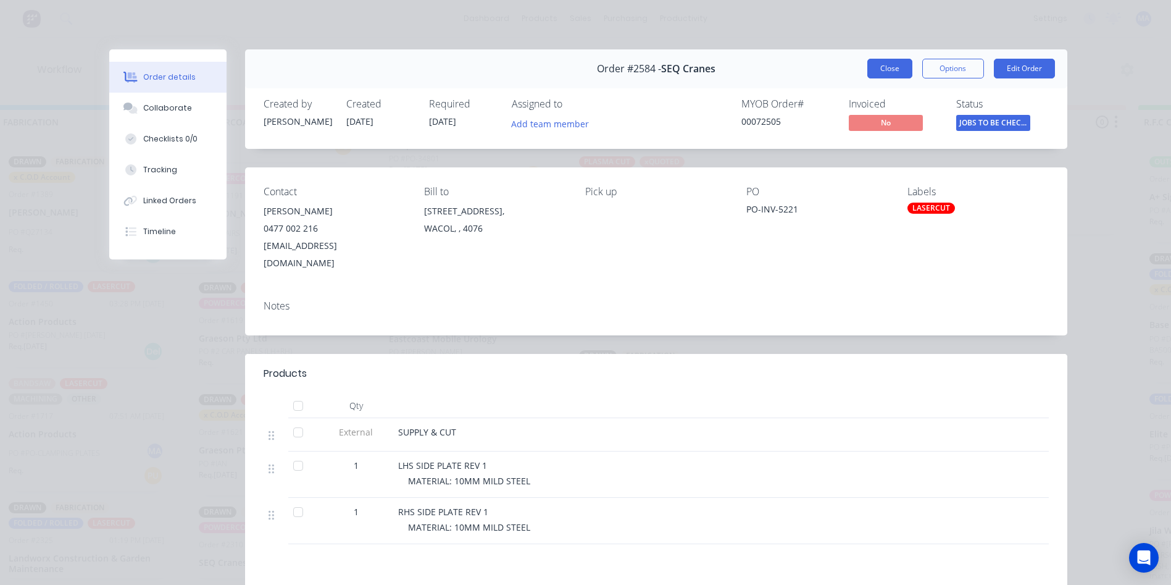
click at [894, 60] on button "Close" at bounding box center [890, 69] width 45 height 20
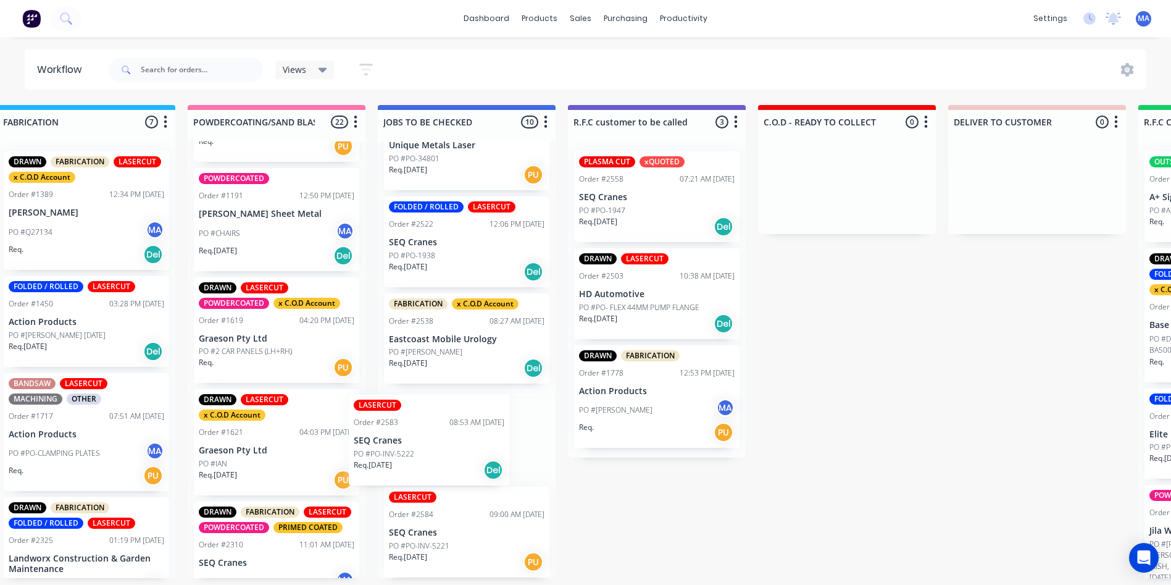
drag, startPoint x: 462, startPoint y: 438, endPoint x: 433, endPoint y: 443, distance: 30.0
click at [433, 443] on div "LASERCUT Order #2452 03:14 PM 28/07/25 Fabulous Fabrications PO #PO-1443 NG Rap…" at bounding box center [467, 359] width 178 height 437
click at [450, 439] on div "LASERCUT Order #2452 03:14 PM 28/07/25 Fabulous Fabrications PO #PO-1443 NG Rap…" at bounding box center [467, 359] width 178 height 437
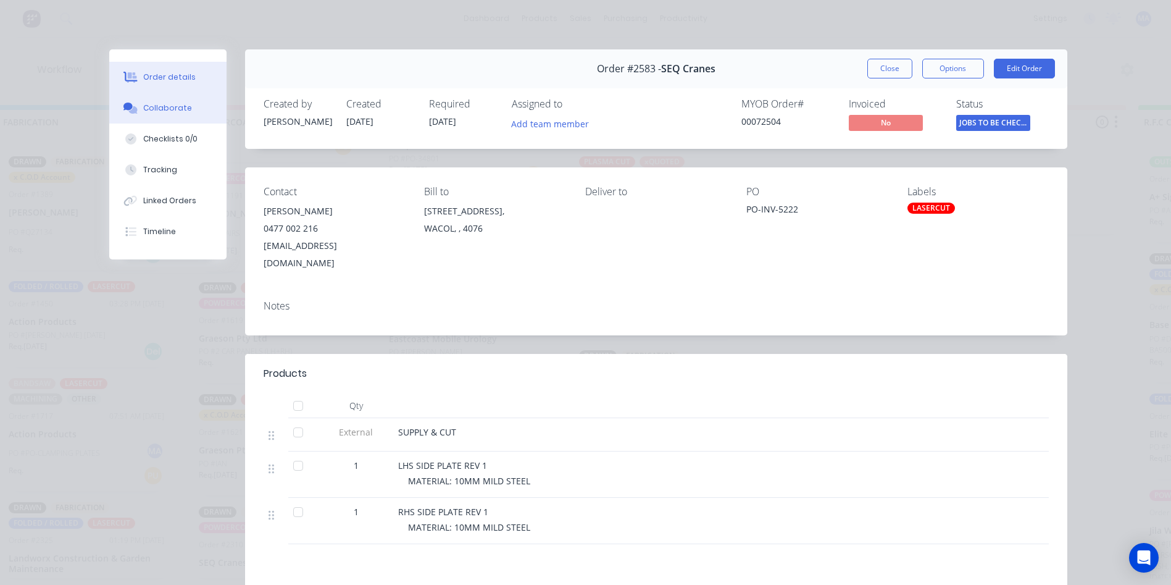
click at [153, 113] on div "Collaborate" at bounding box center [167, 108] width 49 height 11
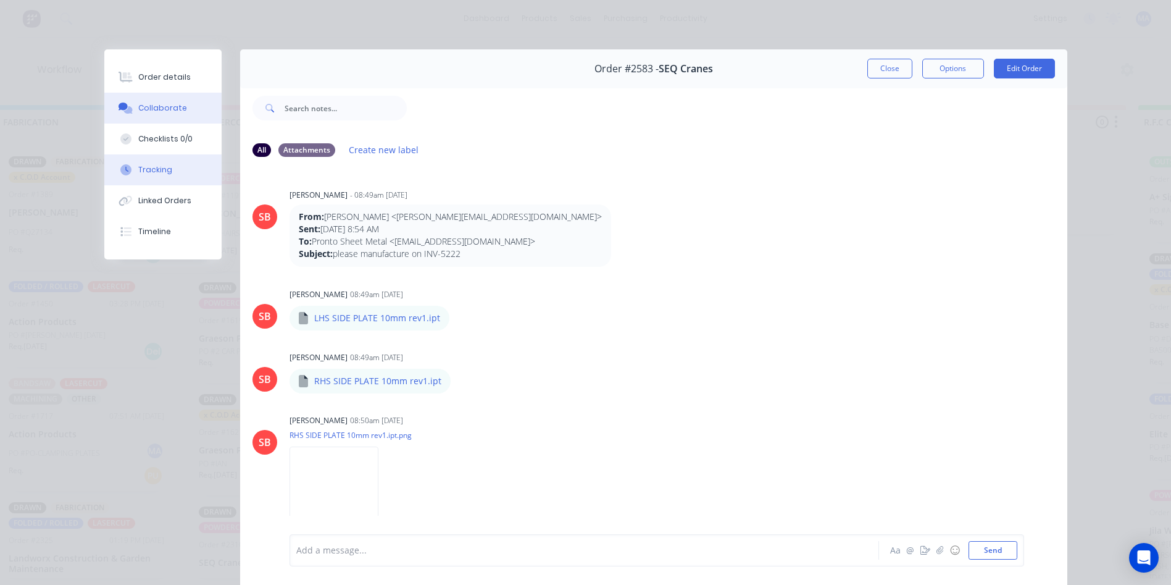
click at [198, 178] on button "Tracking" at bounding box center [162, 169] width 117 height 31
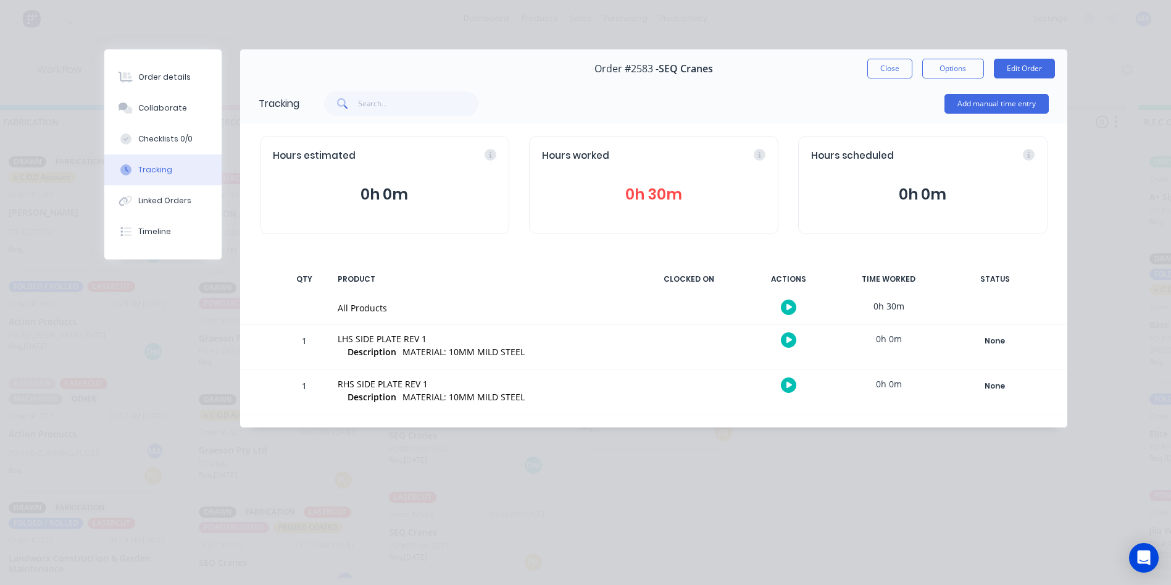
click at [659, 183] on button "0h 30m" at bounding box center [654, 194] width 224 height 23
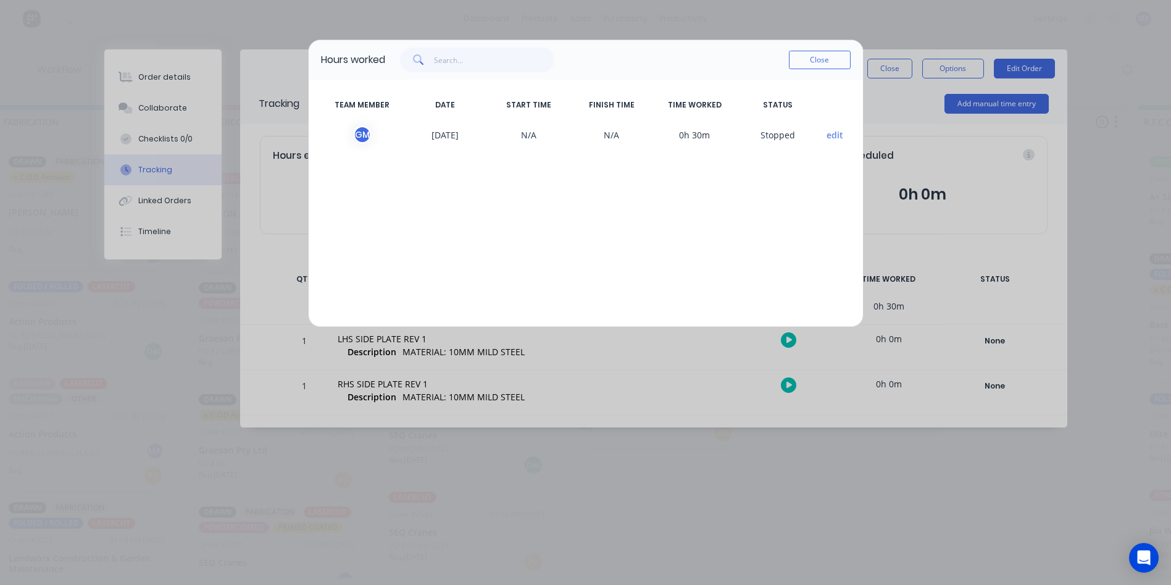
scroll to position [0, 980]
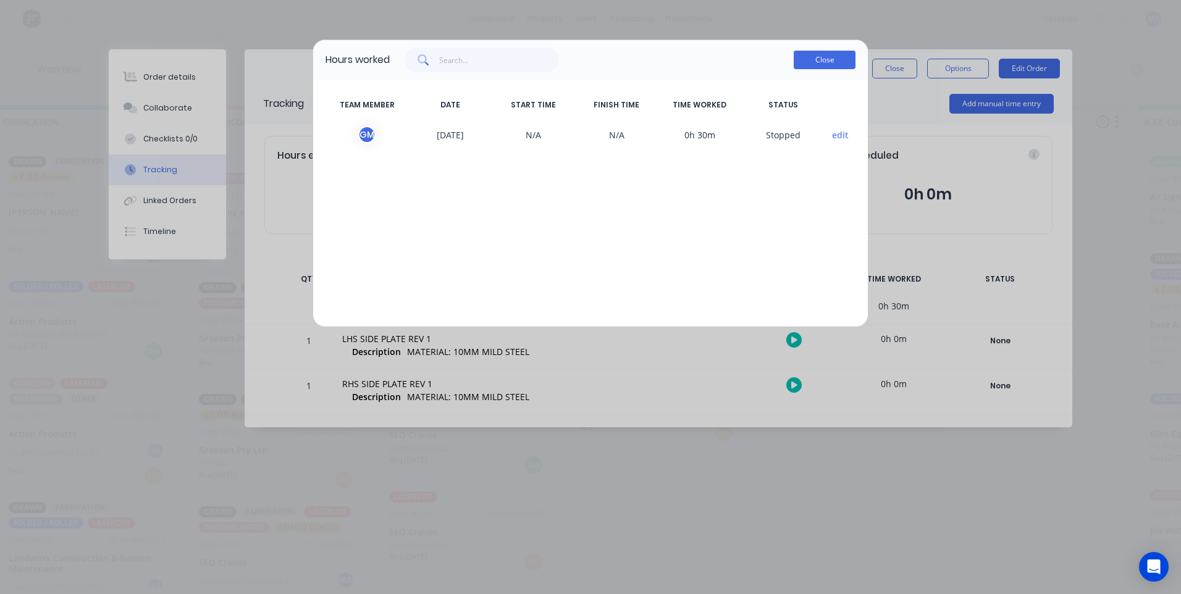
click at [829, 61] on button "Close" at bounding box center [824, 60] width 62 height 19
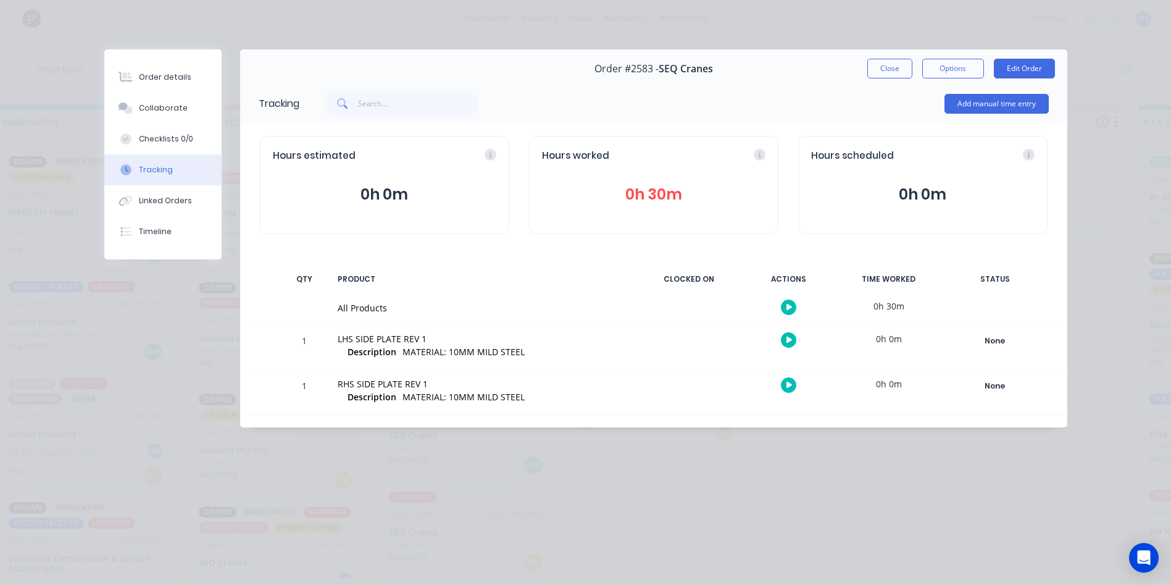
drag, startPoint x: 919, startPoint y: 75, endPoint x: 909, endPoint y: 82, distance: 12.0
click at [918, 76] on div "Close Options Edit Order" at bounding box center [962, 69] width 188 height 20
drag, startPoint x: 903, startPoint y: 75, endPoint x: 896, endPoint y: 72, distance: 7.8
click at [903, 74] on button "Close" at bounding box center [890, 69] width 45 height 20
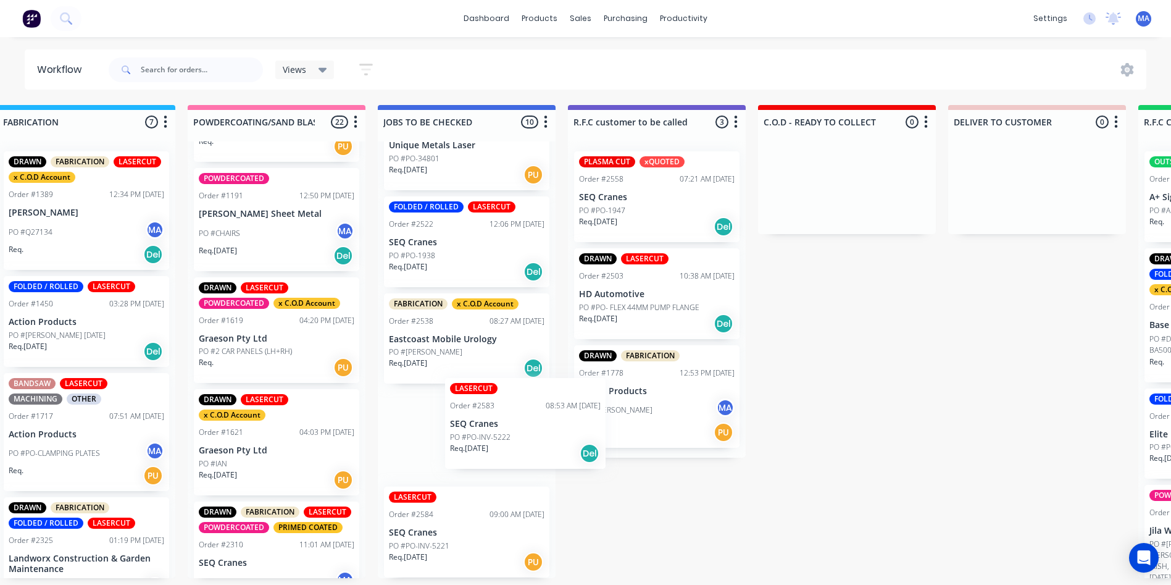
scroll to position [1, 980]
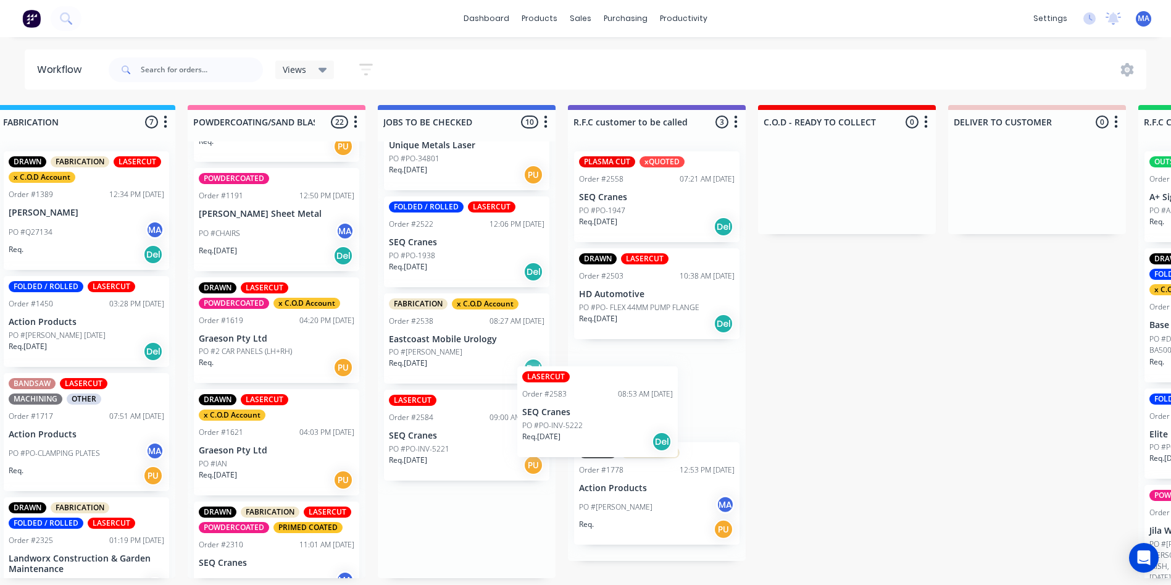
drag, startPoint x: 477, startPoint y: 452, endPoint x: 614, endPoint y: 427, distance: 138.7
click at [614, 427] on div "Submitted 34 Status colour #273444 hex #273444 Save Cancel Summaries Total orde…" at bounding box center [846, 341] width 3671 height 473
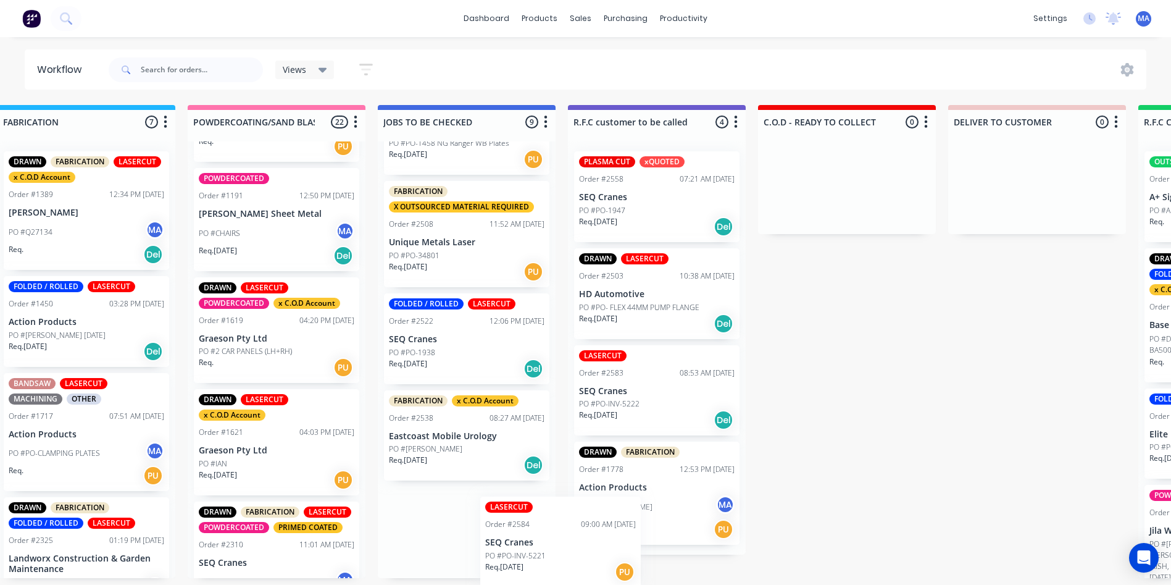
scroll to position [2, 980]
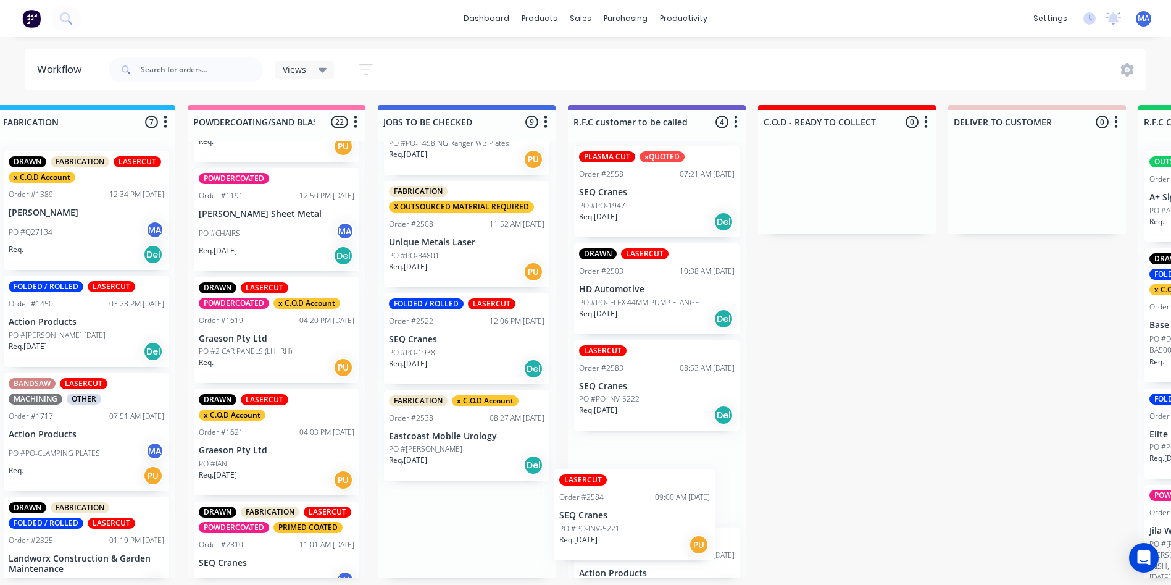
drag, startPoint x: 507, startPoint y: 535, endPoint x: 631, endPoint y: 508, distance: 127.2
click at [631, 508] on div "Submitted 34 Status colour #273444 hex #273444 Save Cancel Summaries Total orde…" at bounding box center [846, 341] width 3671 height 473
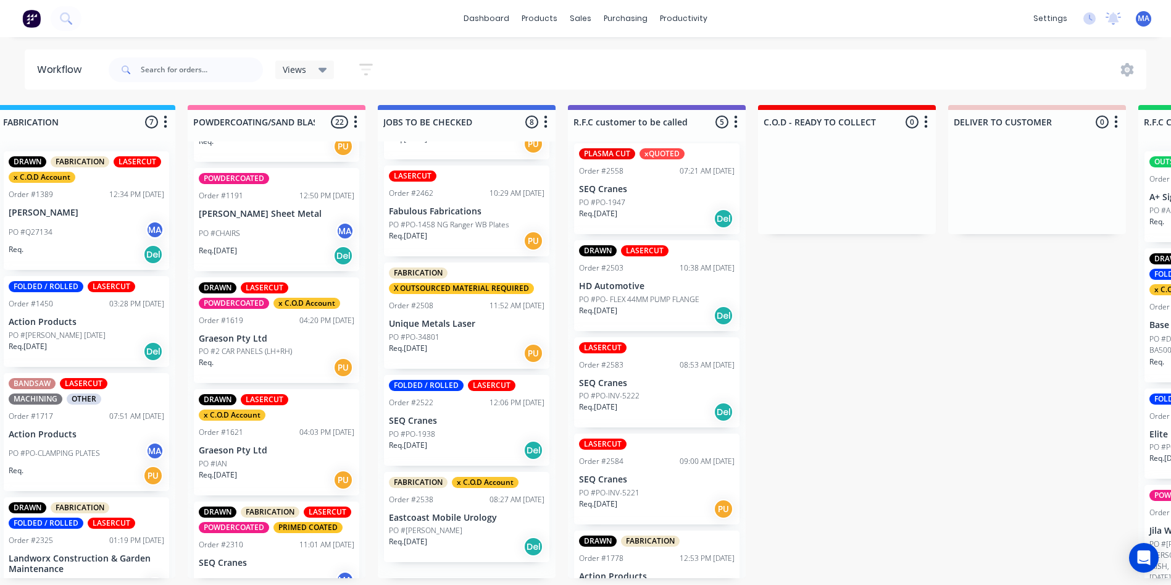
scroll to position [358, 0]
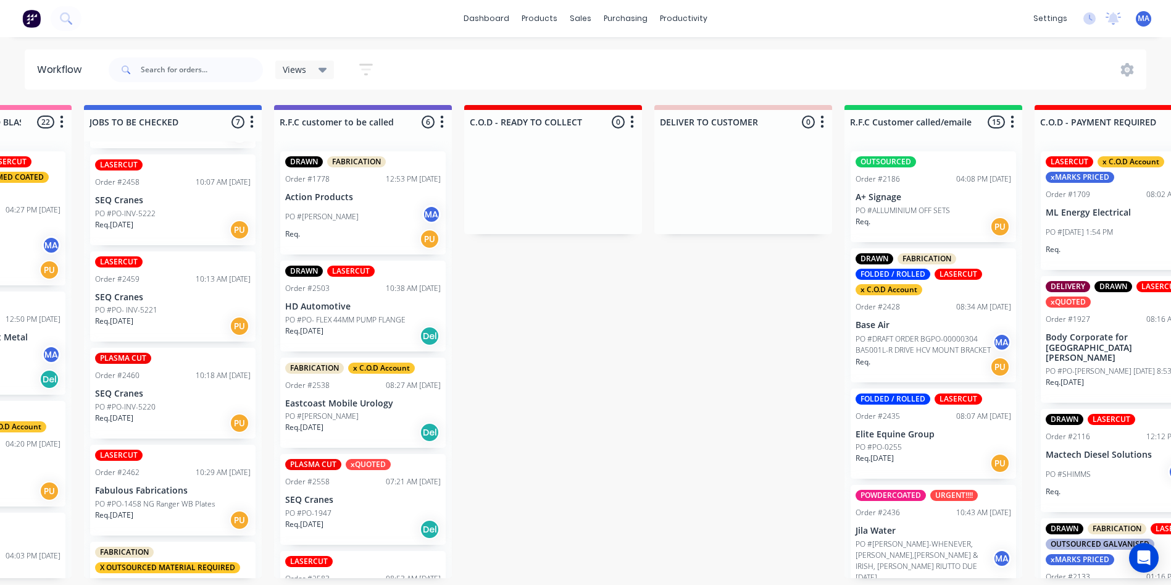
scroll to position [76, 0]
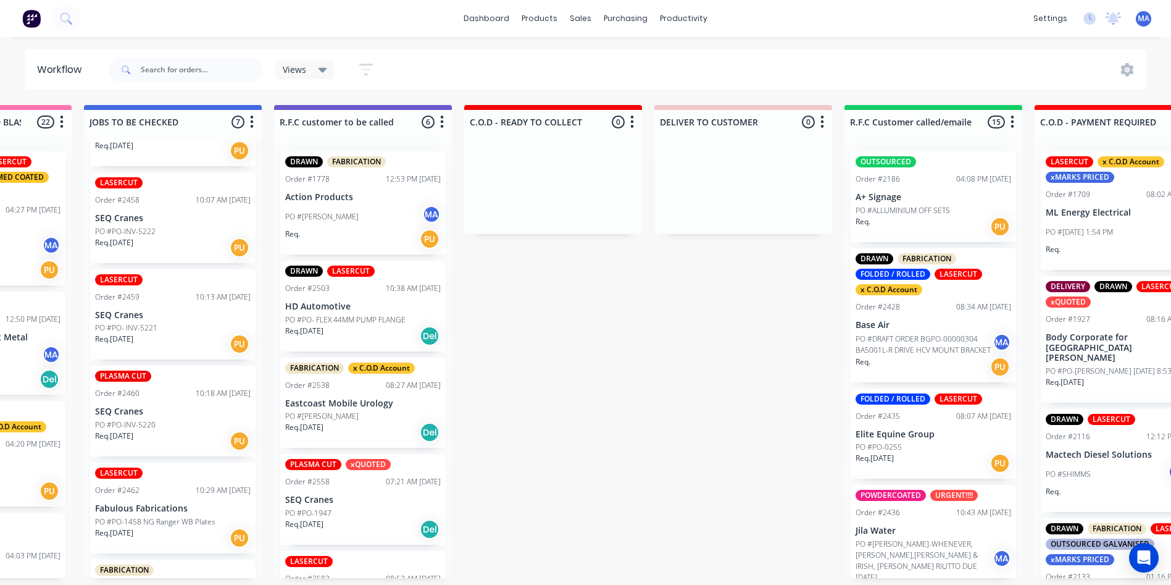
click at [170, 339] on div "Req. 29/07/25 PU" at bounding box center [173, 343] width 156 height 21
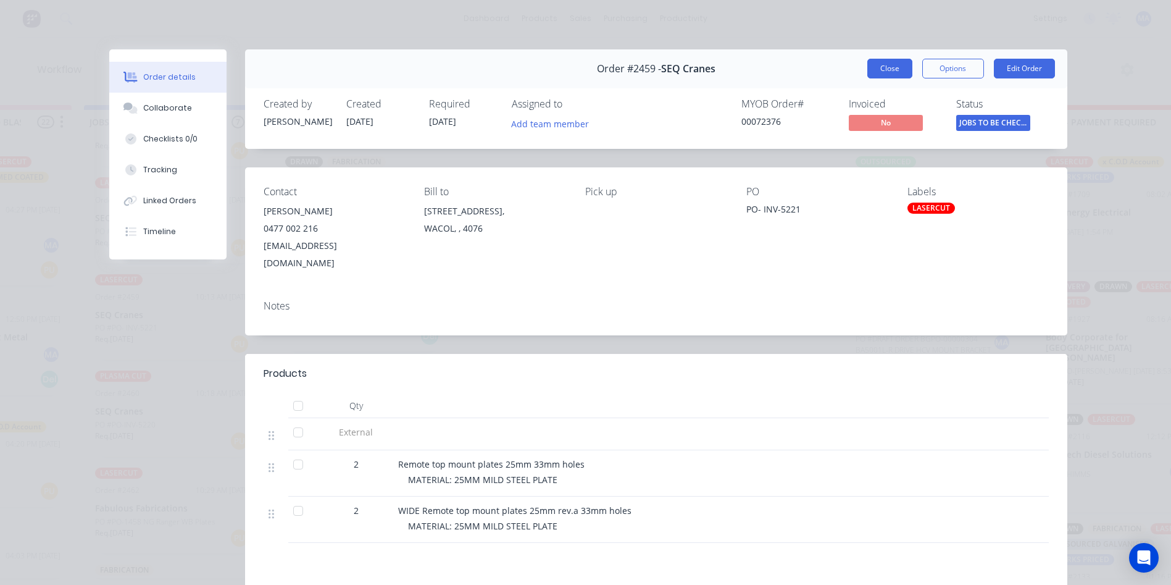
click at [875, 67] on button "Close" at bounding box center [890, 69] width 45 height 20
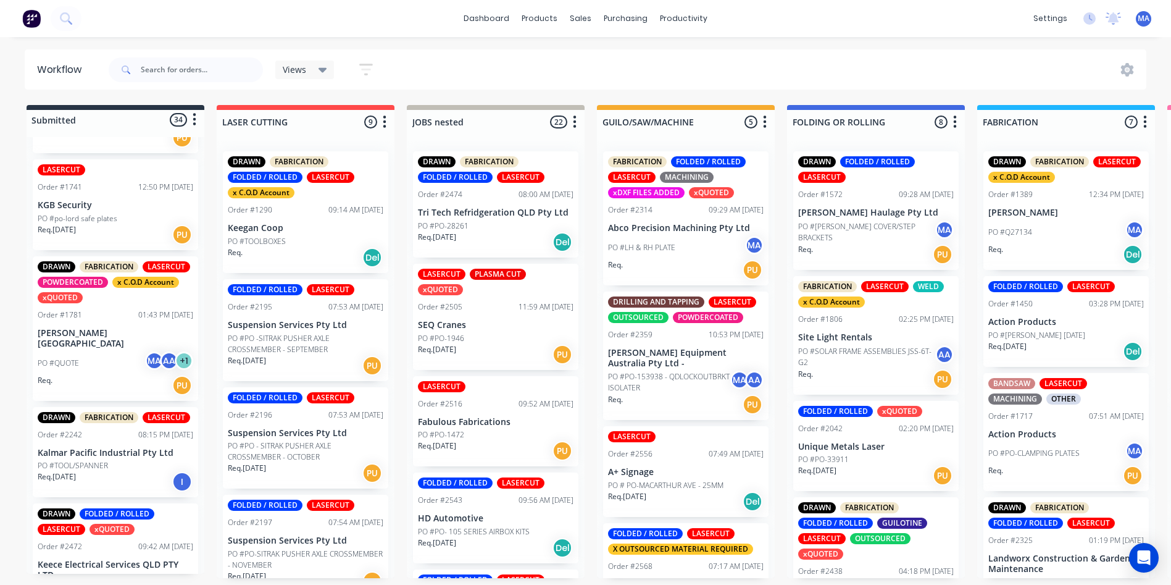
scroll to position [494, 0]
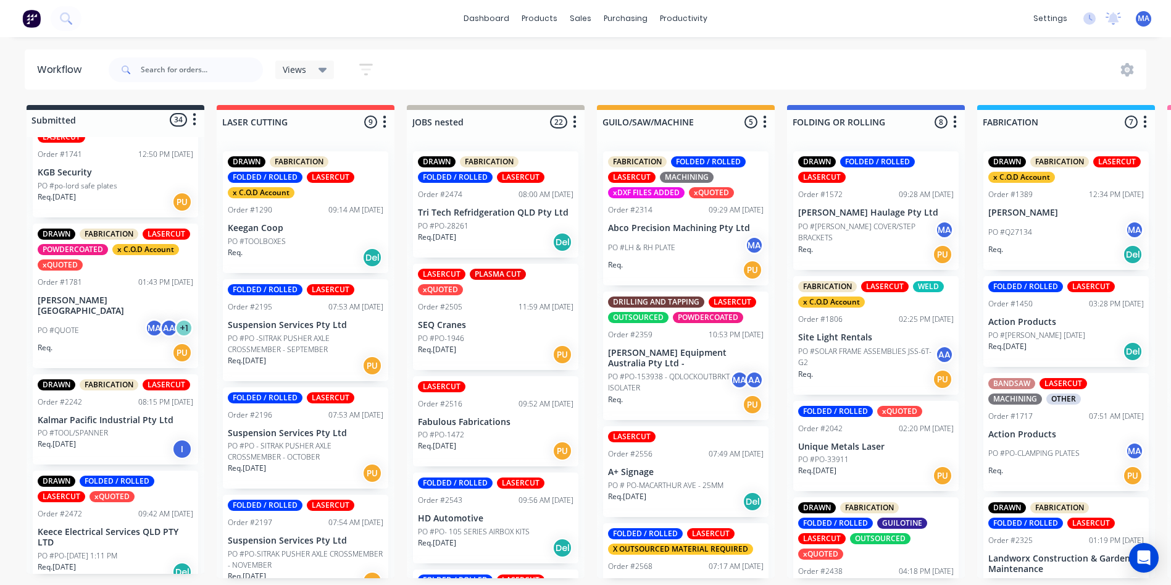
click at [108, 346] on div "Req. PU" at bounding box center [116, 352] width 156 height 21
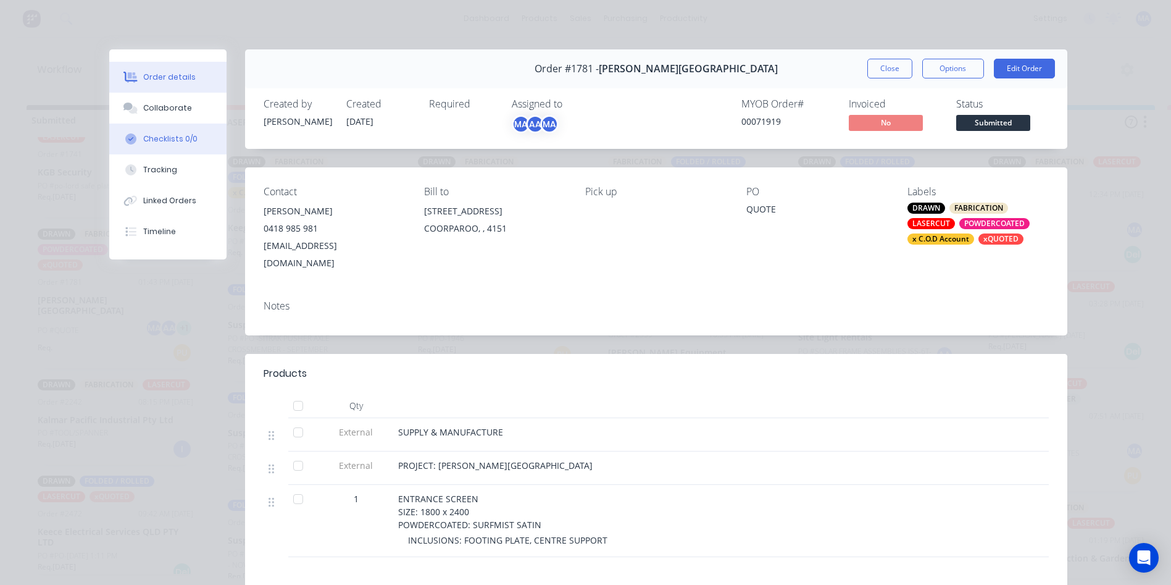
click at [216, 126] on button "Checklists 0/0" at bounding box center [167, 138] width 117 height 31
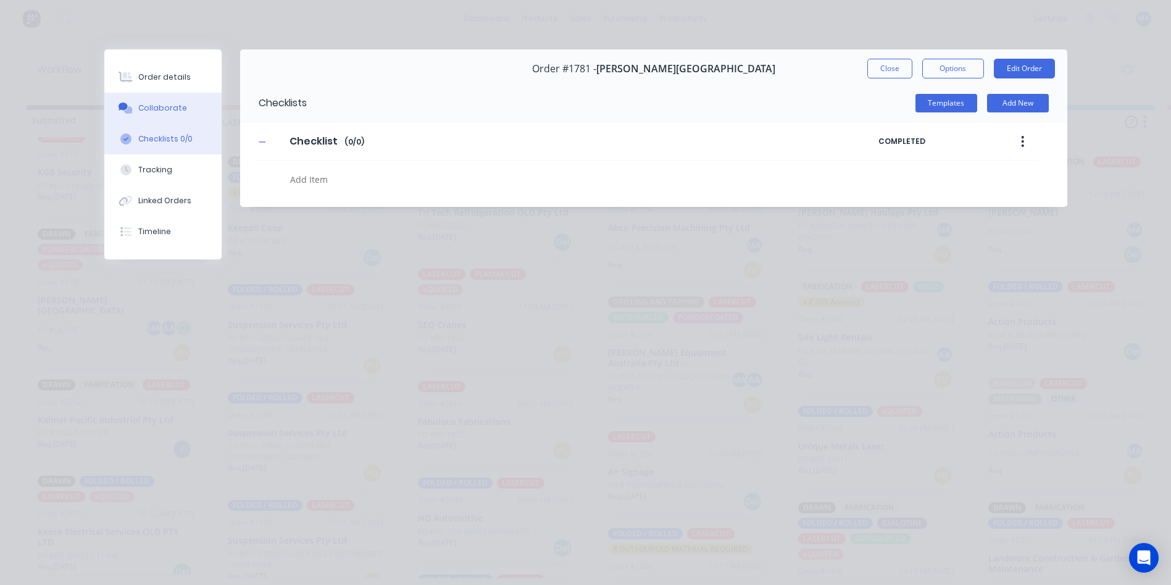
type textarea "x"
click at [202, 107] on button "Collaborate" at bounding box center [162, 108] width 117 height 31
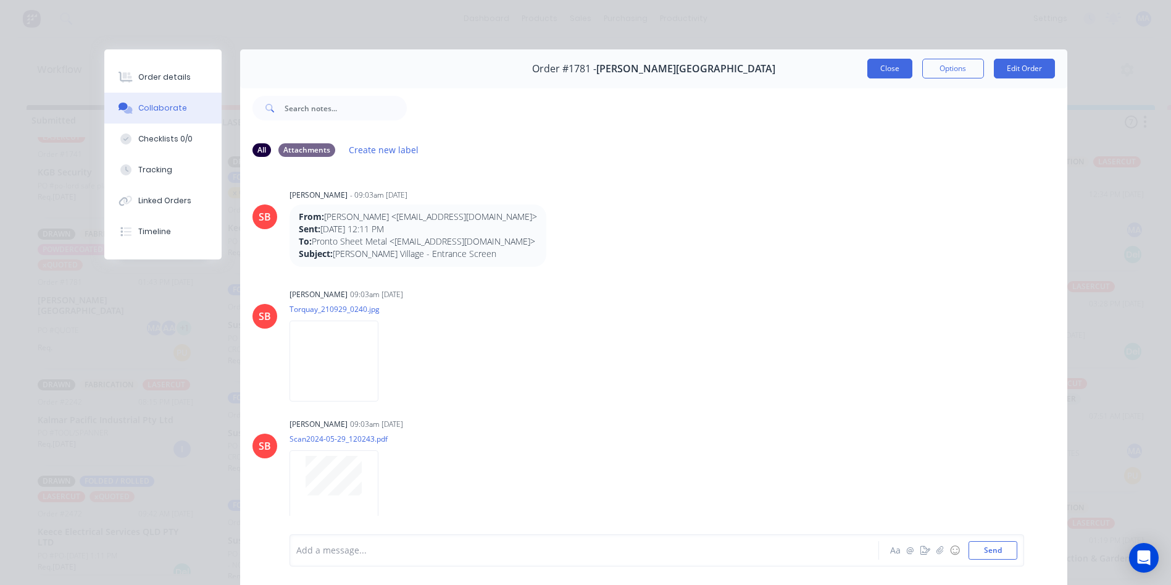
click at [902, 72] on button "Close" at bounding box center [890, 69] width 45 height 20
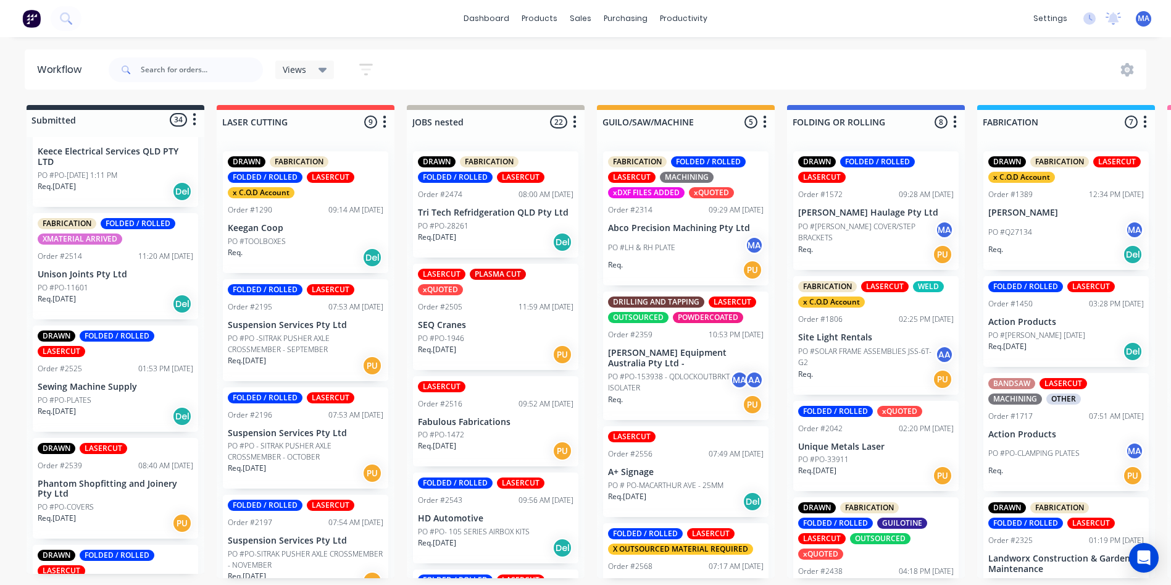
scroll to position [926, 0]
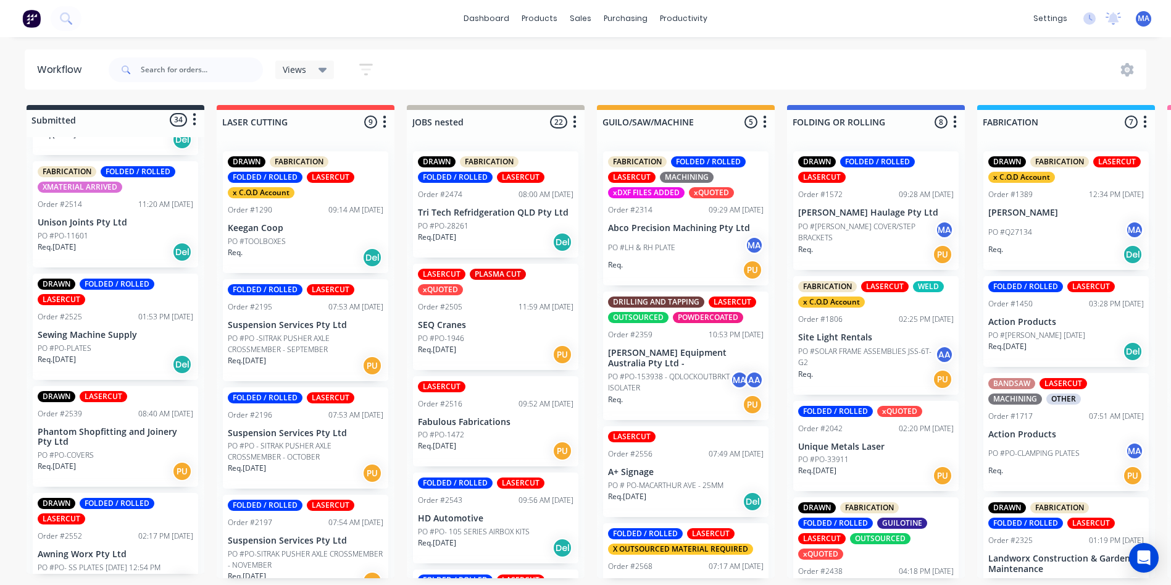
click at [118, 259] on div "Req. 04/08/25 Del" at bounding box center [116, 251] width 156 height 21
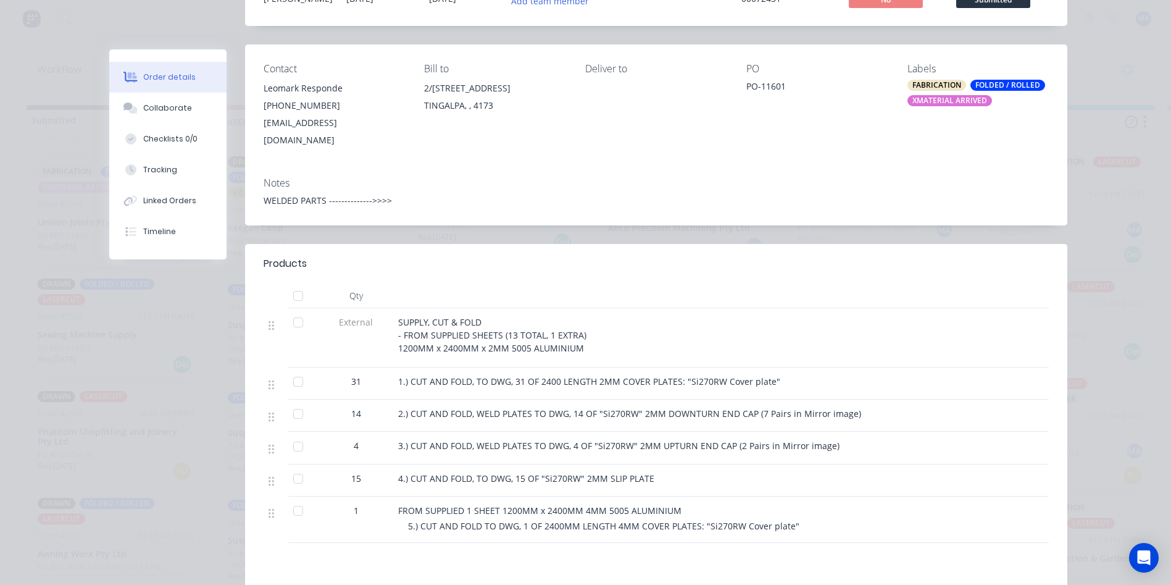
scroll to position [123, 0]
click at [197, 110] on button "Collaborate" at bounding box center [167, 108] width 117 height 31
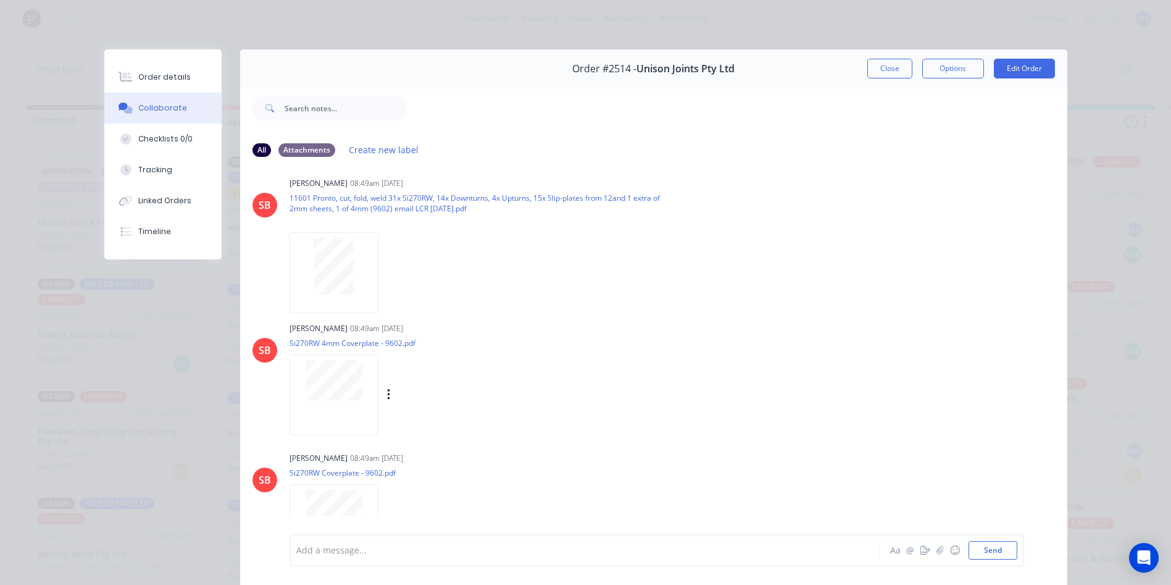
click at [338, 401] on div at bounding box center [334, 394] width 89 height 81
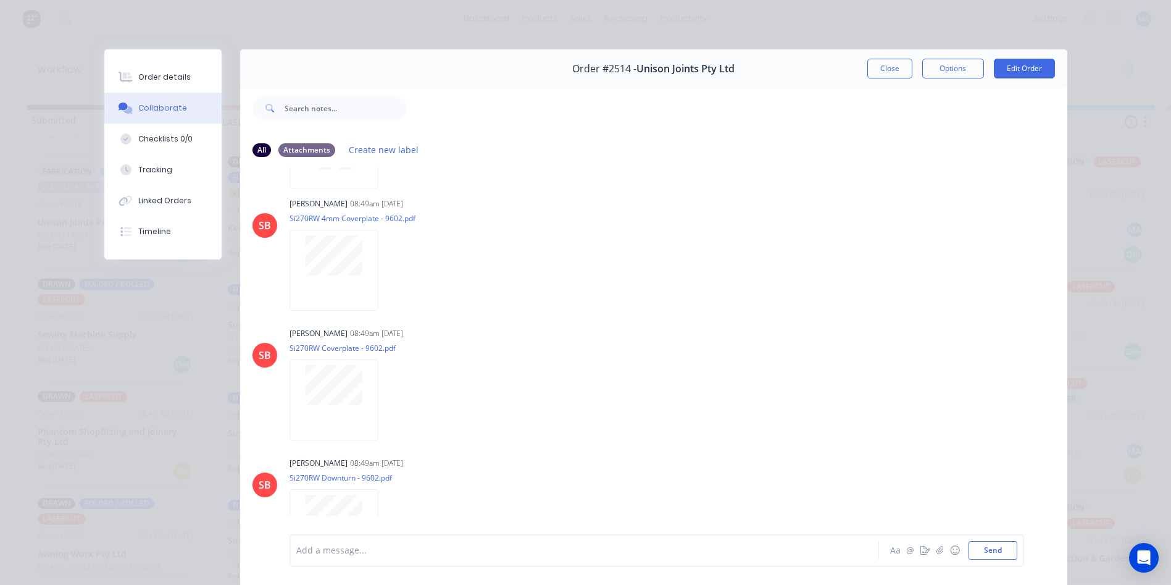
scroll to position [247, 0]
click at [341, 412] on div at bounding box center [334, 401] width 89 height 81
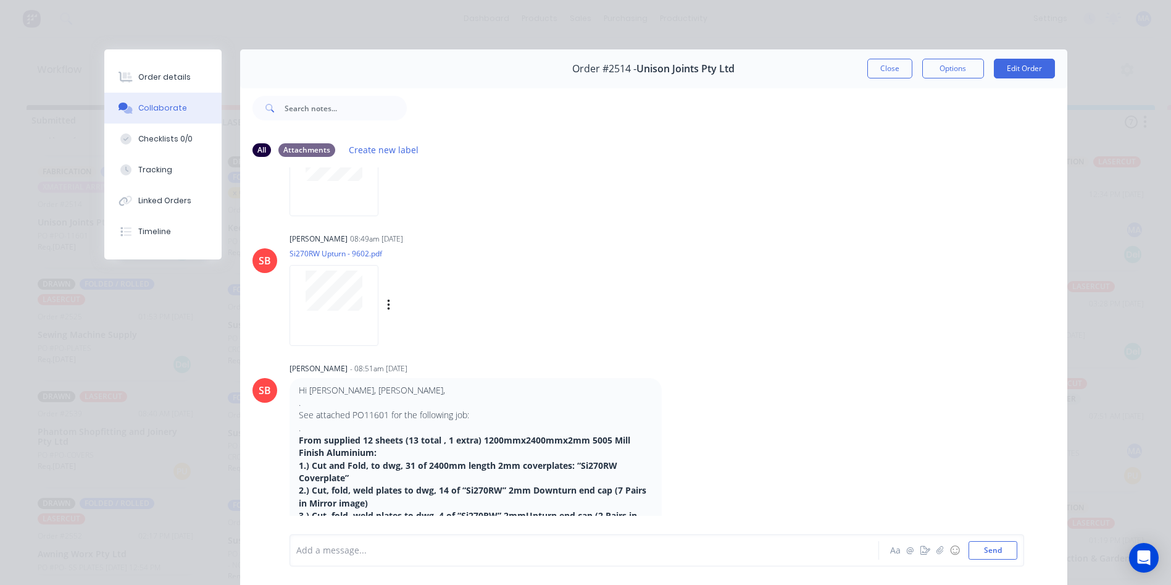
scroll to position [803, 0]
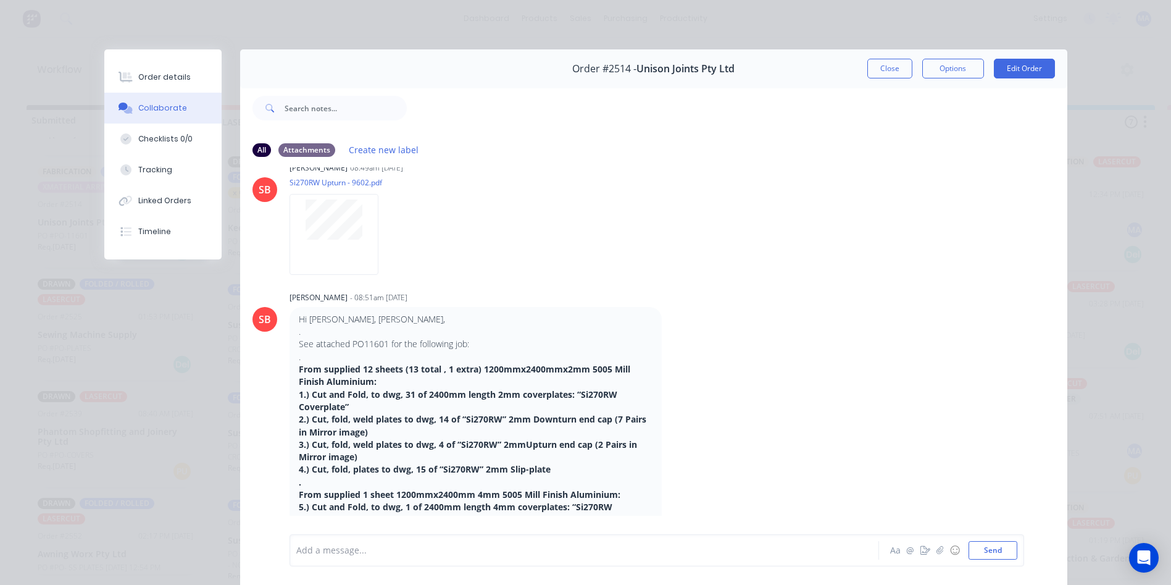
click at [881, 57] on div "Order #2514 - Unison Joints Pty Ltd Close Options Edit Order" at bounding box center [653, 68] width 827 height 39
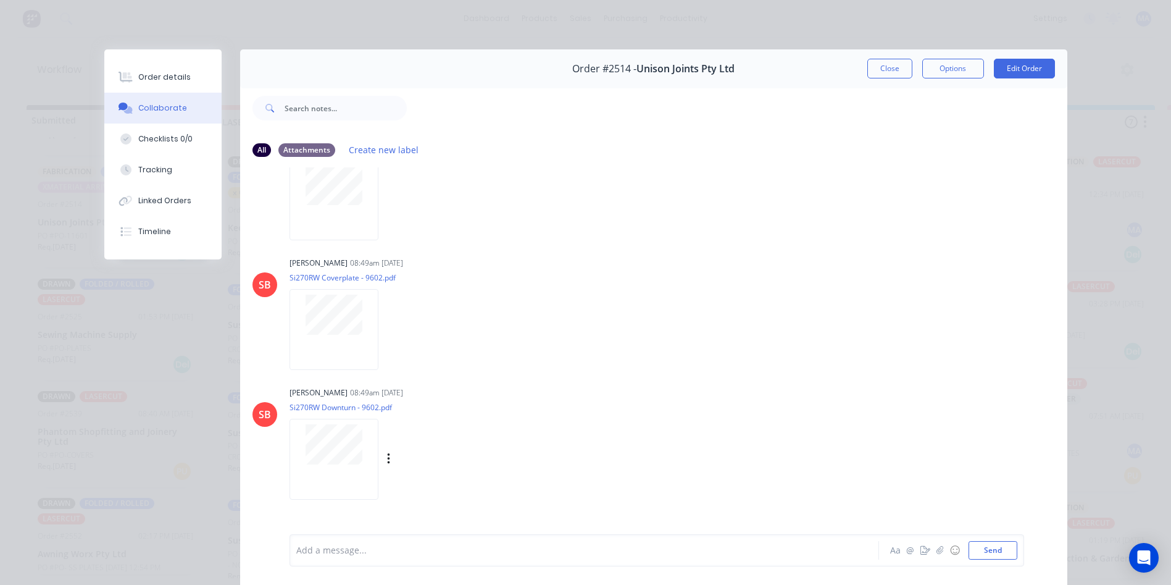
scroll to position [370, 0]
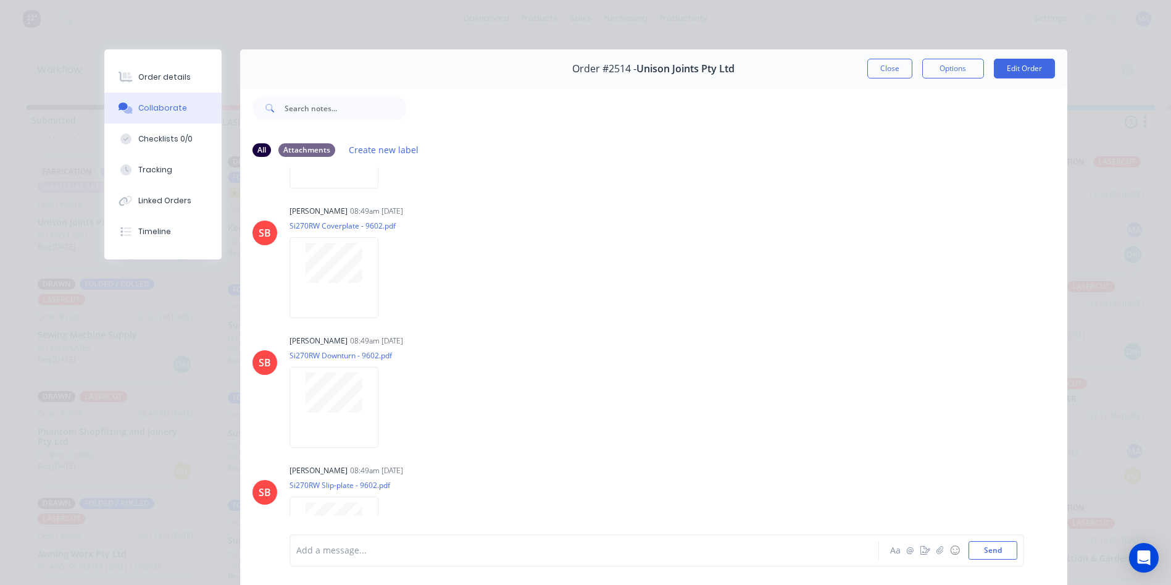
click at [879, 69] on button "Close" at bounding box center [890, 69] width 45 height 20
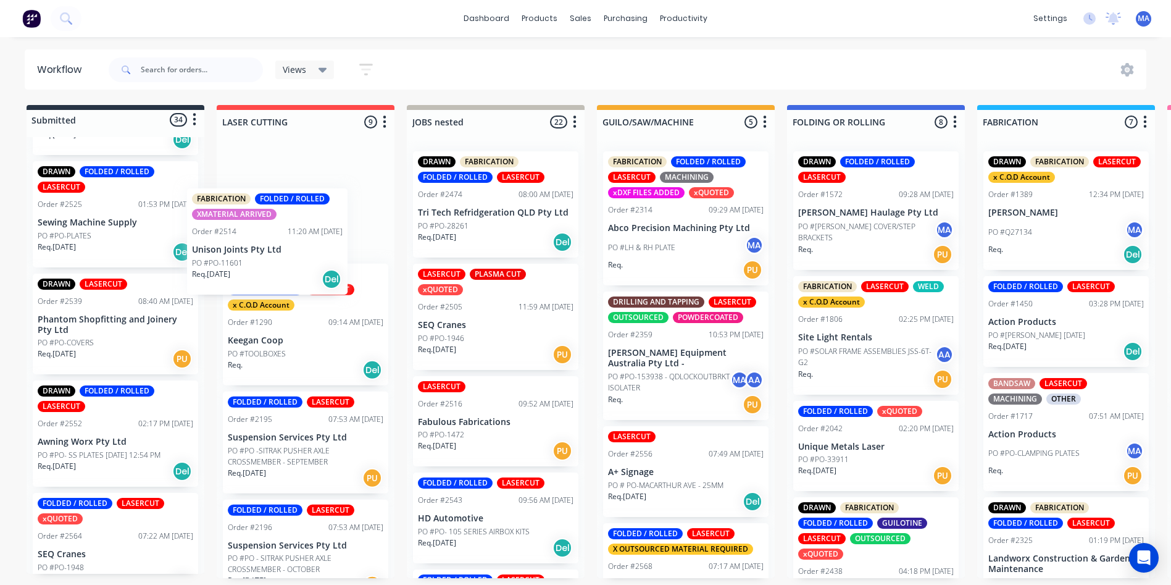
scroll to position [926, 0]
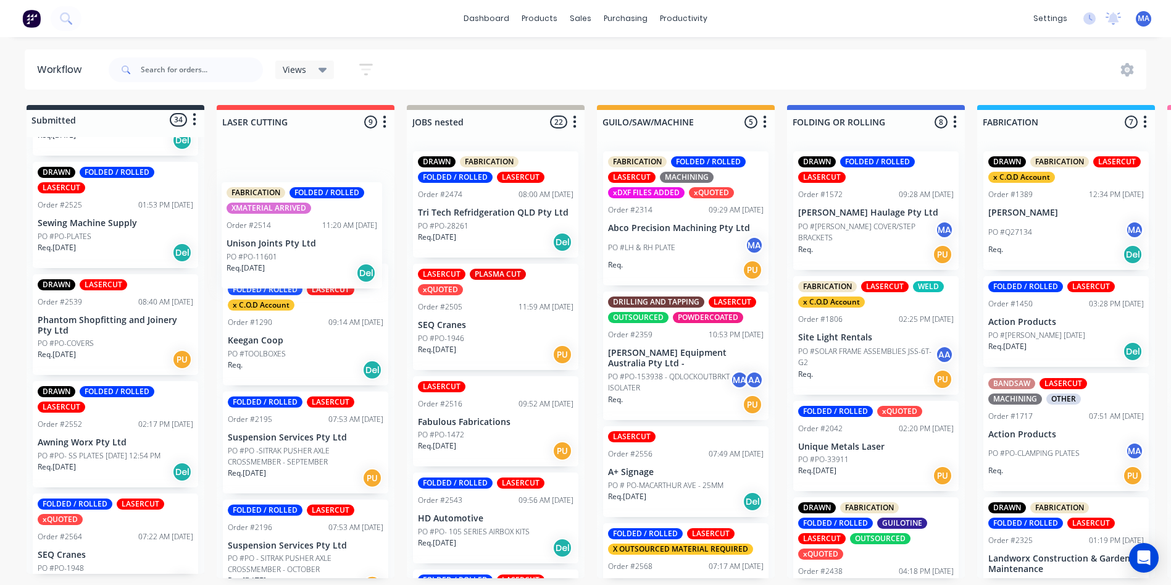
drag, startPoint x: 93, startPoint y: 227, endPoint x: 286, endPoint y: 246, distance: 193.5
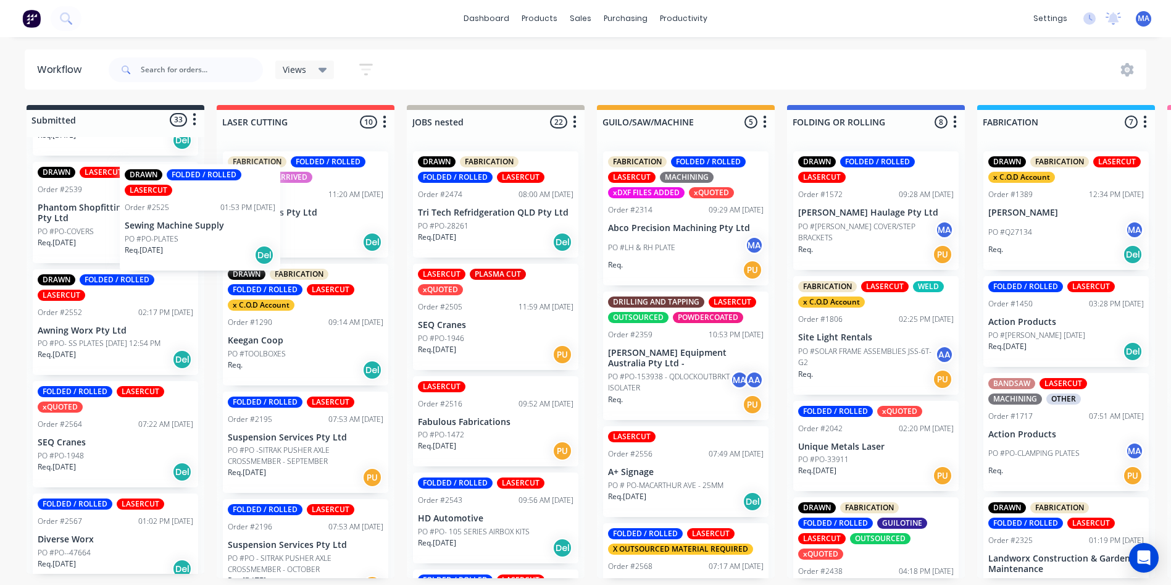
scroll to position [924, 0]
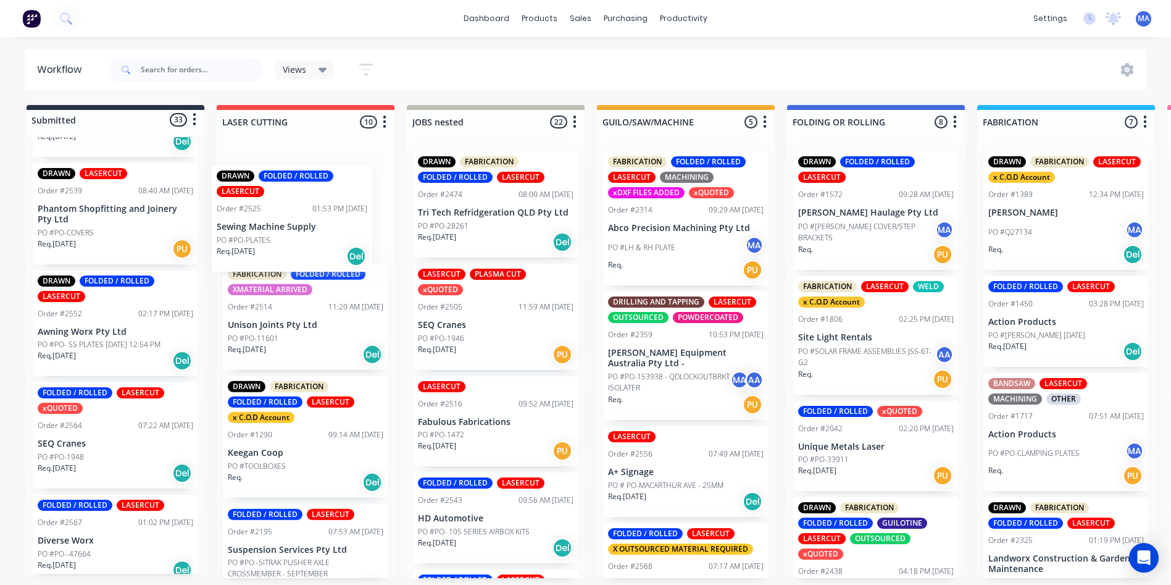
drag, startPoint x: 97, startPoint y: 222, endPoint x: 295, endPoint y: 233, distance: 197.9
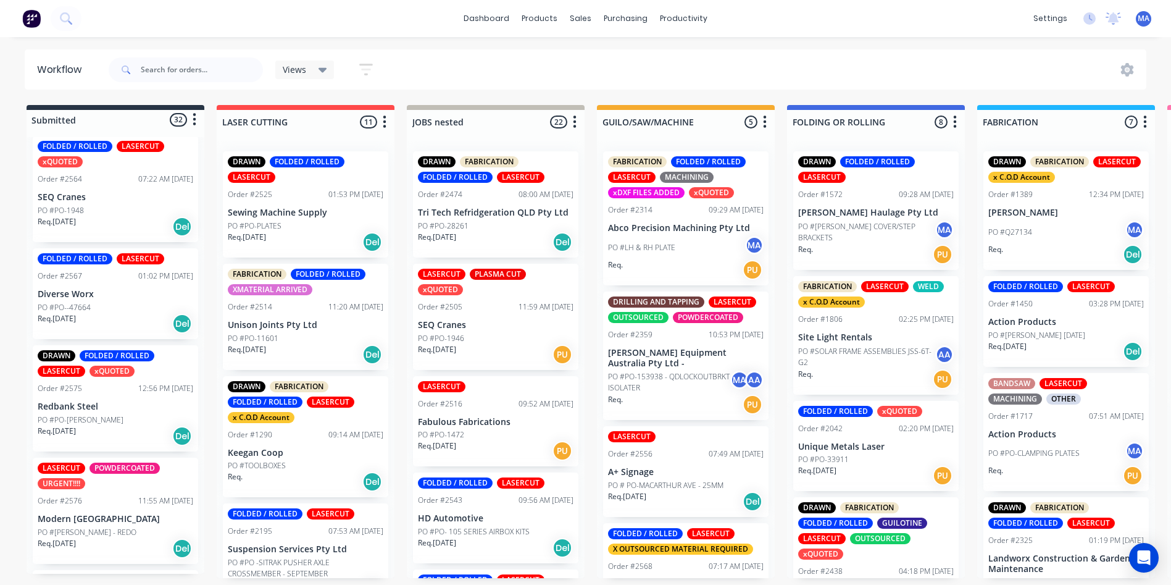
scroll to position [1171, 0]
click at [106, 233] on div "Req. 07/08/25 Del" at bounding box center [116, 225] width 156 height 21
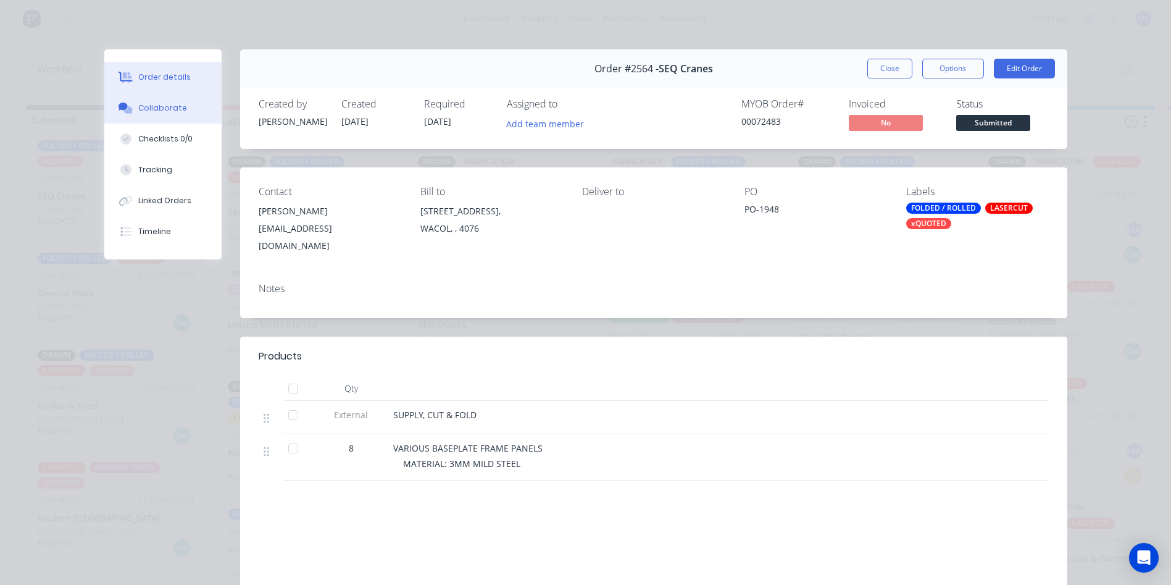
click at [173, 105] on div "Collaborate" at bounding box center [162, 108] width 49 height 11
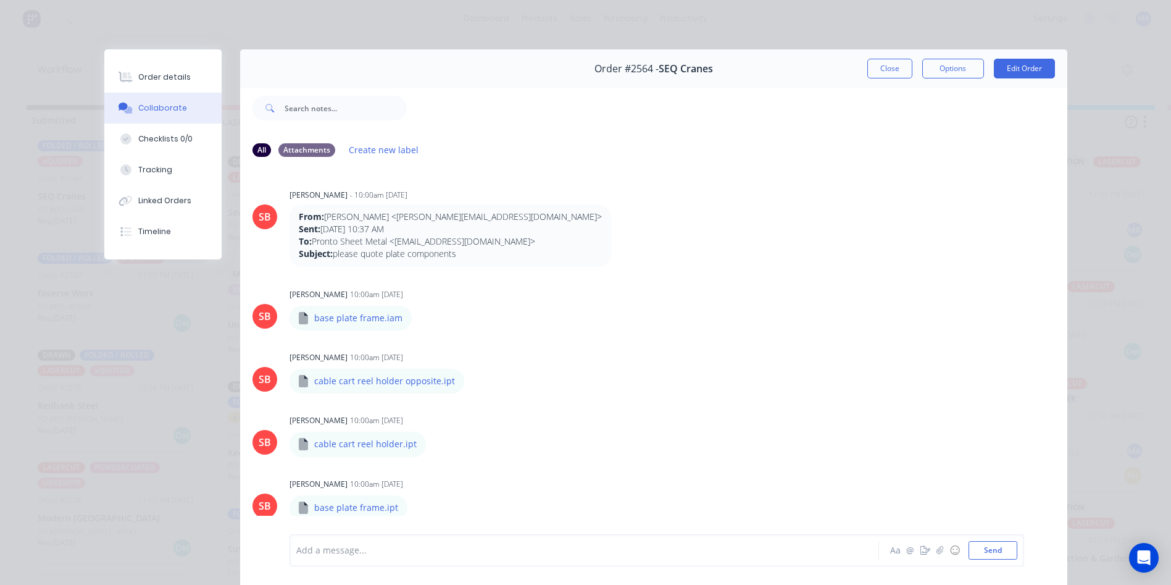
drag, startPoint x: 892, startPoint y: 71, endPoint x: 879, endPoint y: 72, distance: 13.6
click at [892, 70] on button "Close" at bounding box center [890, 69] width 45 height 20
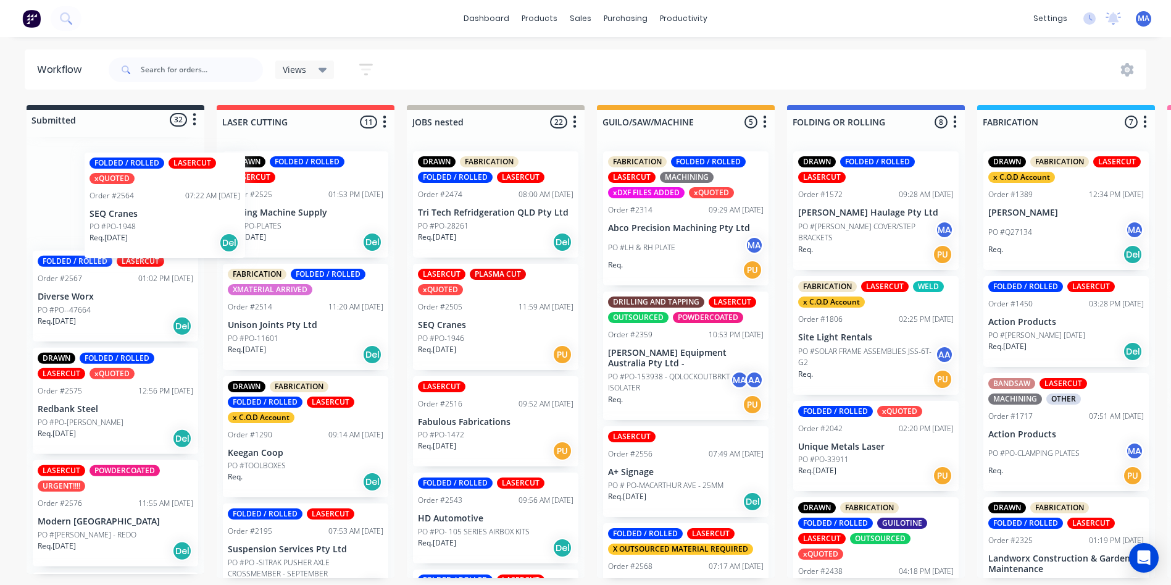
scroll to position [1166, 0]
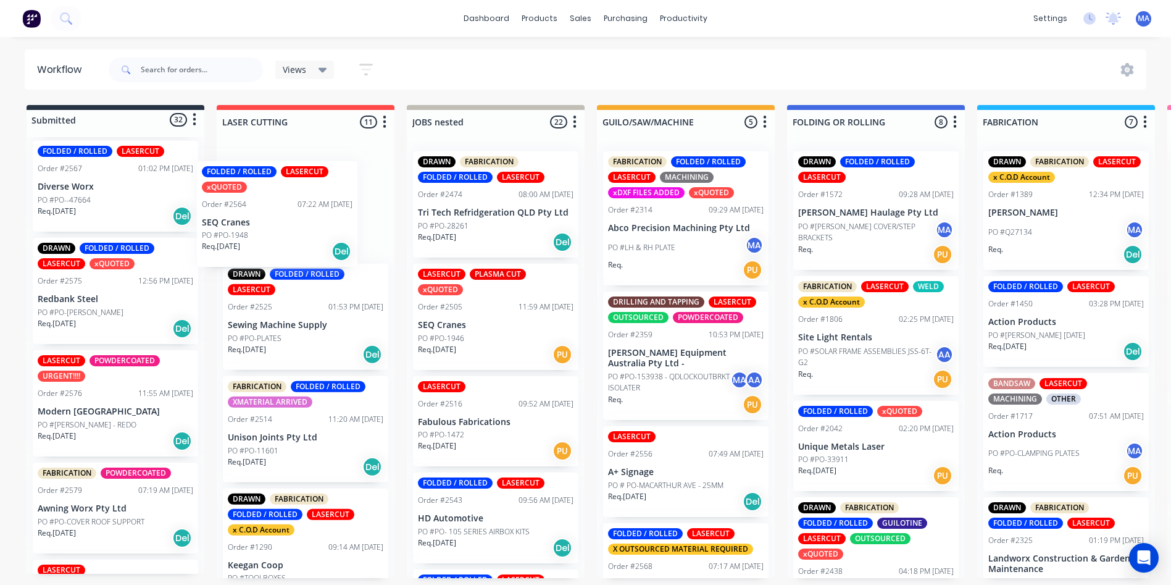
drag, startPoint x: 140, startPoint y: 206, endPoint x: 263, endPoint y: 215, distance: 123.8
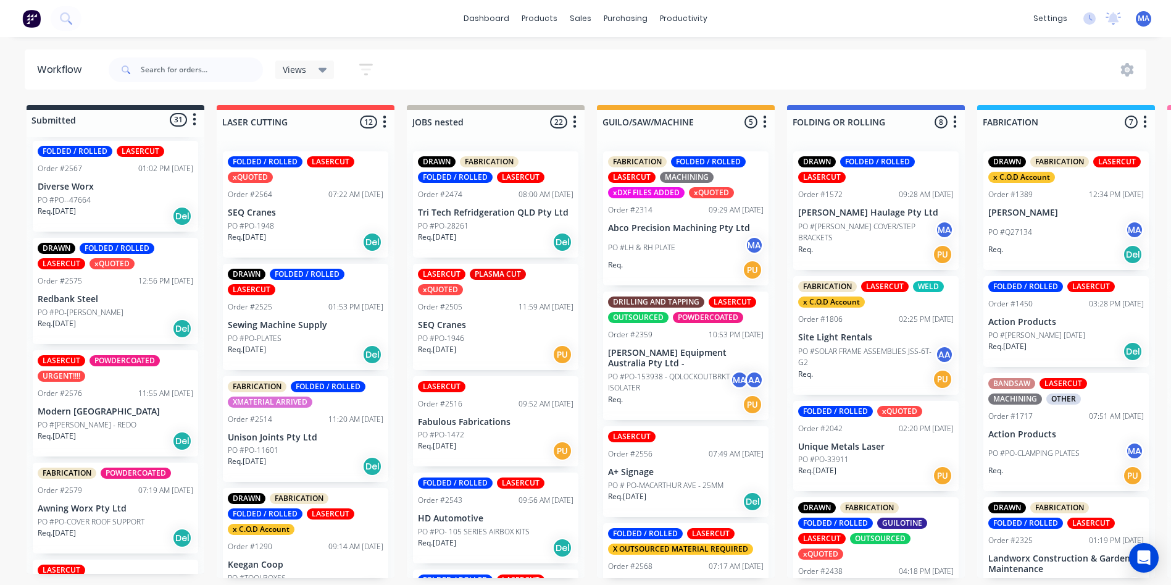
click at [125, 224] on div "Req. 07/08/25 Del" at bounding box center [116, 216] width 156 height 21
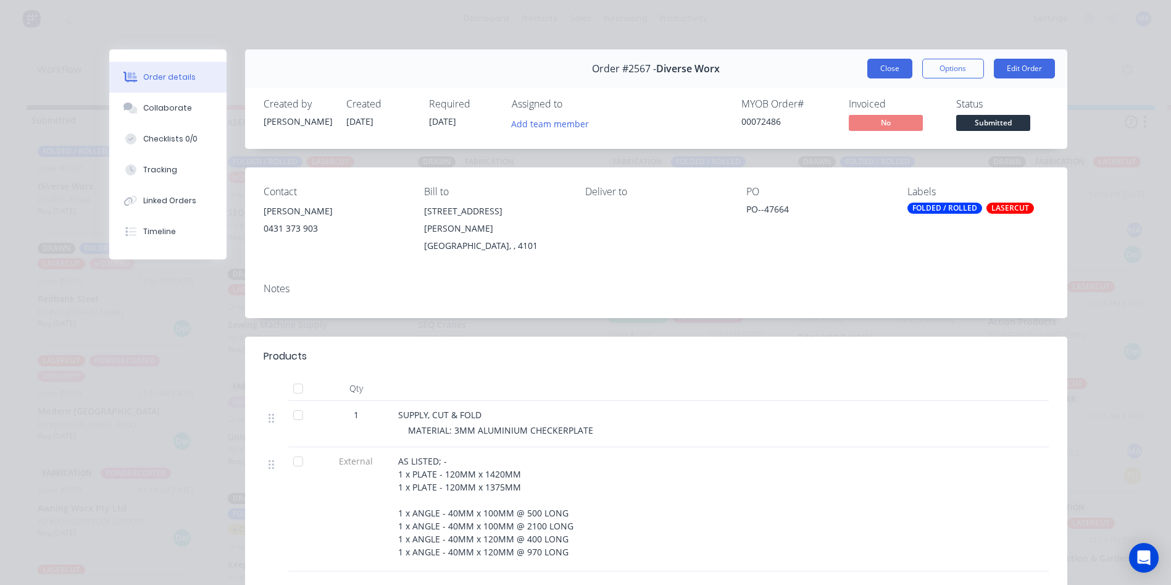
click at [882, 63] on button "Close" at bounding box center [890, 69] width 45 height 20
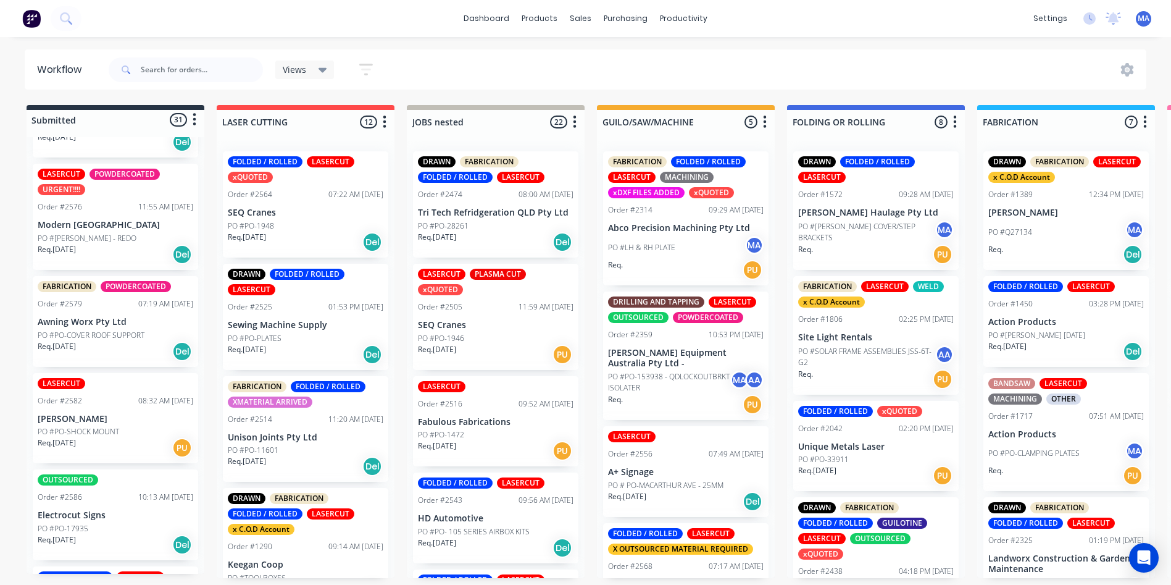
scroll to position [1351, 0]
click at [121, 262] on div "Req. 08/08/25 Del" at bounding box center [116, 255] width 156 height 21
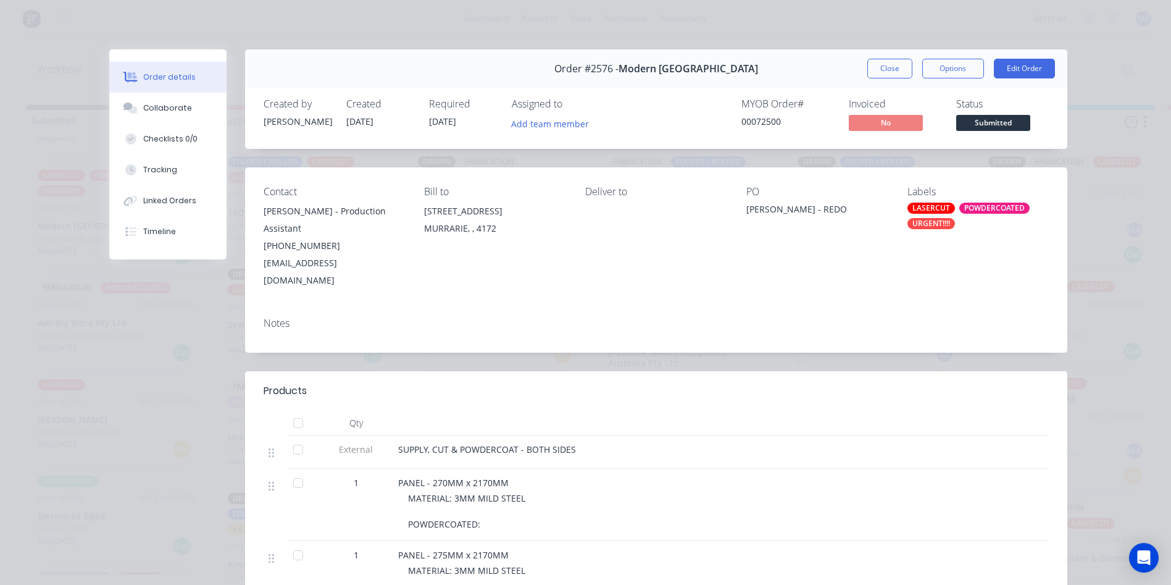
scroll to position [0, 0]
click at [174, 104] on div "Collaborate" at bounding box center [167, 108] width 49 height 11
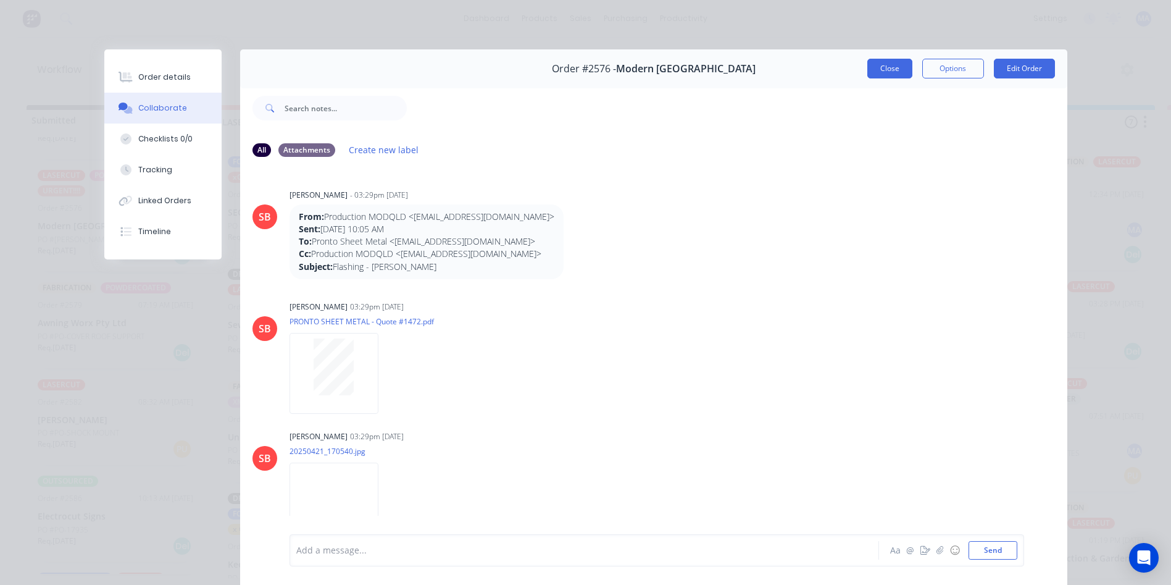
click at [889, 73] on button "Close" at bounding box center [890, 69] width 45 height 20
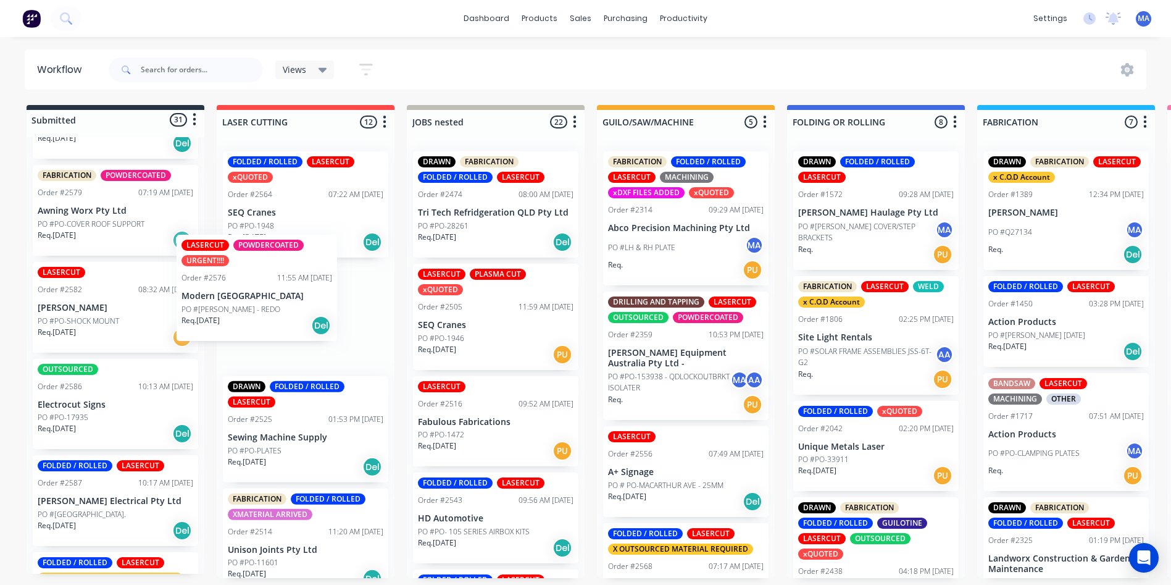
scroll to position [1350, 0]
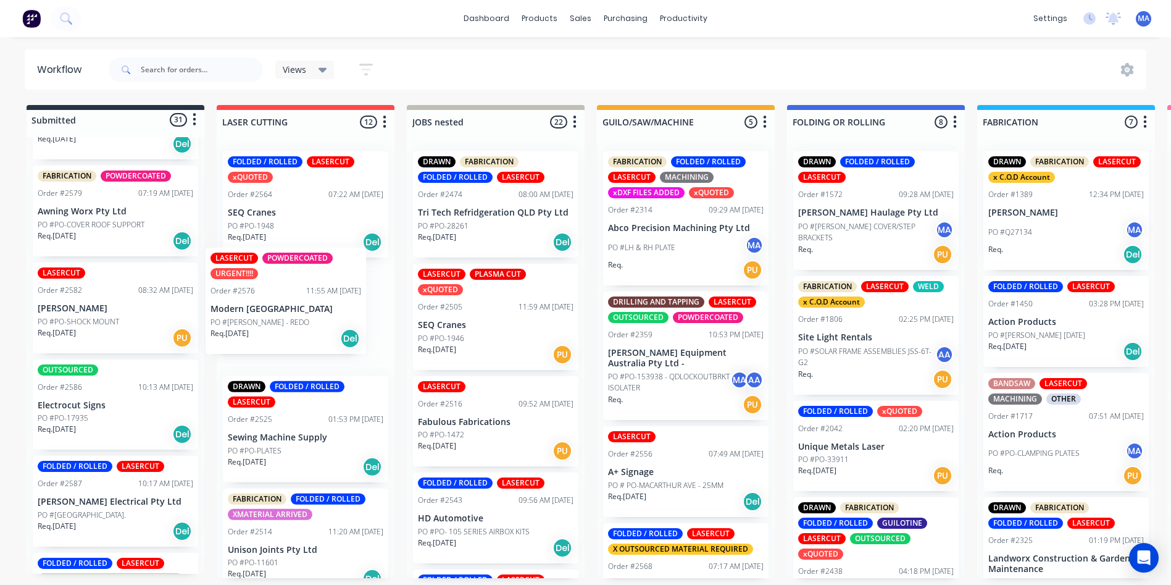
drag, startPoint x: 76, startPoint y: 243, endPoint x: 252, endPoint y: 314, distance: 189.8
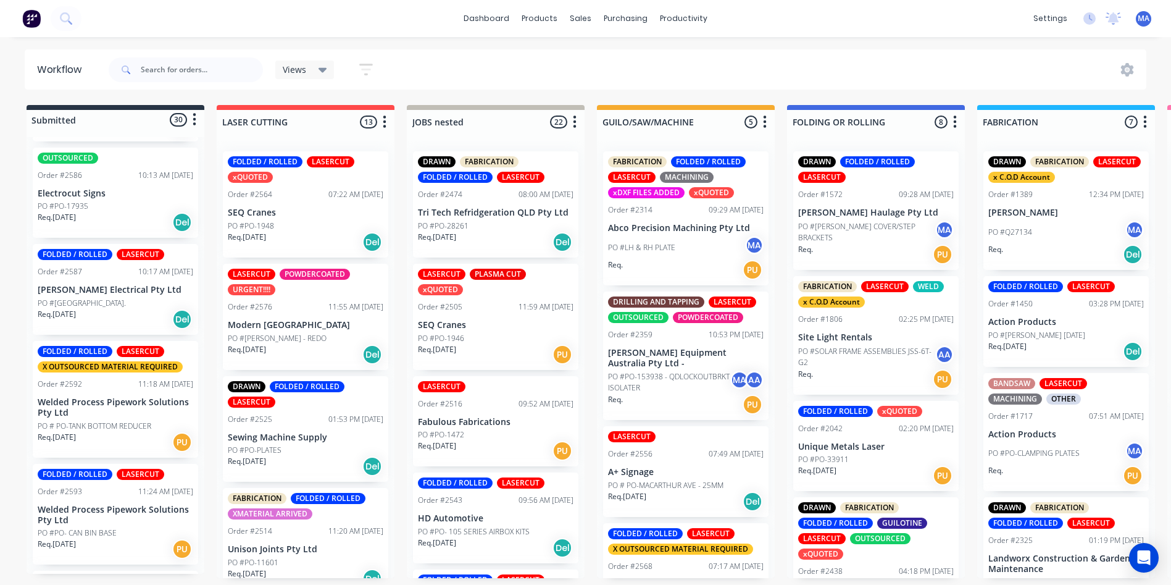
scroll to position [1536, 0]
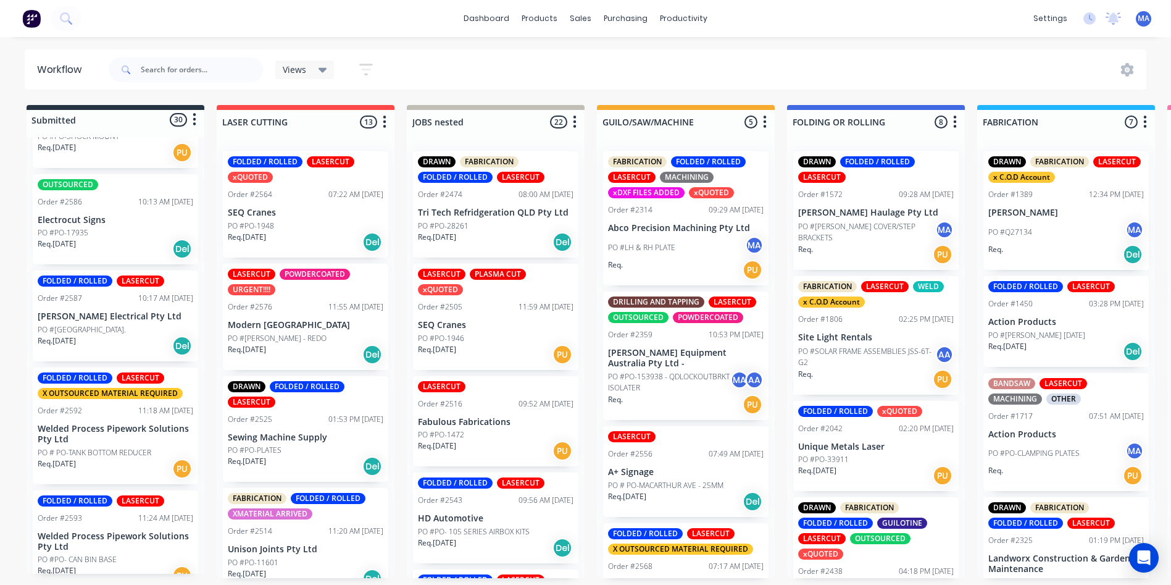
click at [122, 356] on div "Req. 12/08/25 Del" at bounding box center [116, 345] width 156 height 21
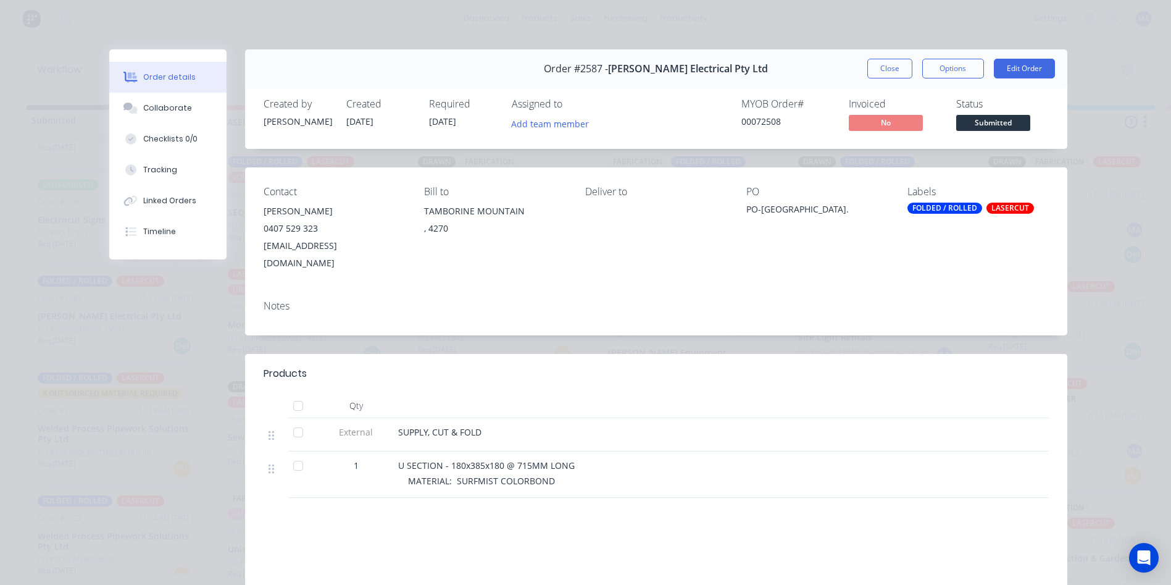
click at [889, 68] on button "Close" at bounding box center [890, 69] width 45 height 20
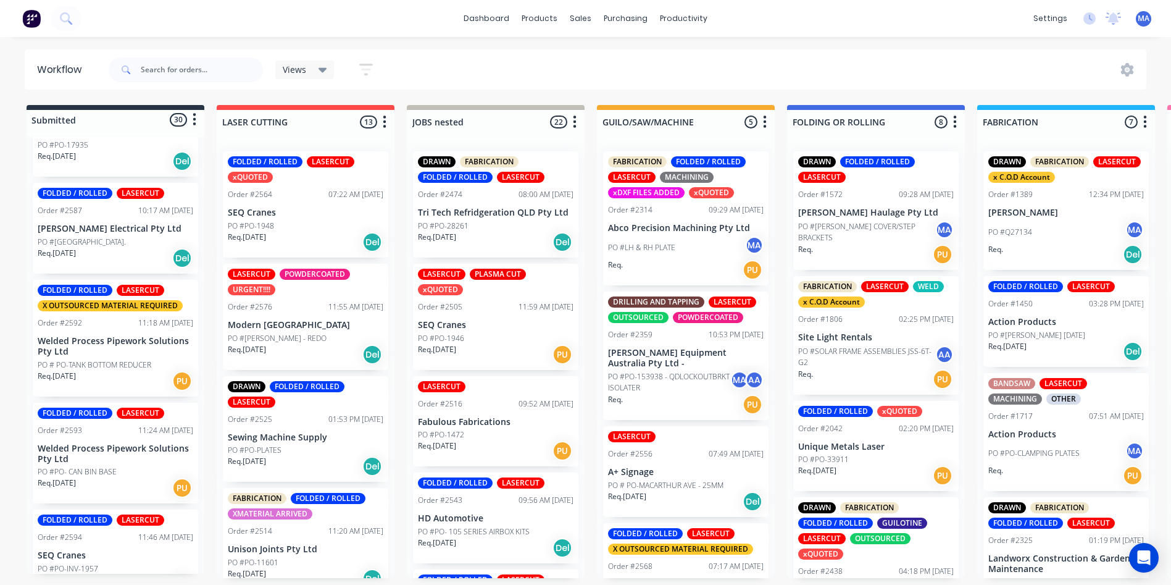
scroll to position [1659, 0]
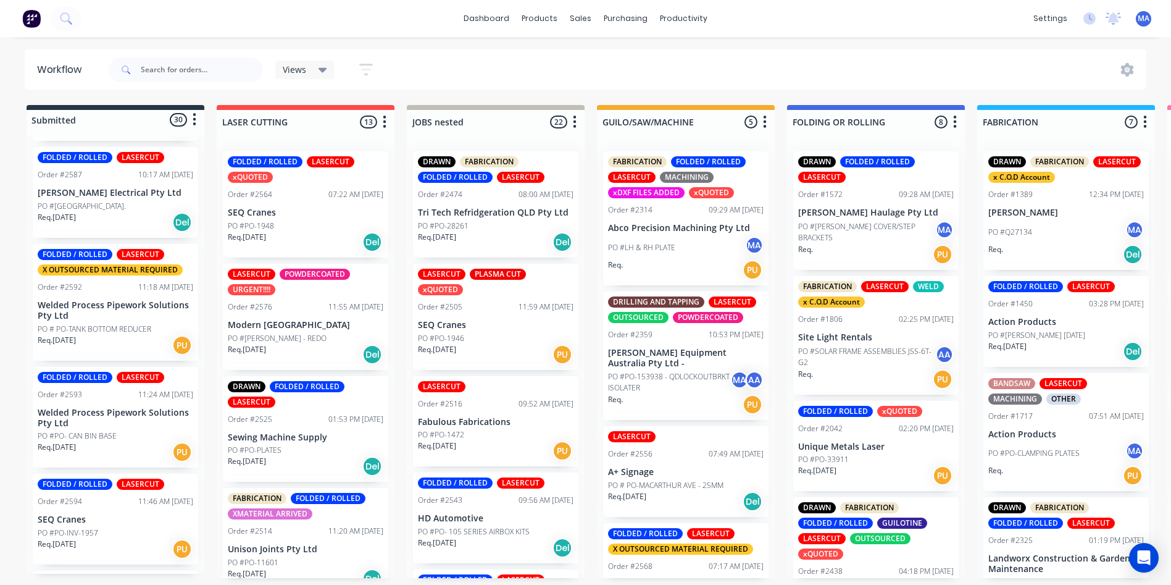
click at [122, 335] on p "PO # PO-TANK BOTTOM REDUCER" at bounding box center [95, 329] width 114 height 11
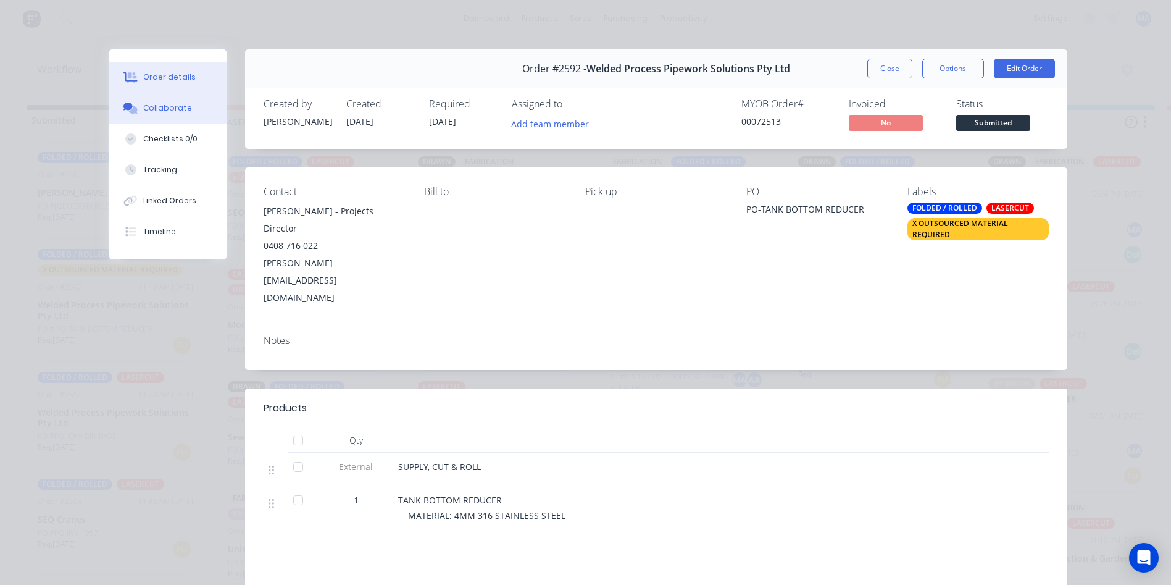
click at [195, 114] on button "Collaborate" at bounding box center [167, 108] width 117 height 31
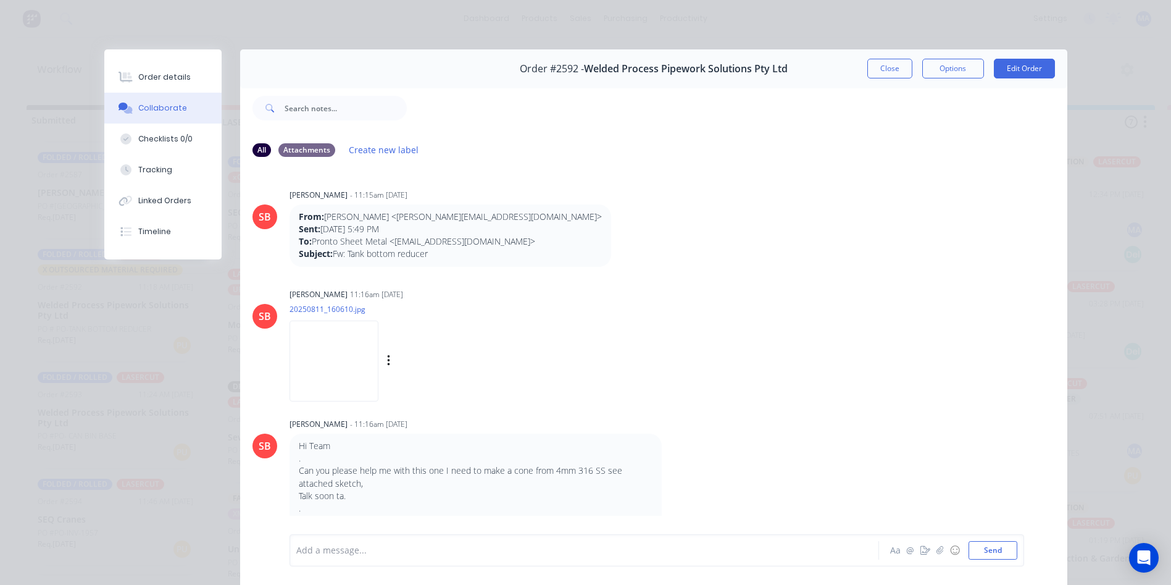
click at [333, 357] on img at bounding box center [334, 360] width 89 height 81
click at [889, 68] on button "Close" at bounding box center [890, 69] width 45 height 20
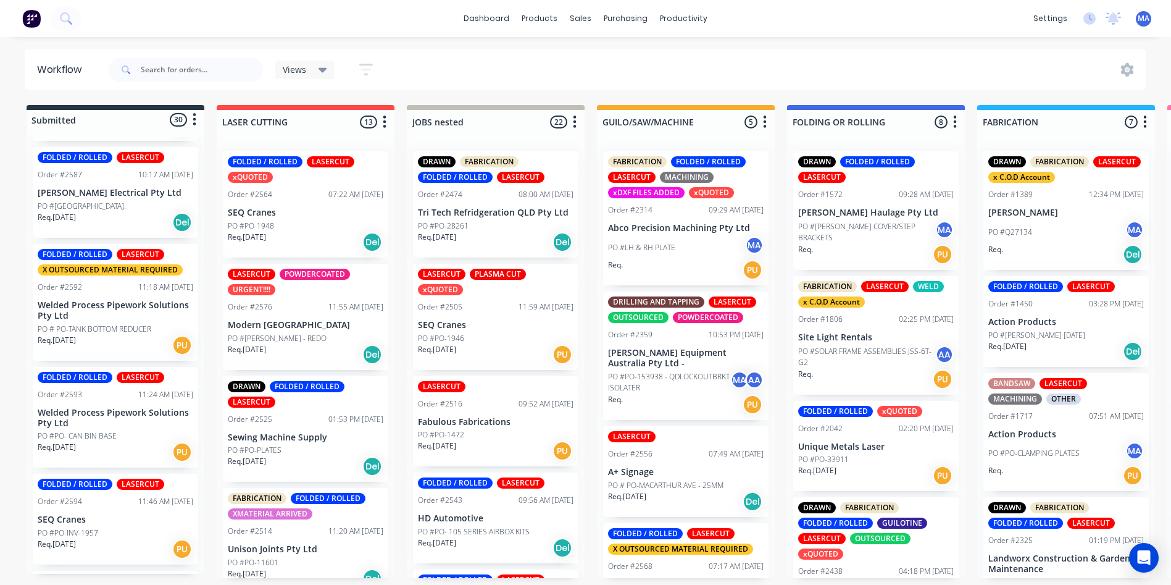
click at [105, 233] on div "Req. 12/08/25 Del" at bounding box center [116, 222] width 156 height 21
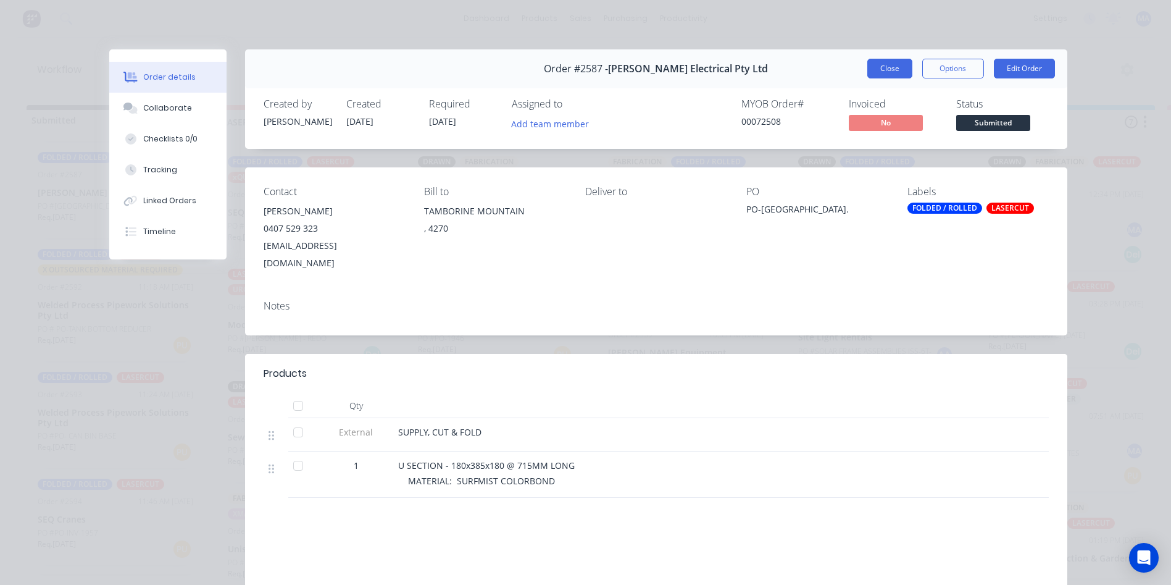
click at [874, 71] on button "Close" at bounding box center [890, 69] width 45 height 20
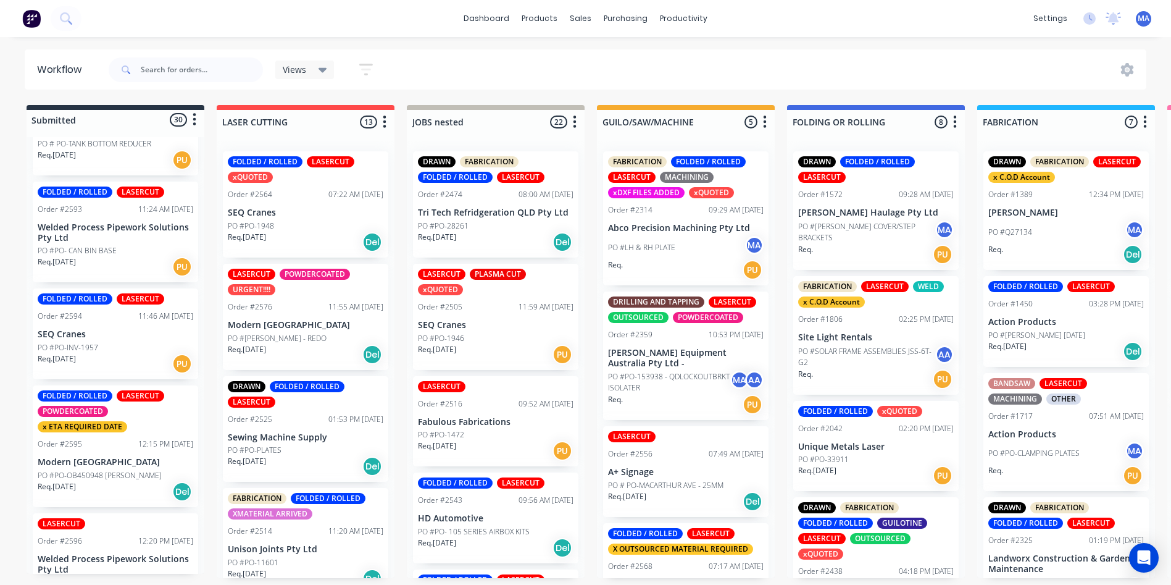
scroll to position [1906, 0]
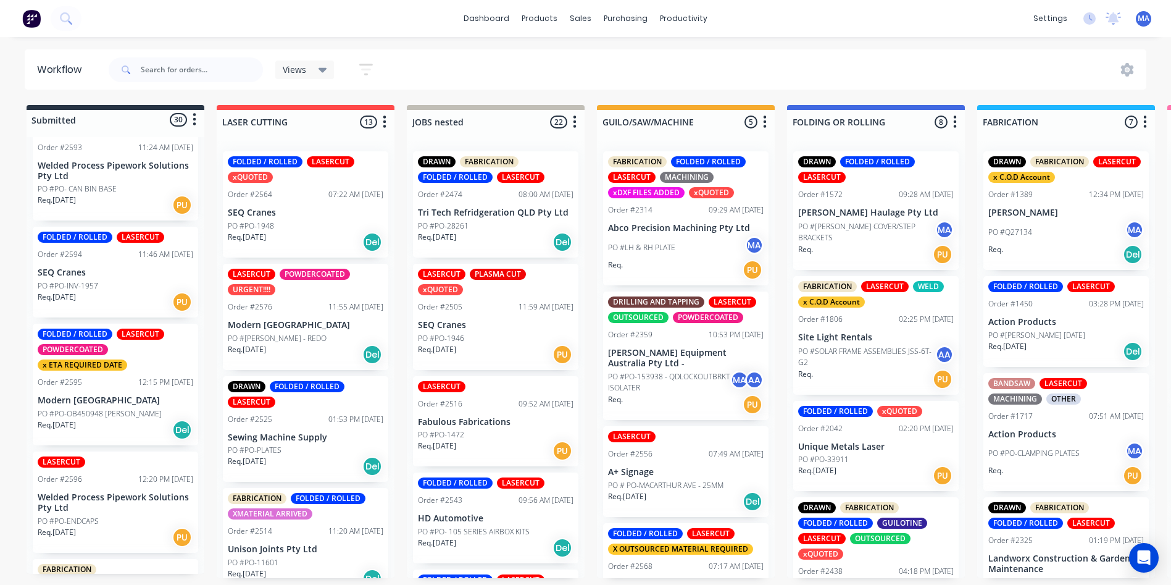
click at [147, 312] on div "Req. 12/08/25 PU" at bounding box center [116, 301] width 156 height 21
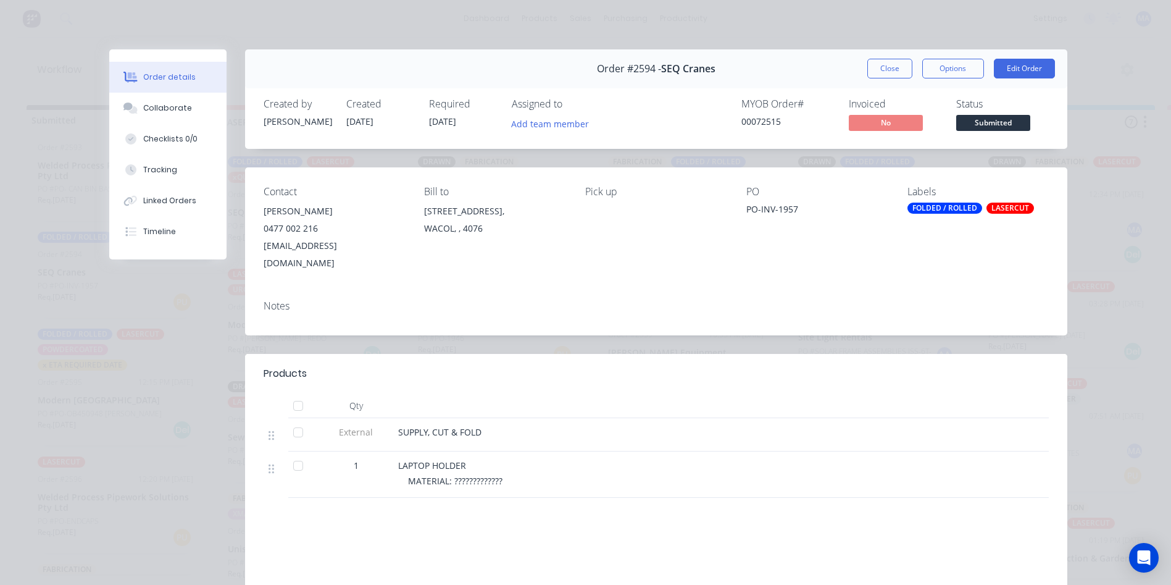
drag, startPoint x: 897, startPoint y: 70, endPoint x: 832, endPoint y: 115, distance: 78.5
click at [897, 70] on button "Close" at bounding box center [890, 69] width 45 height 20
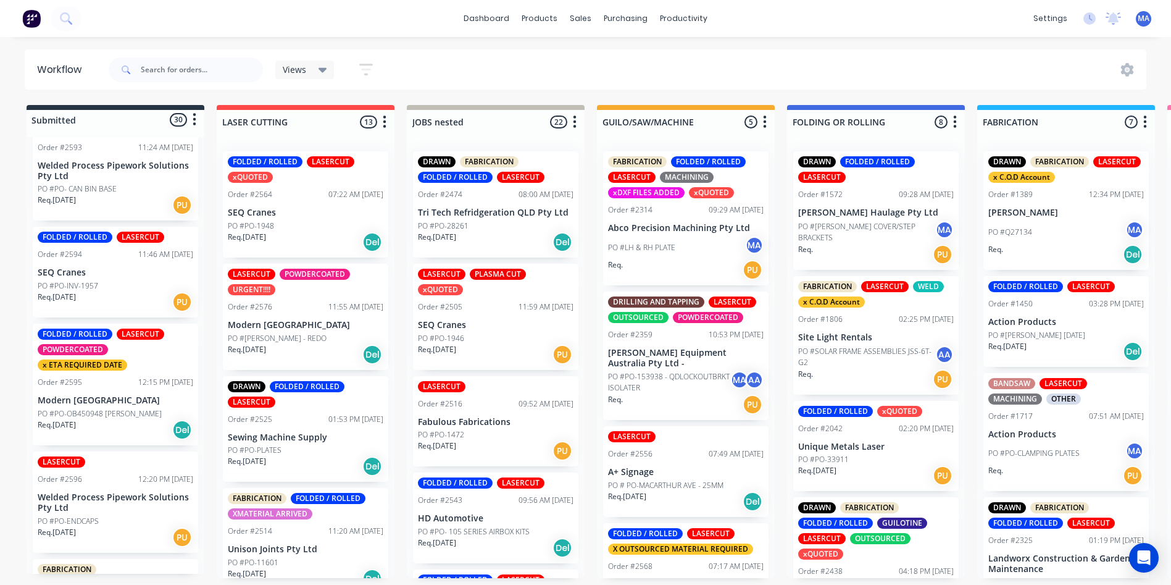
scroll to position [1905, 0]
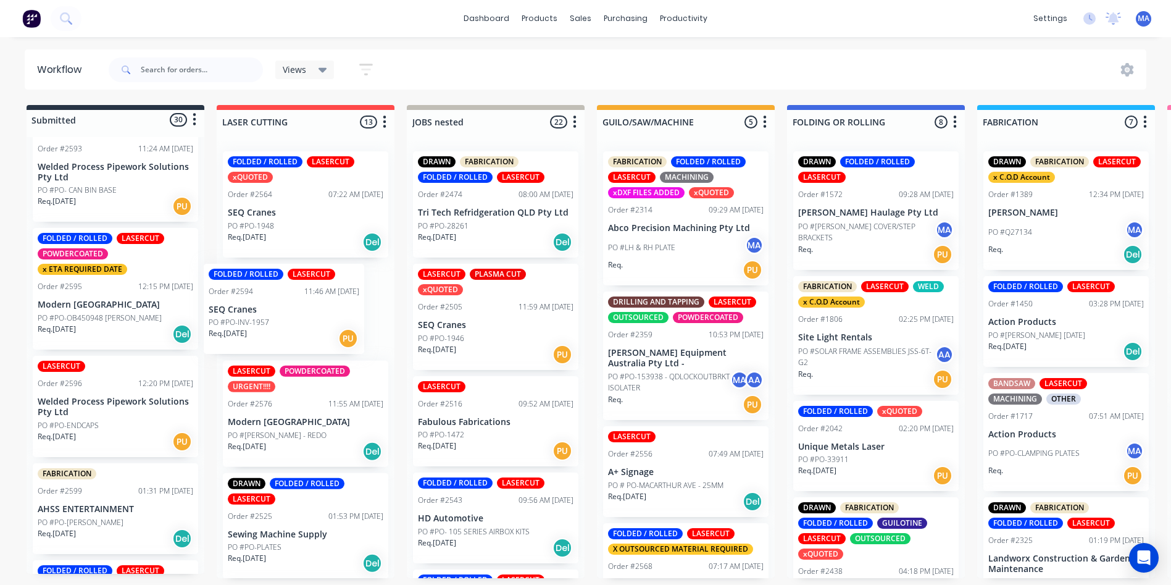
drag, startPoint x: 221, startPoint y: 309, endPoint x: 294, endPoint y: 325, distance: 74.7
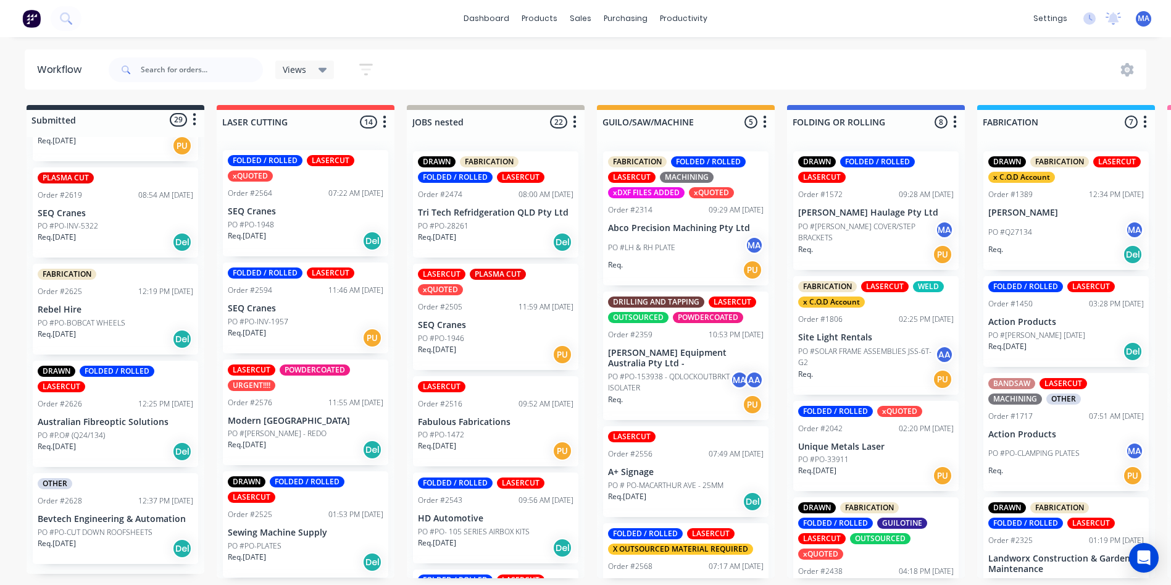
scroll to position [0, 0]
click at [302, 225] on div "PO #PO-1948" at bounding box center [306, 225] width 156 height 11
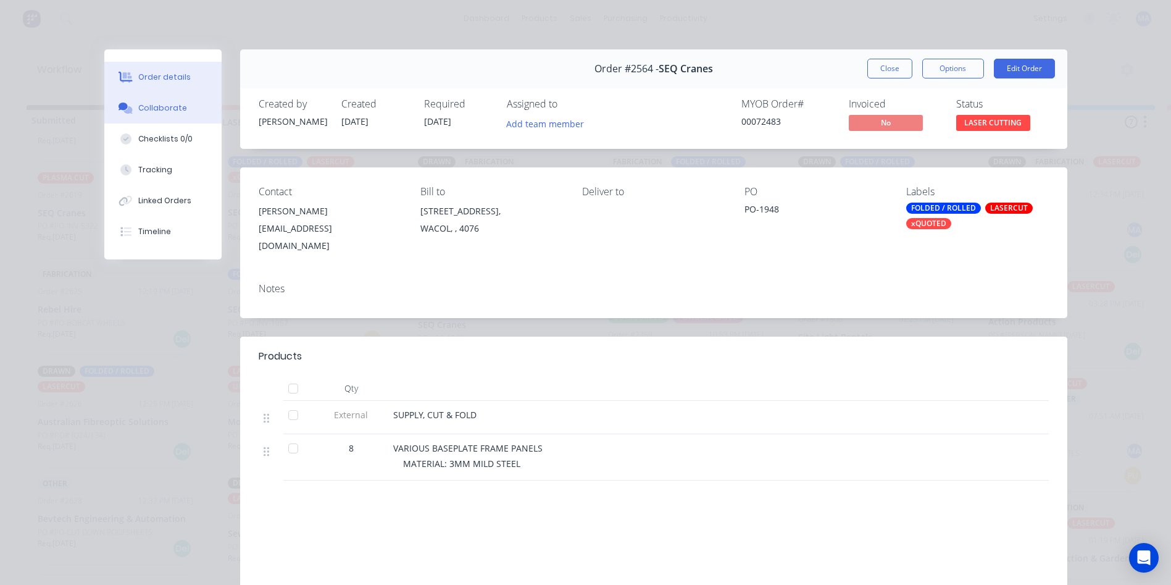
click at [152, 101] on button "Collaborate" at bounding box center [162, 108] width 117 height 31
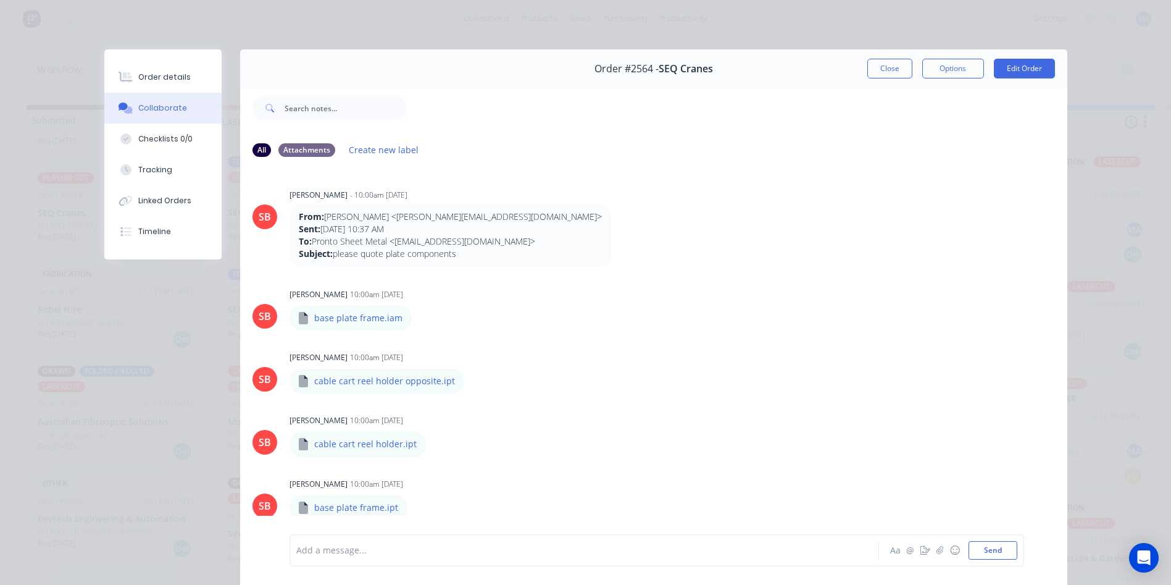
click at [900, 57] on div "Order #2564 - SEQ Cranes Close Options Edit Order" at bounding box center [653, 68] width 827 height 39
click at [881, 67] on button "Close" at bounding box center [890, 69] width 45 height 20
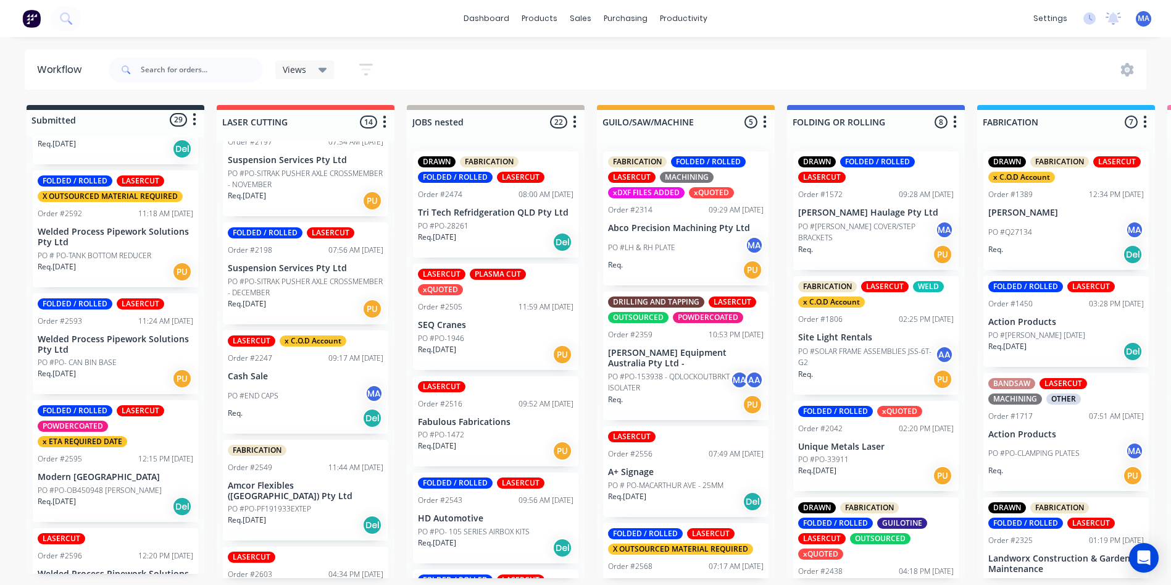
scroll to position [1073, 0]
